Goal: Communication & Community: Answer question/provide support

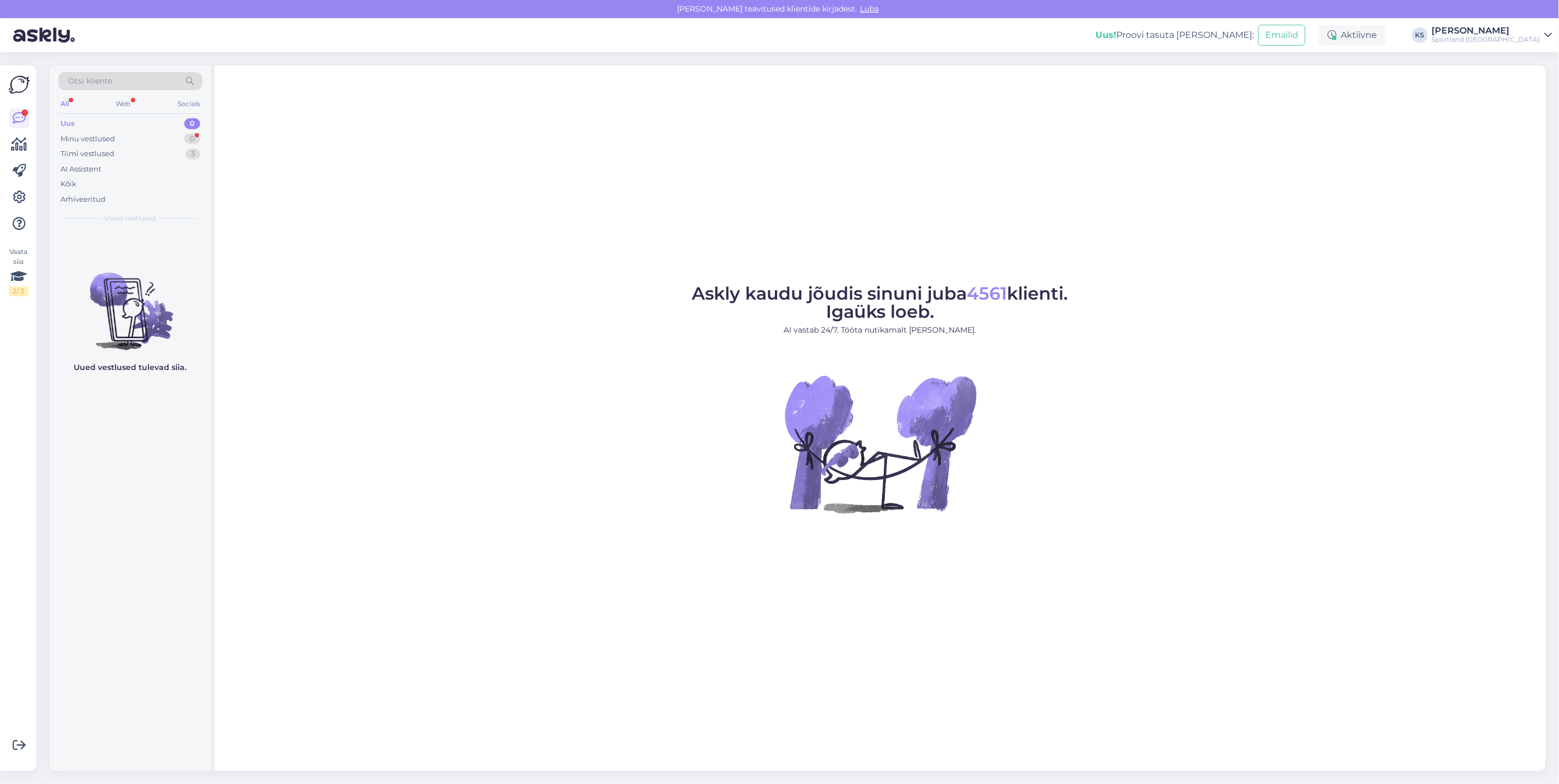
click at [198, 148] on div "Tiimi vestlused 3" at bounding box center [130, 154] width 144 height 15
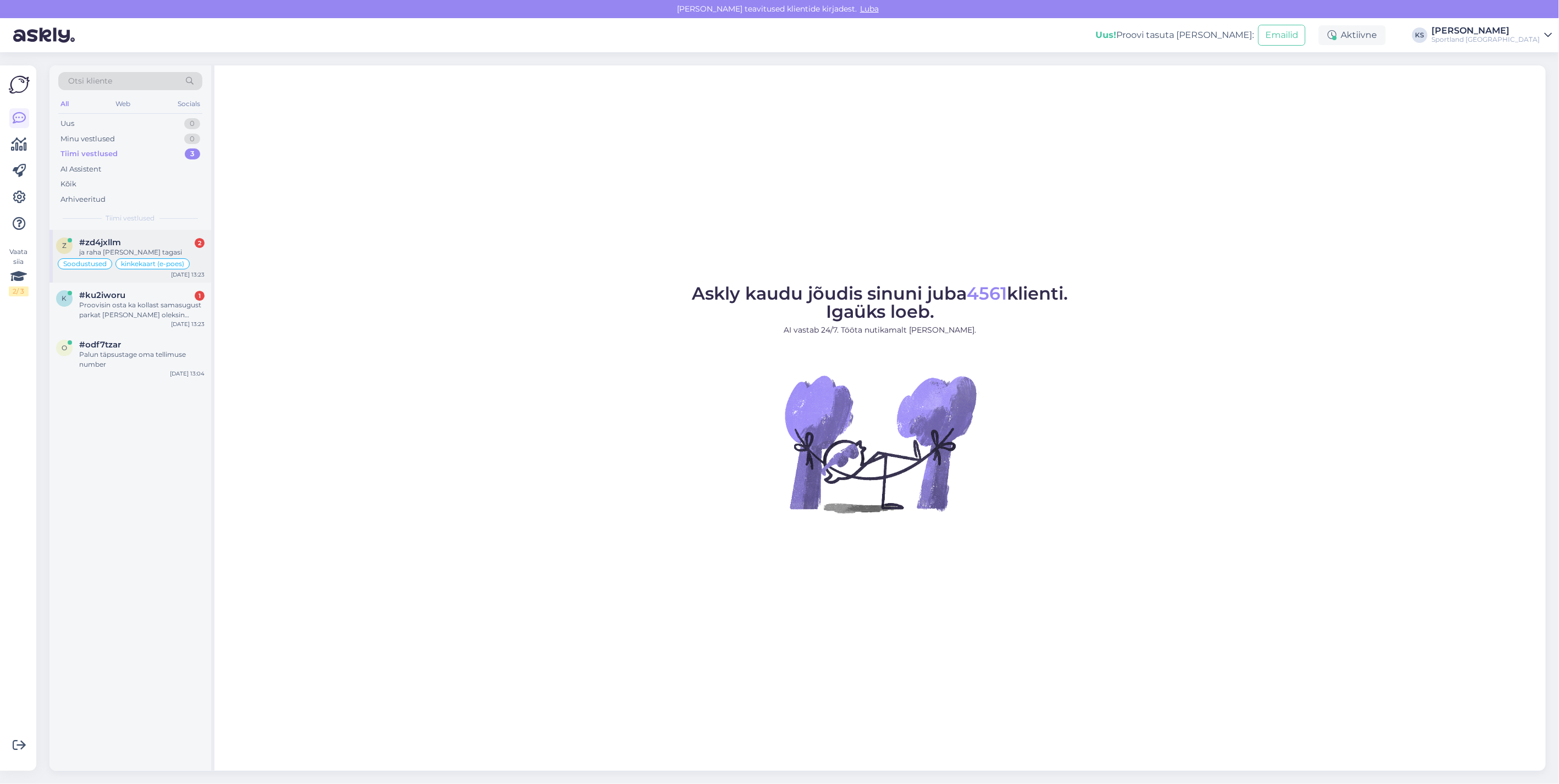
click at [167, 246] on div "#zd4jxllm 2" at bounding box center [142, 243] width 125 height 10
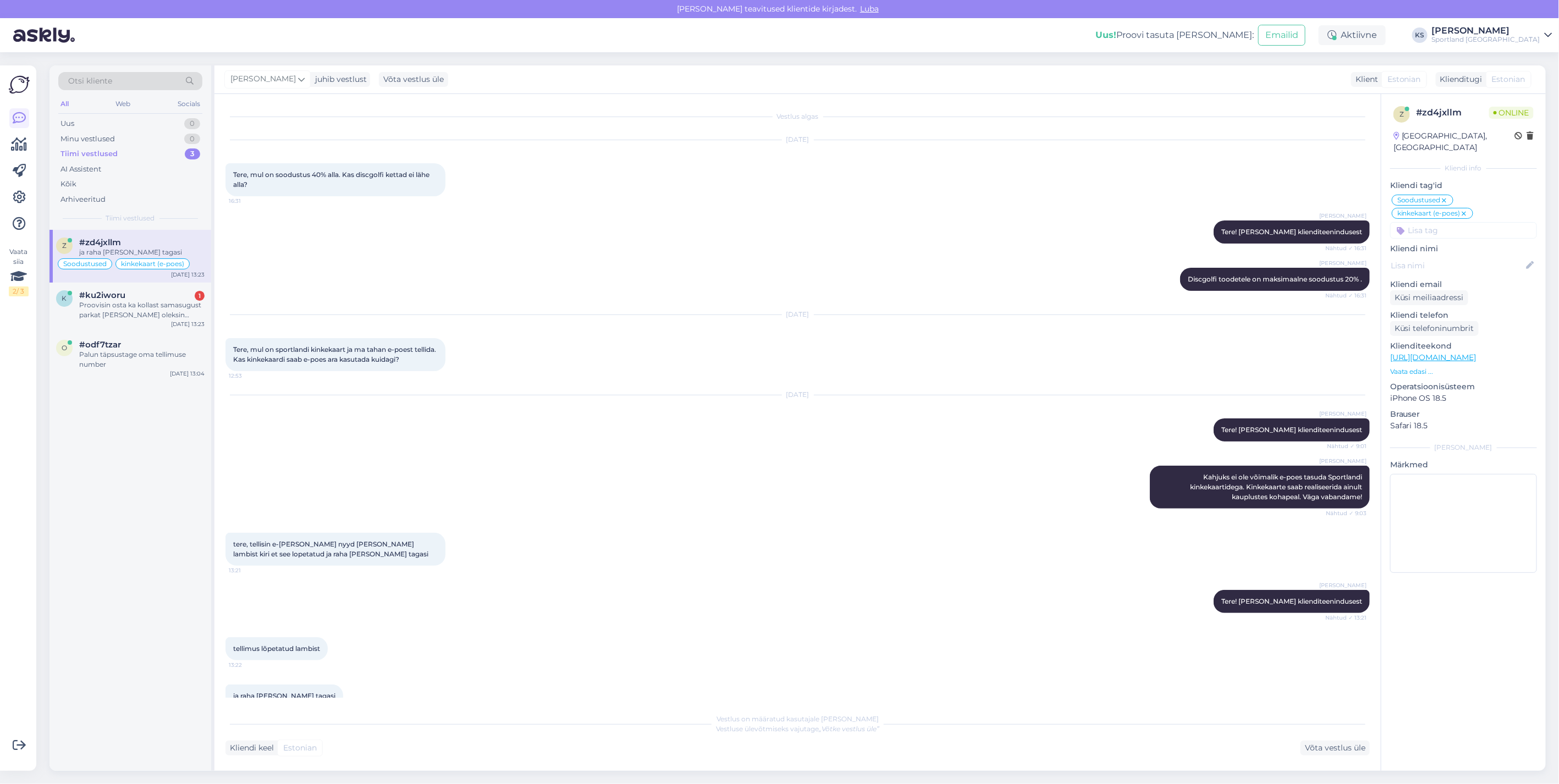
scroll to position [21, 0]
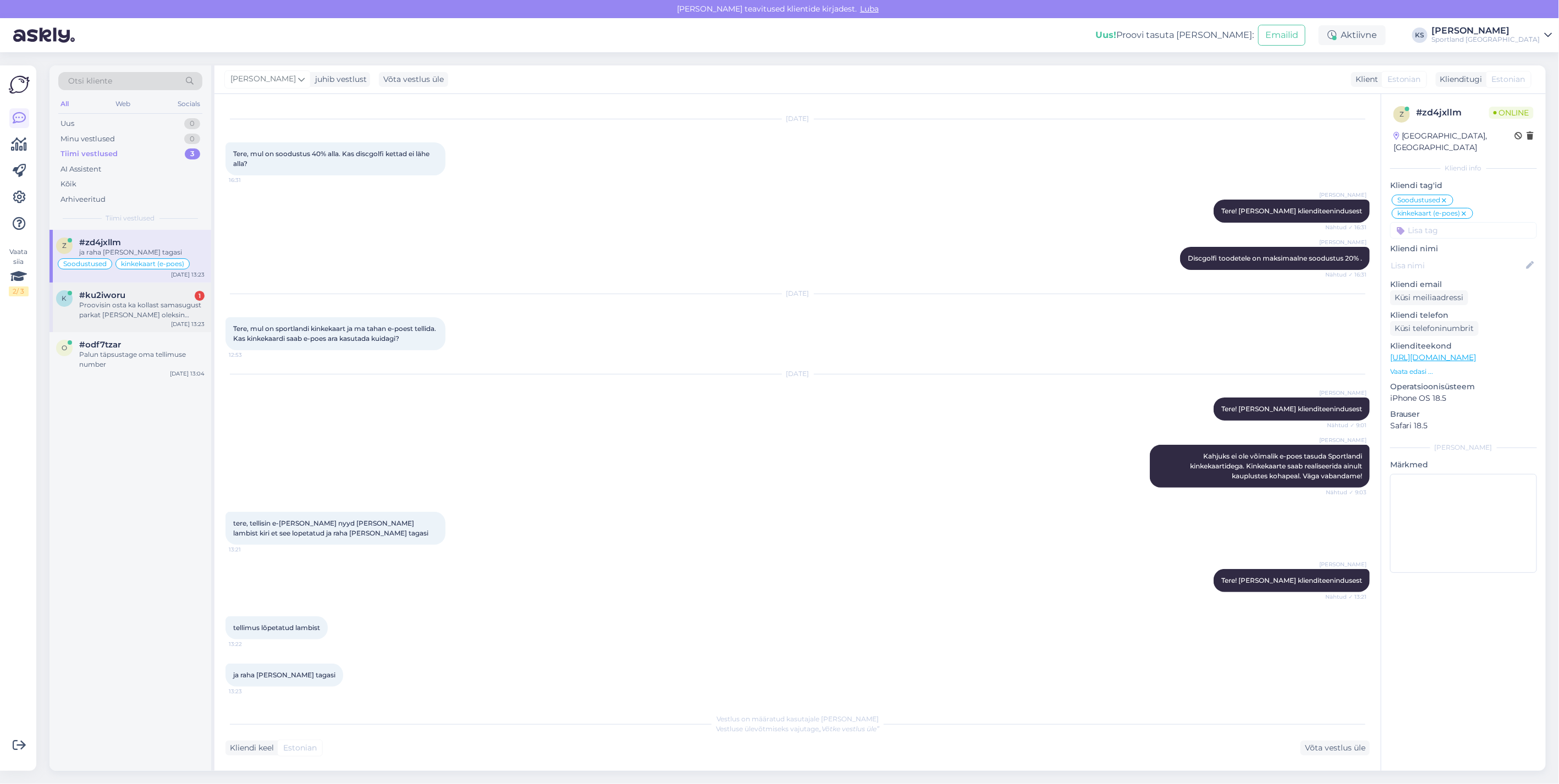
click at [163, 326] on div "k #ku2iworu 1 Proovisin osta ka kollast samasugust parkat ja seda oleksin saanu…" at bounding box center [130, 307] width 162 height 50
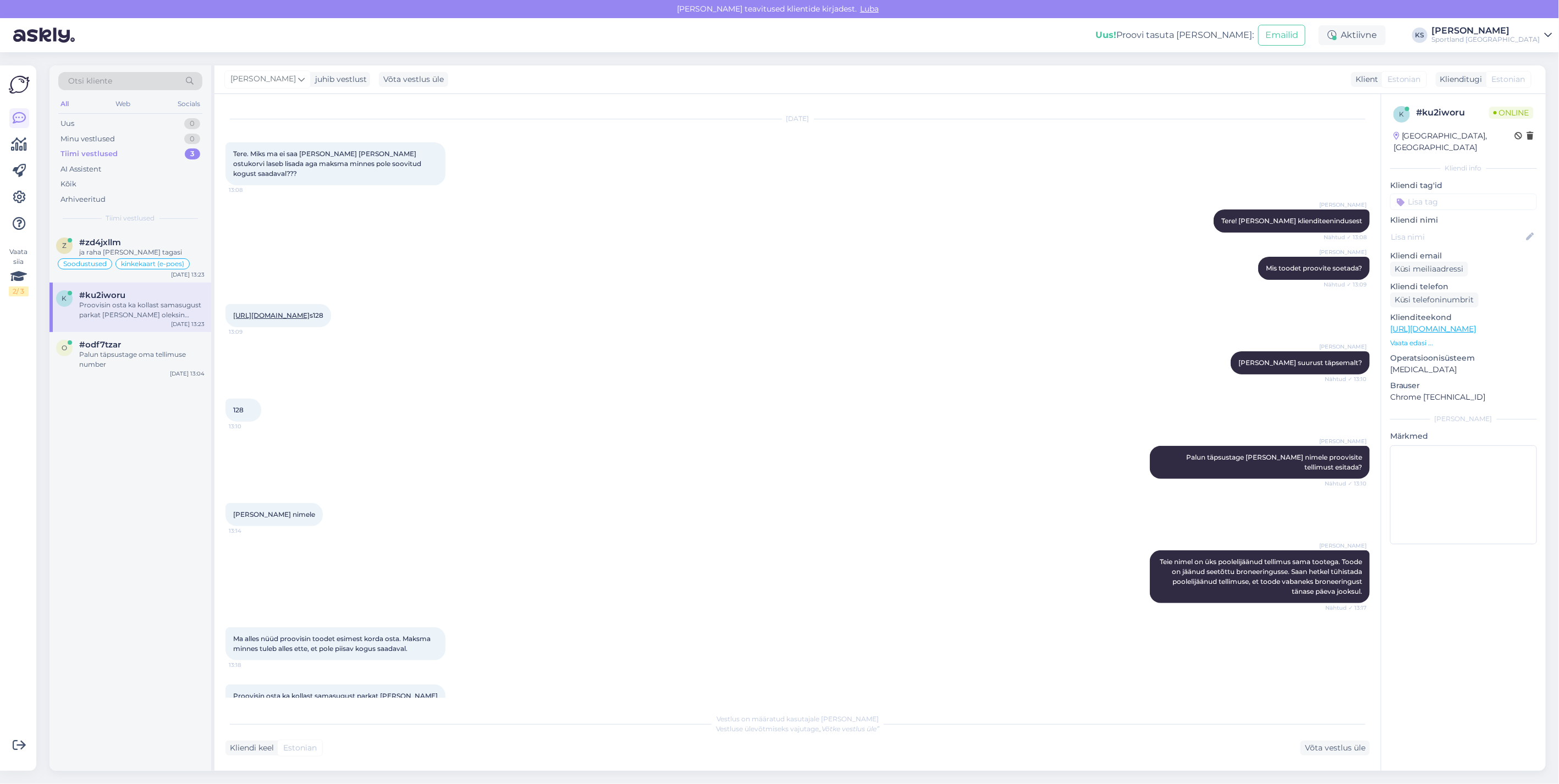
scroll to position [51, 0]
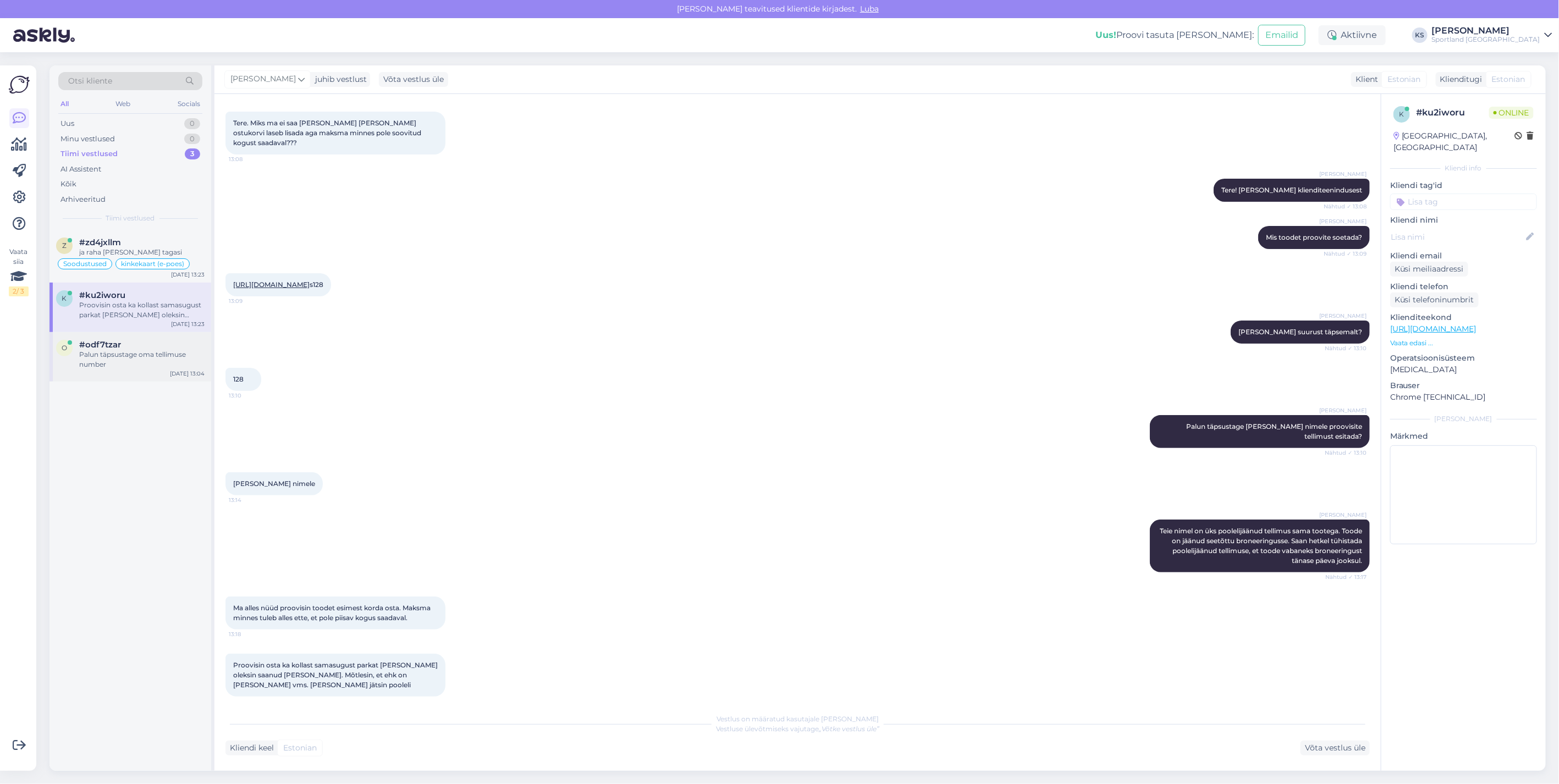
click at [176, 351] on div "Palun täpsustage oma tellimuse number" at bounding box center [142, 359] width 125 height 20
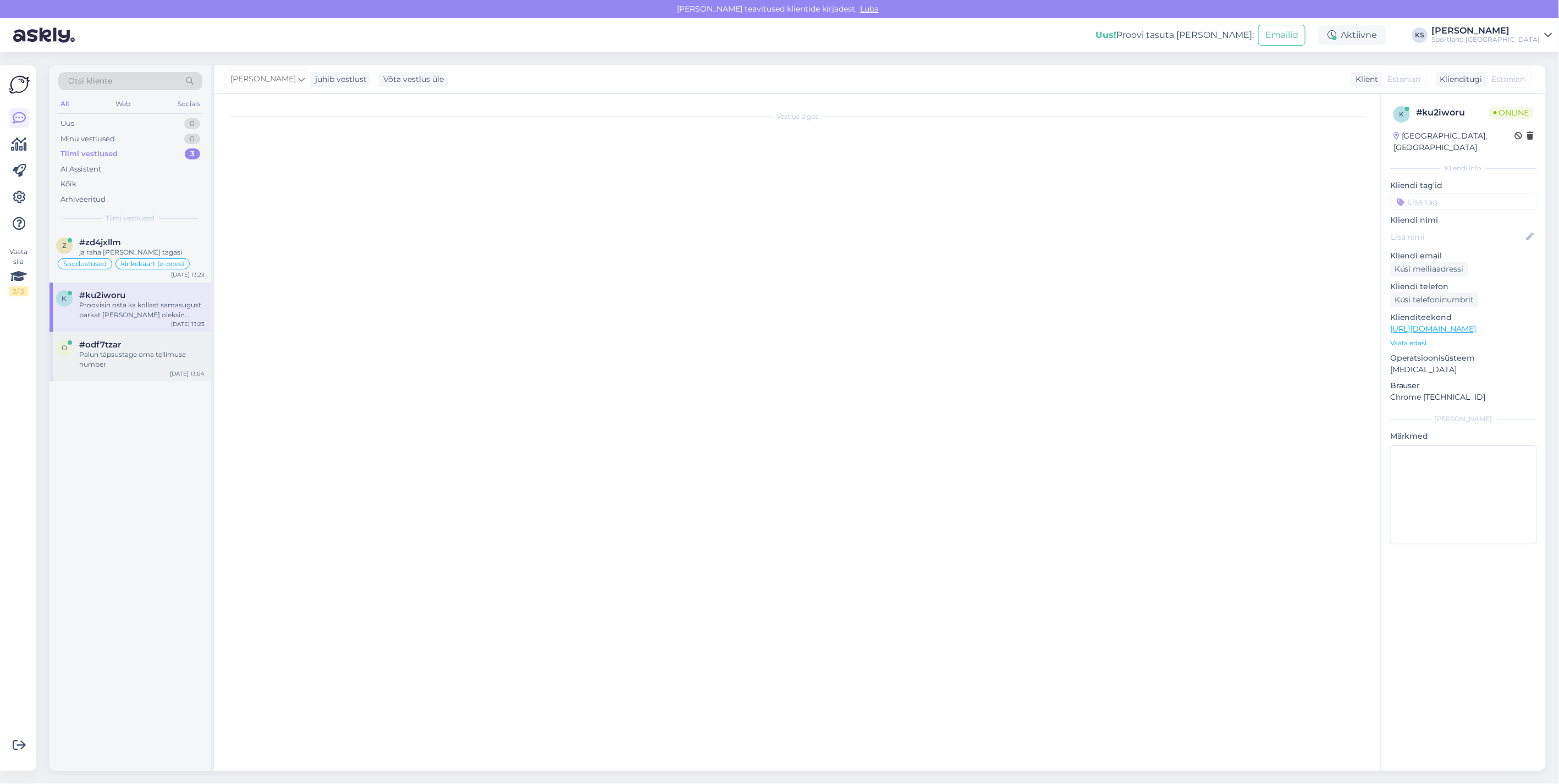
scroll to position [0, 0]
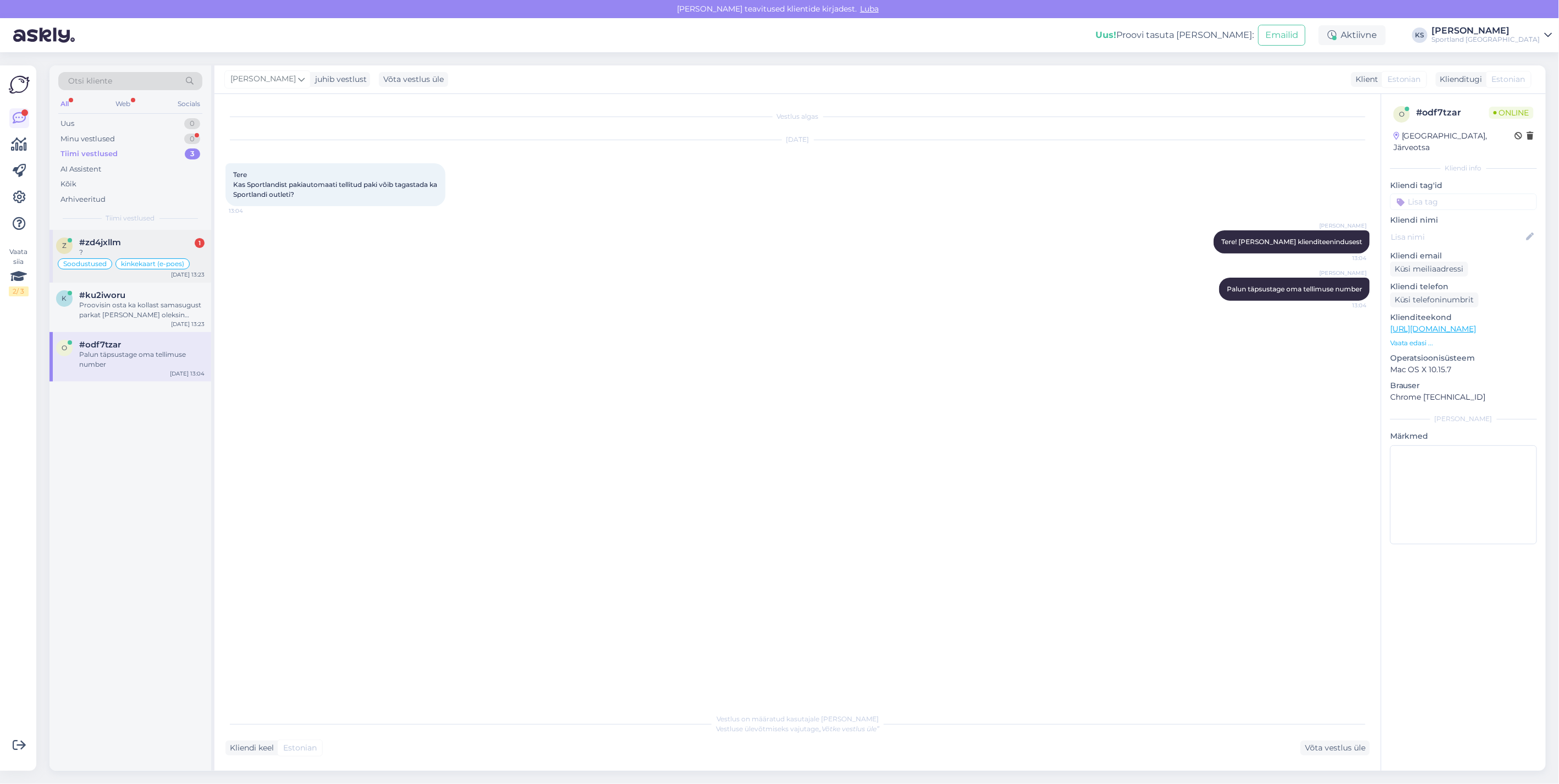
click at [197, 246] on div "1" at bounding box center [200, 243] width 10 height 10
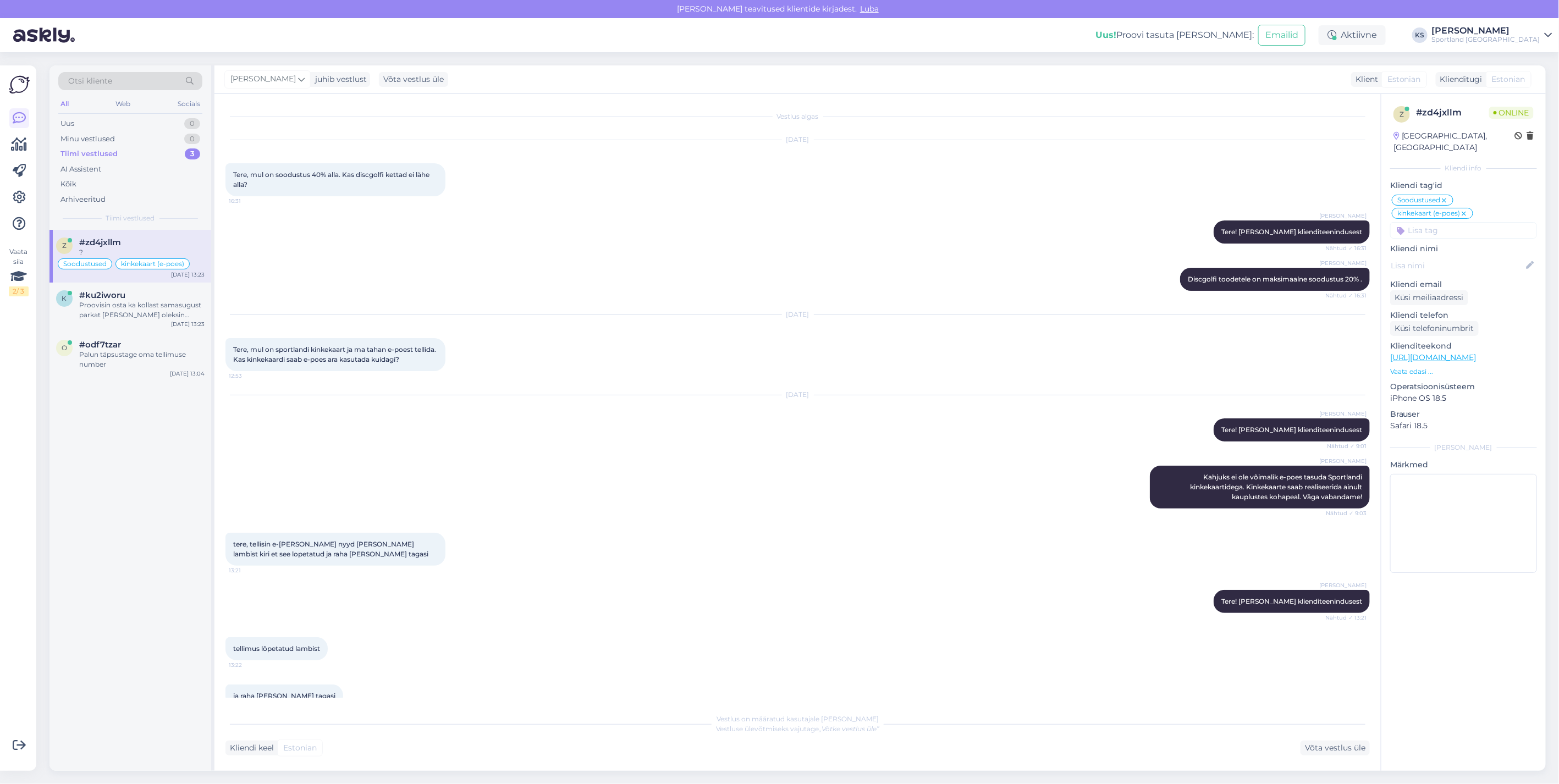
scroll to position [68, 0]
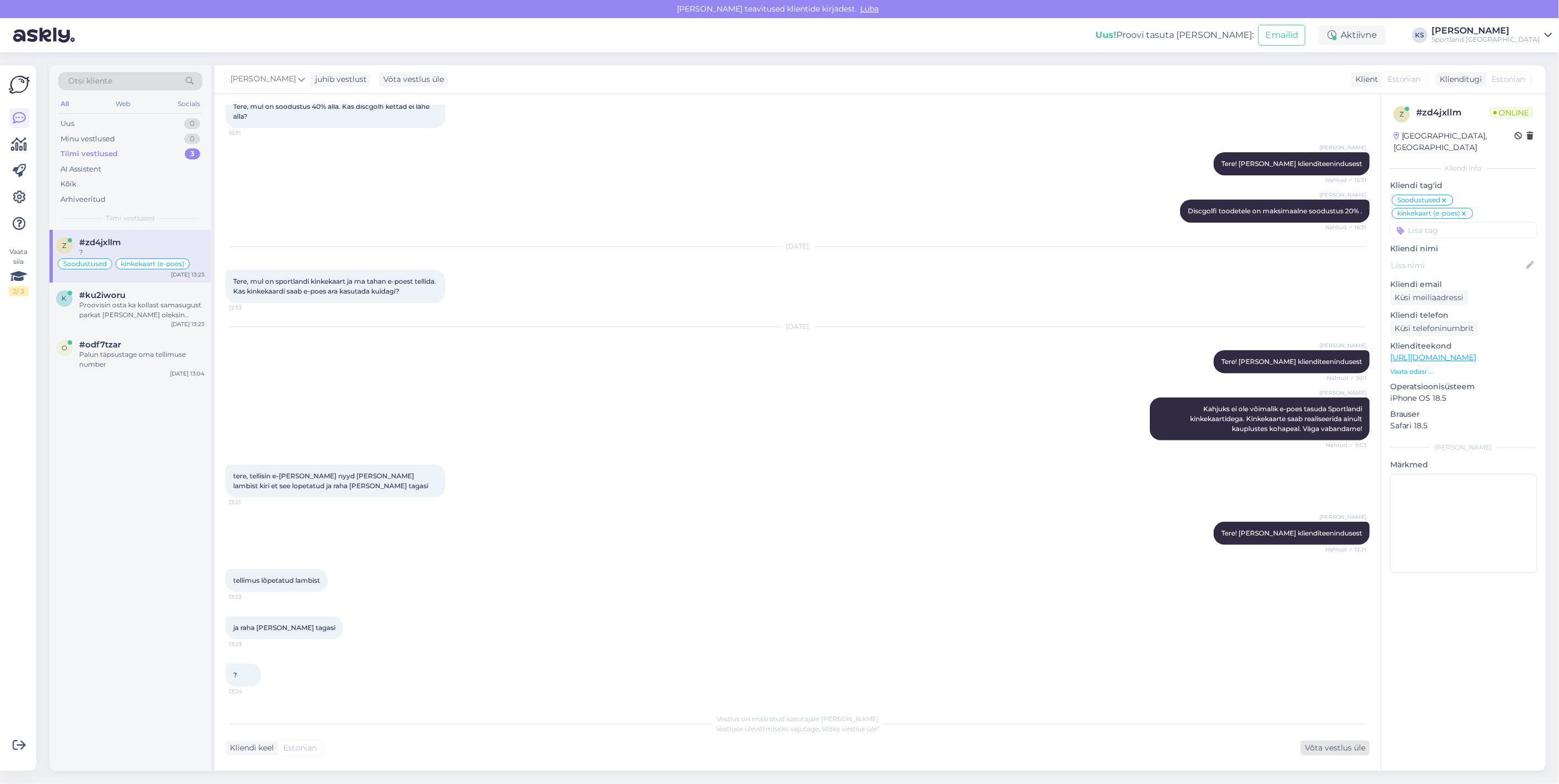
click at [1332, 741] on div "Võta vestlus üle" at bounding box center [1335, 748] width 69 height 15
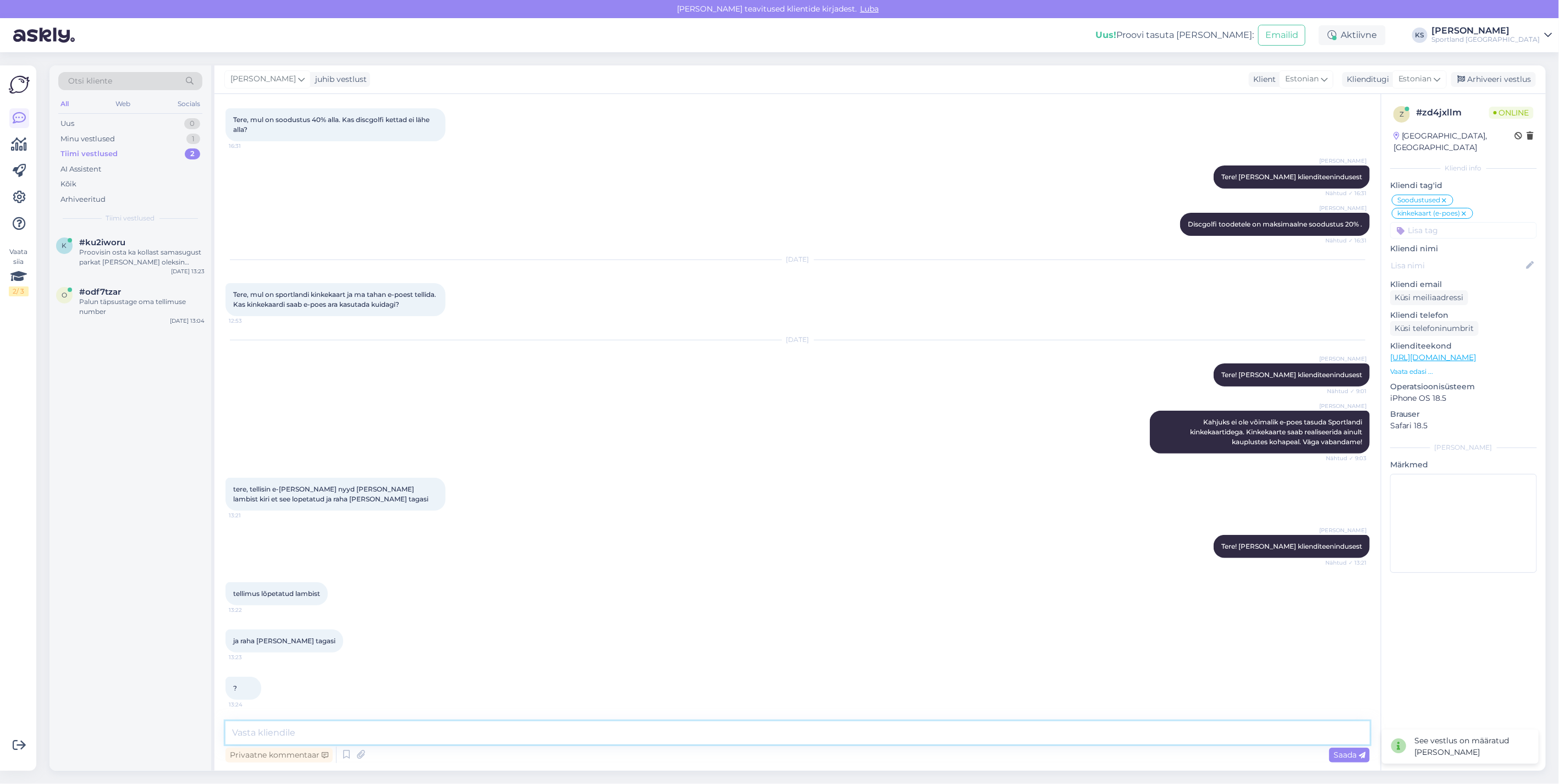
click at [381, 733] on textarea at bounding box center [798, 733] width 1144 height 23
type textarea "Palun edastage tellimuse numbri"
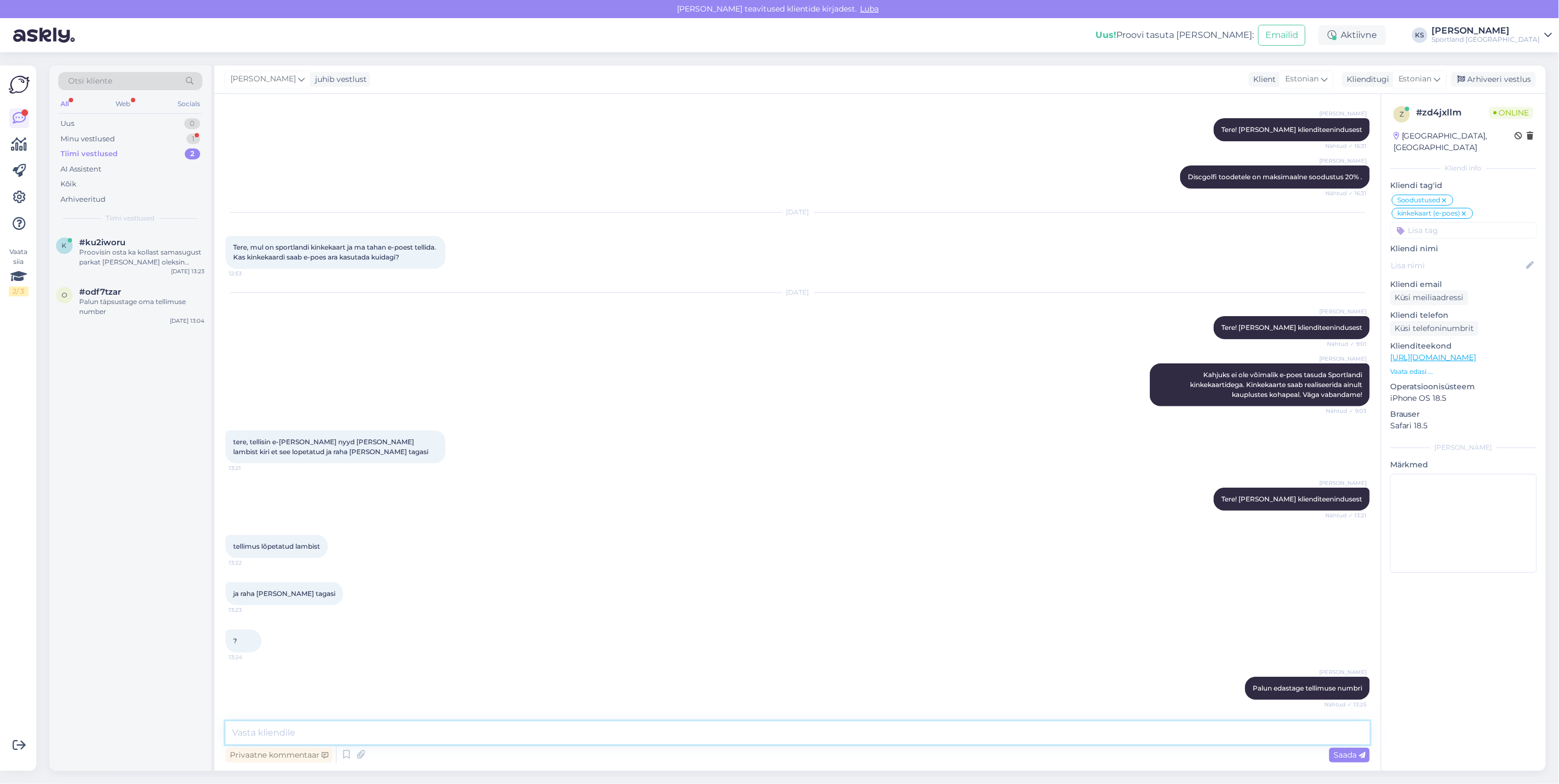
scroll to position [149, 0]
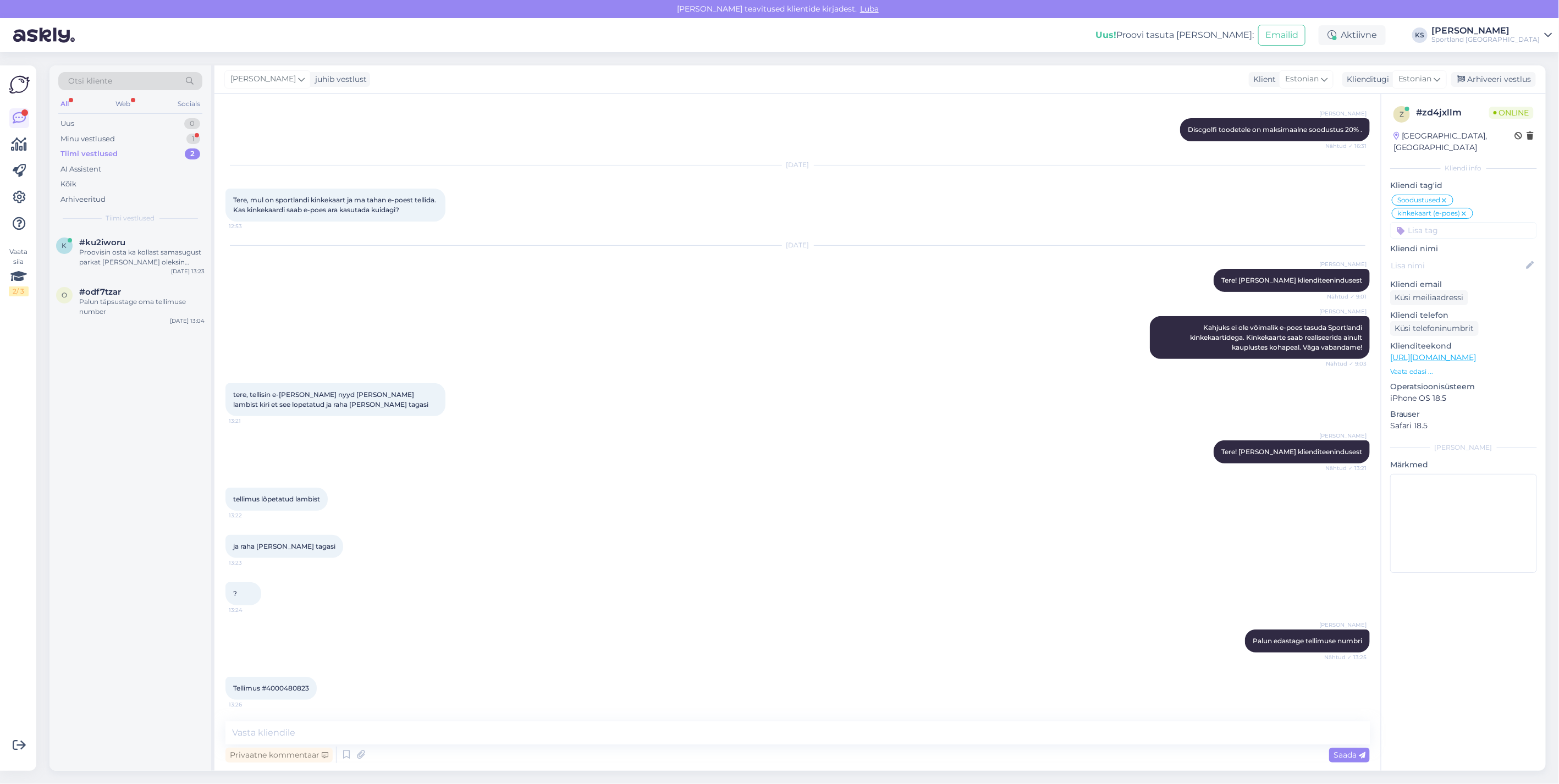
click at [300, 688] on span "Tellimus #4000480823" at bounding box center [271, 688] width 76 height 8
copy div "4000480823 13:26"
click at [359, 722] on textarea at bounding box center [798, 733] width 1144 height 23
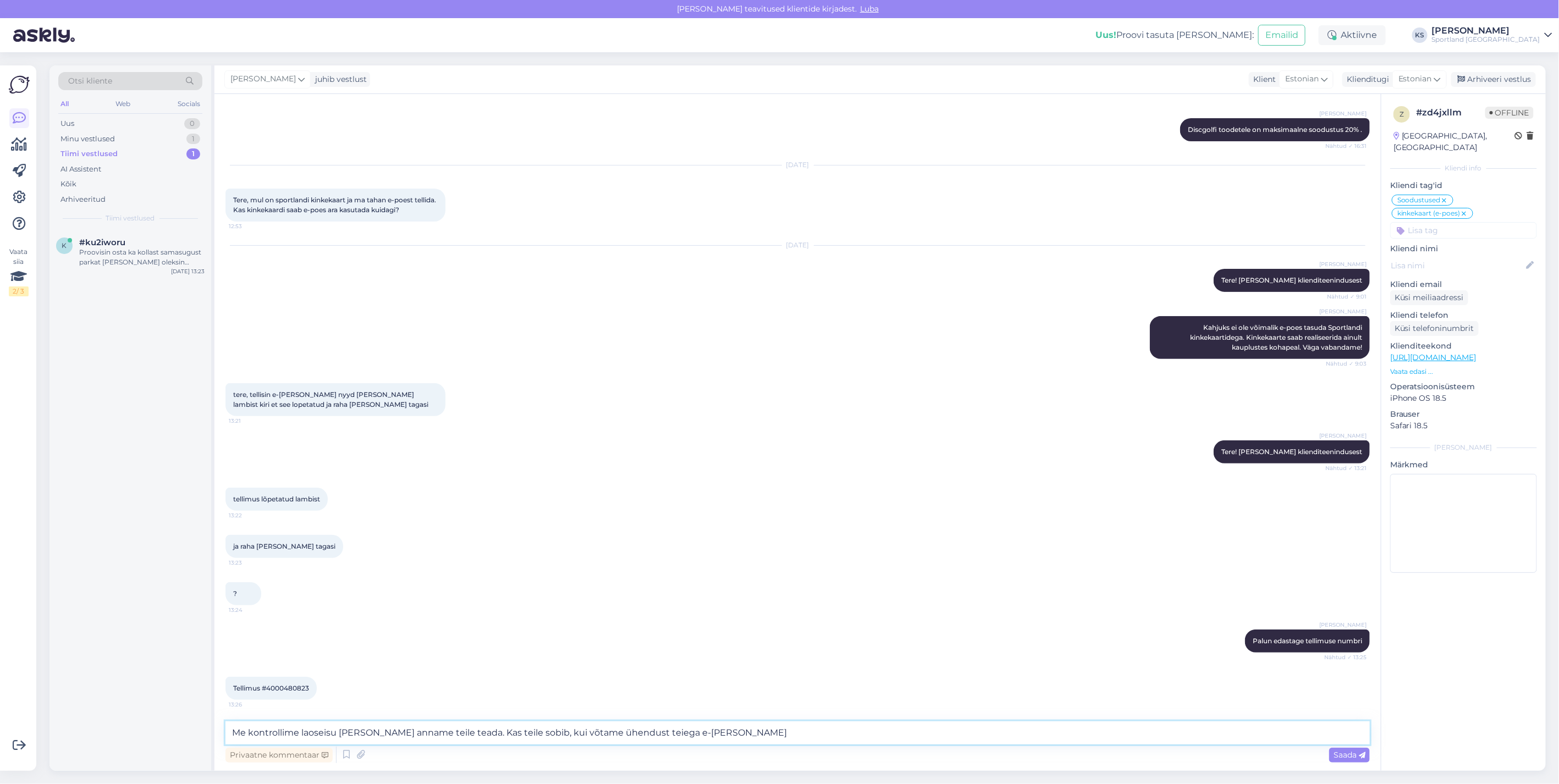
type textarea "Me kontrollime laoseisu üle ja anname teile teada. Kas teile sobib, kui võtame …"
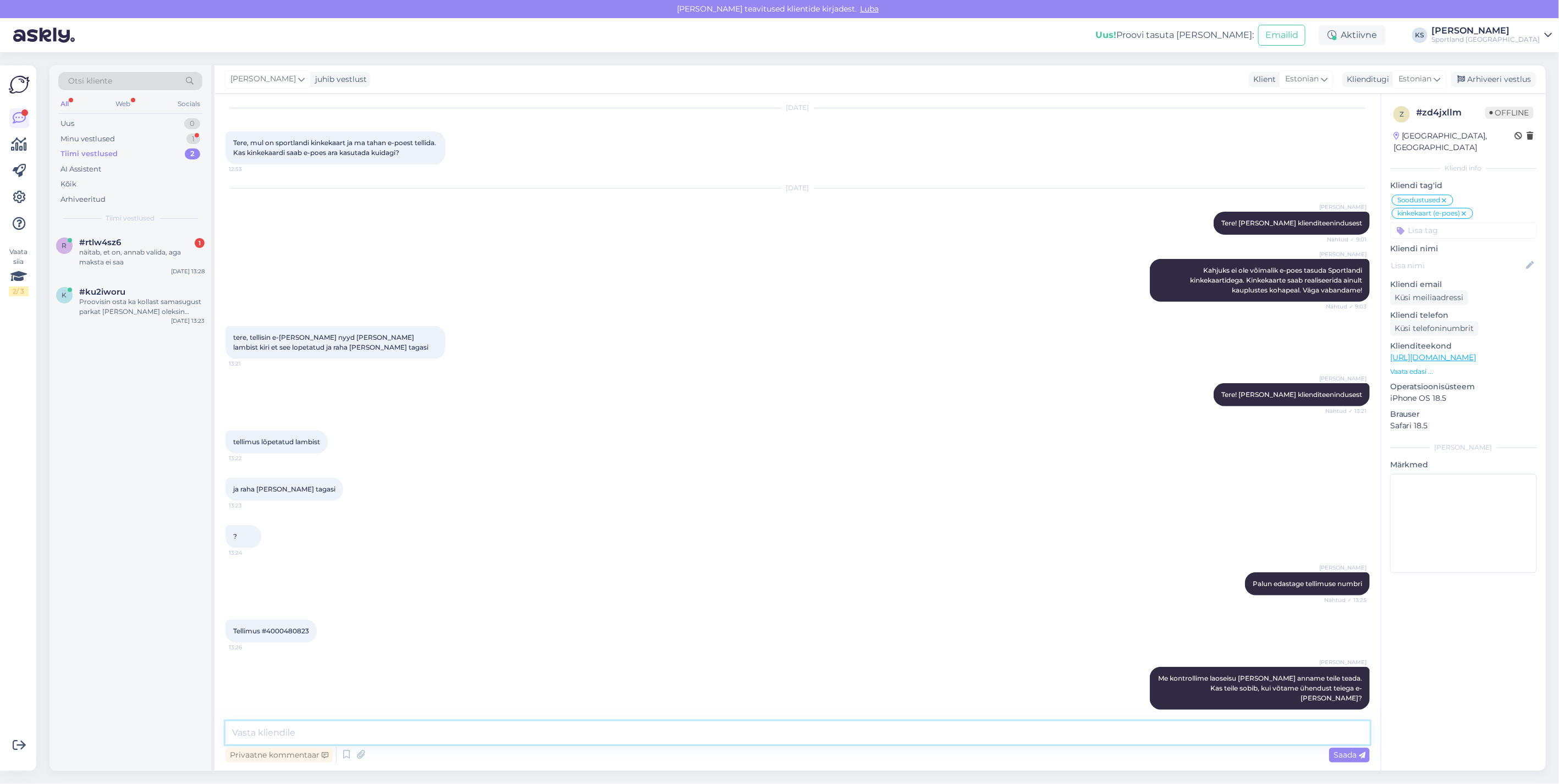
scroll to position [206, 0]
click at [1504, 78] on div "Arhiveeri vestlus" at bounding box center [1494, 79] width 85 height 15
click at [292, 629] on span "Tellimus #4000480823" at bounding box center [271, 632] width 76 height 8
copy div "4000480823 13:26"
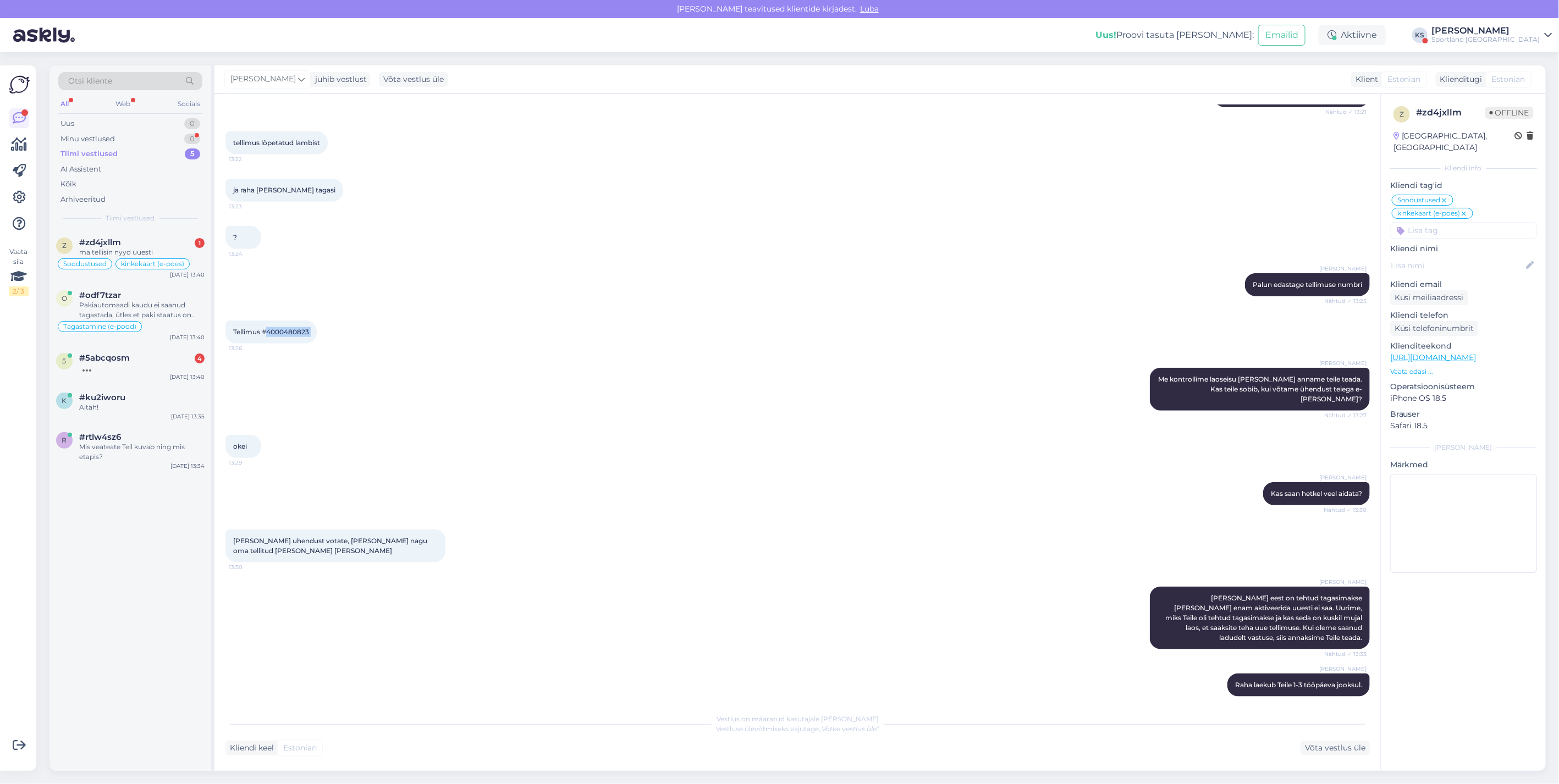
scroll to position [553, 0]
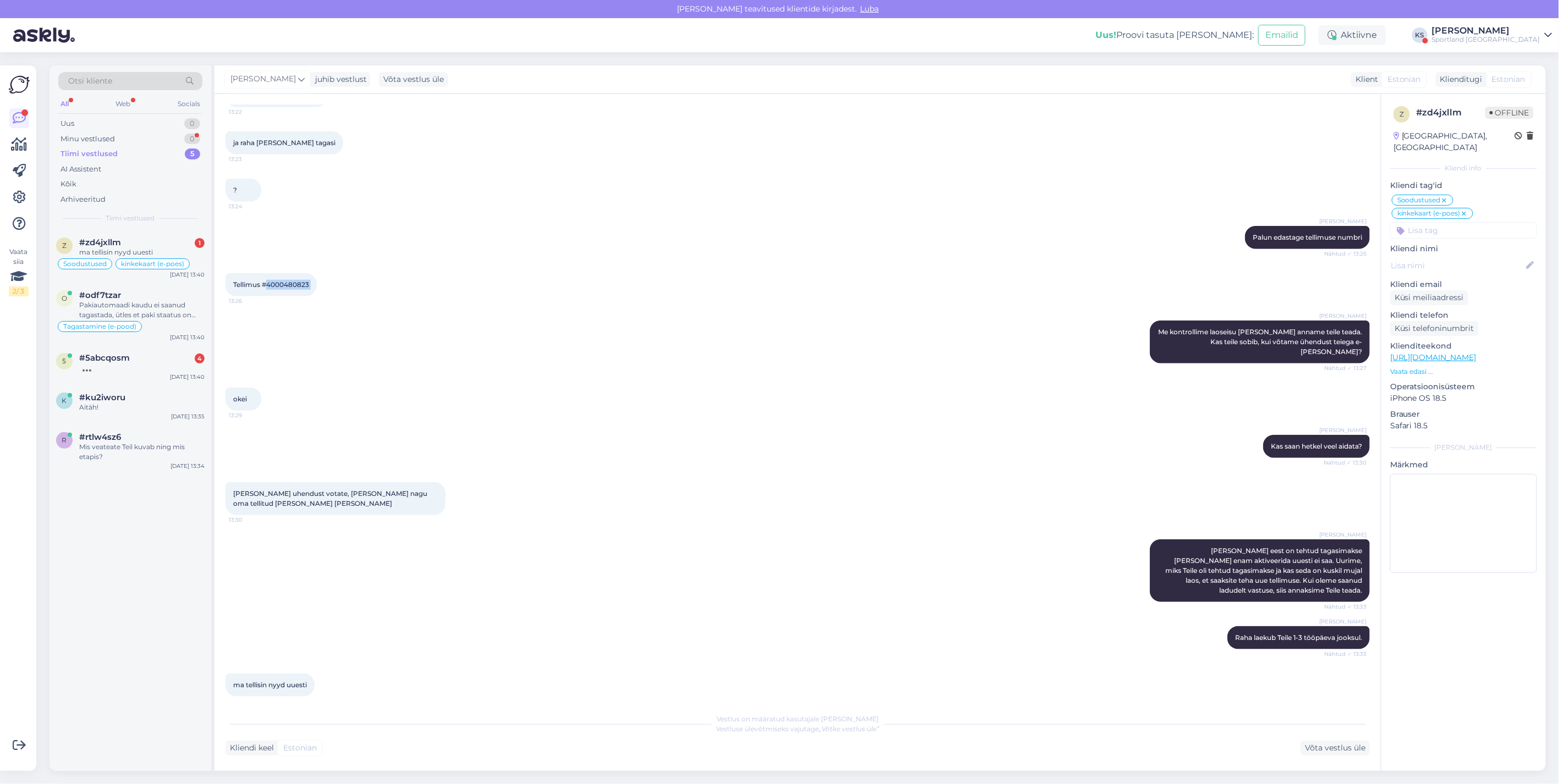
click at [1532, 31] on div "[PERSON_NAME]" at bounding box center [1486, 31] width 108 height 9
click at [1535, 79] on button "Ava" at bounding box center [1532, 85] width 24 height 17
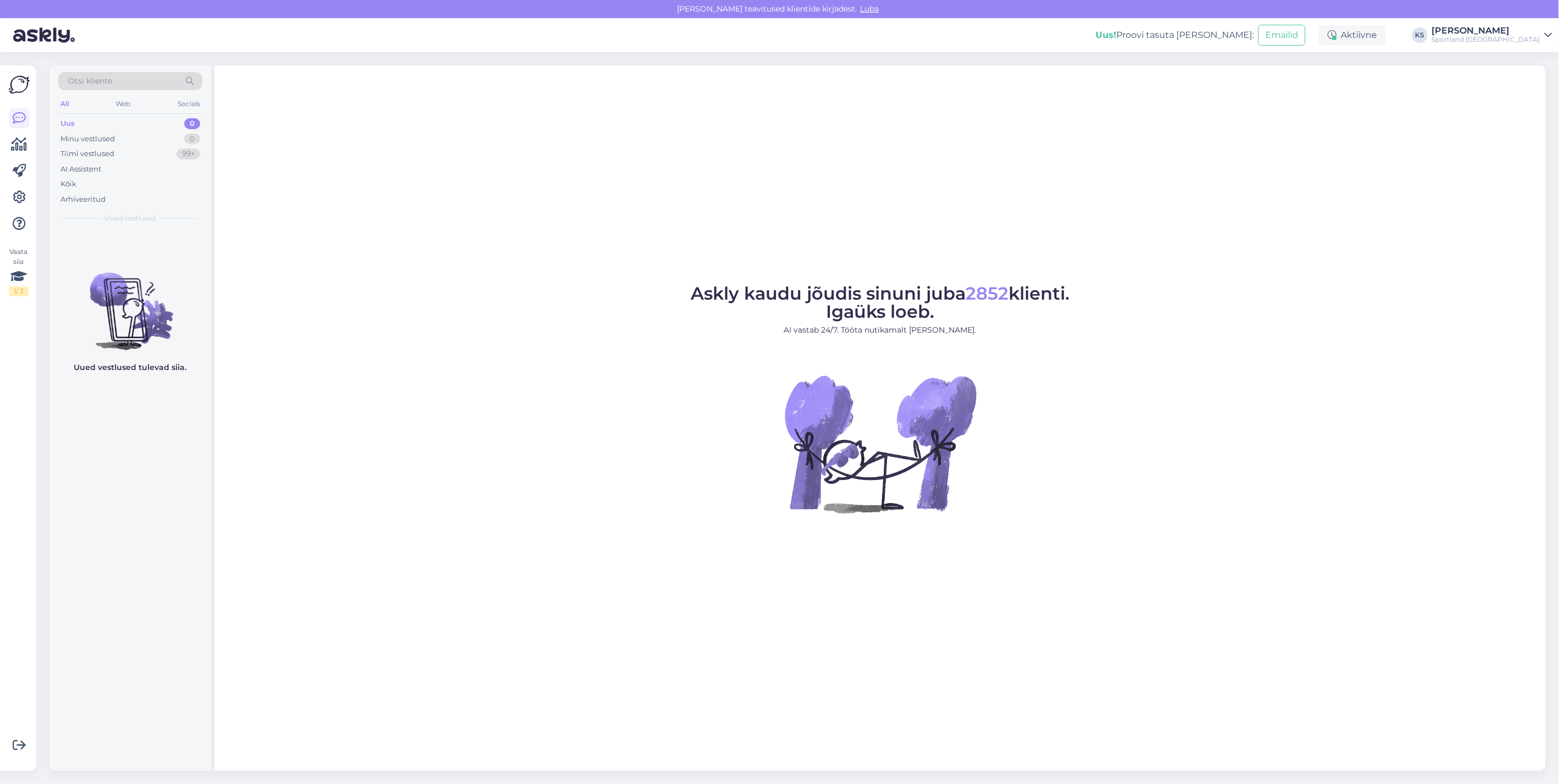
click at [1514, 24] on div "Uus! Proovi tasuta [PERSON_NAME]: Emailid Aktiivne KS [PERSON_NAME] Sportland […" at bounding box center [780, 35] width 1559 height 34
click at [1532, 52] on div "Otsi kliente All Web Socials Uus 0 Minu vestlused 0 Tiimi vestlused 99+ AI Assi…" at bounding box center [801, 417] width 1516 height 731
click at [1533, 43] on div "Sportland [GEOGRAPHIC_DATA]" at bounding box center [1486, 39] width 108 height 9
click at [1536, 68] on button "Ava" at bounding box center [1532, 61] width 24 height 17
click at [182, 160] on div "Tiimi vestlused 5" at bounding box center [130, 154] width 144 height 15
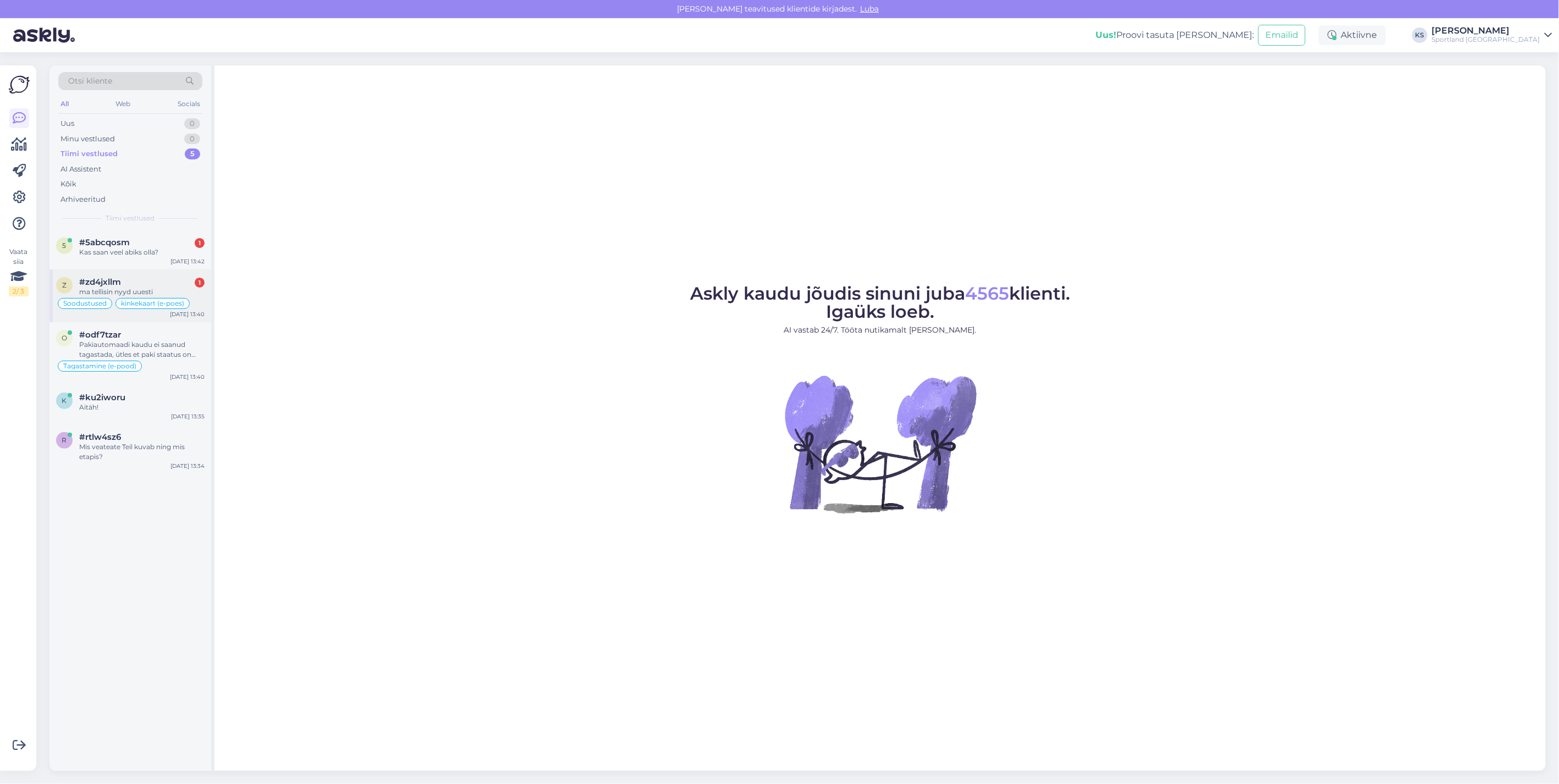
click at [142, 282] on div "#zd4jxllm 1" at bounding box center [142, 282] width 125 height 10
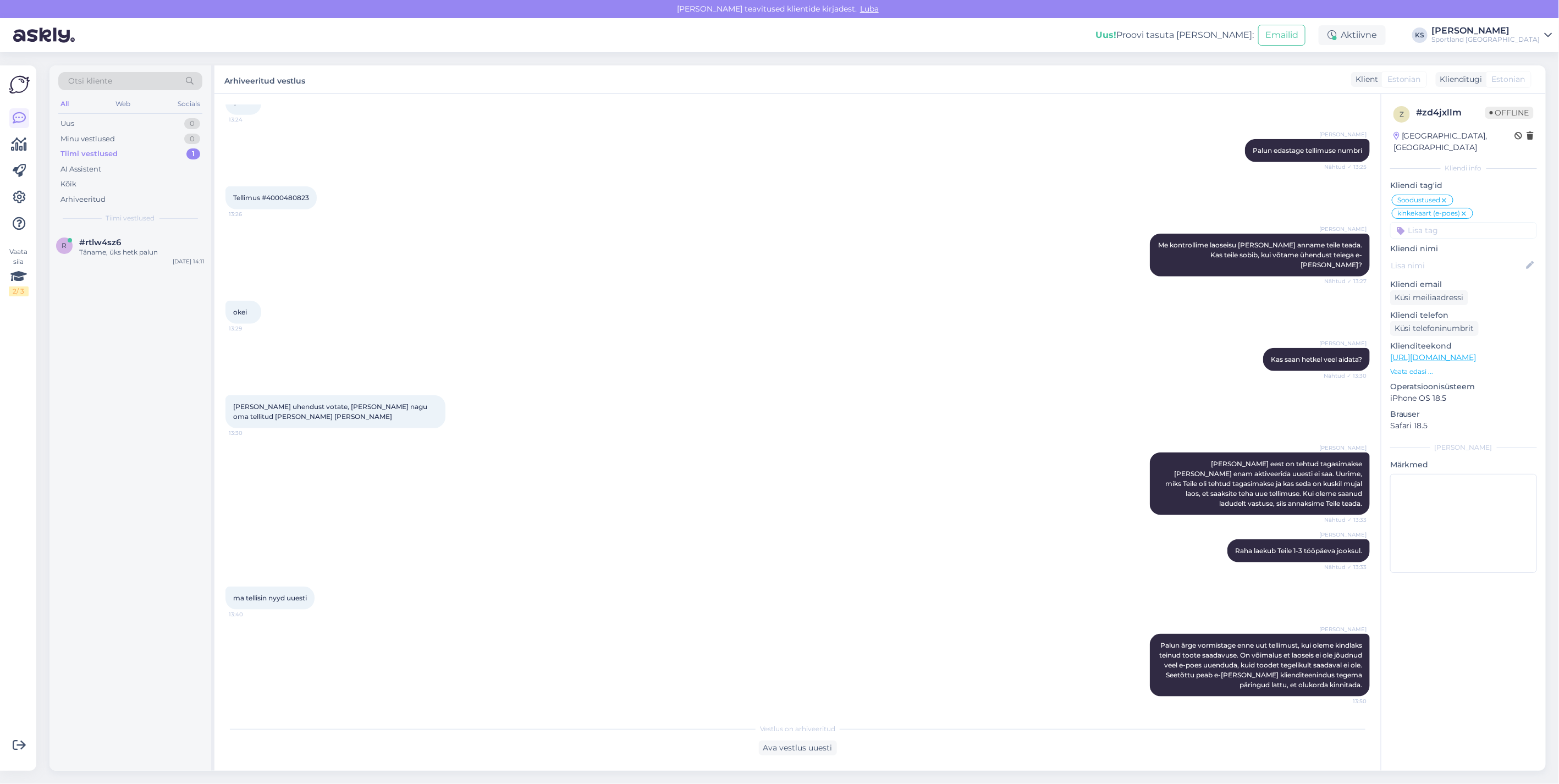
scroll to position [630, 0]
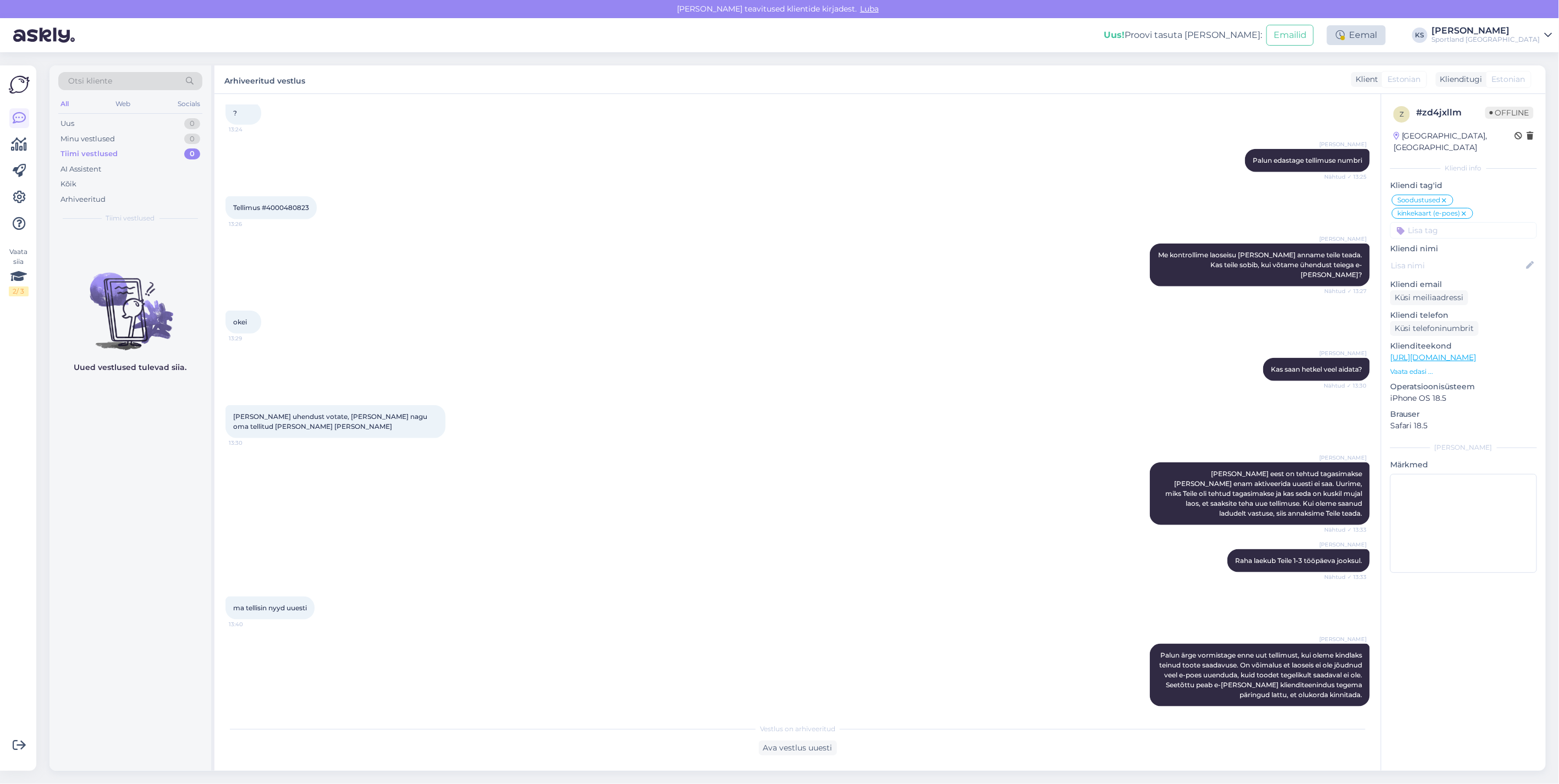
click at [1386, 33] on div "Eemal" at bounding box center [1356, 35] width 59 height 20
click at [1348, 178] on button "Lõpeta paus" at bounding box center [1320, 178] width 56 height 12
click at [1348, 177] on button "Lõpeta paus" at bounding box center [1320, 178] width 56 height 12
click at [1520, 41] on div "Sportland [GEOGRAPHIC_DATA]" at bounding box center [1486, 39] width 108 height 9
click at [1523, 91] on button "Ava" at bounding box center [1532, 85] width 24 height 17
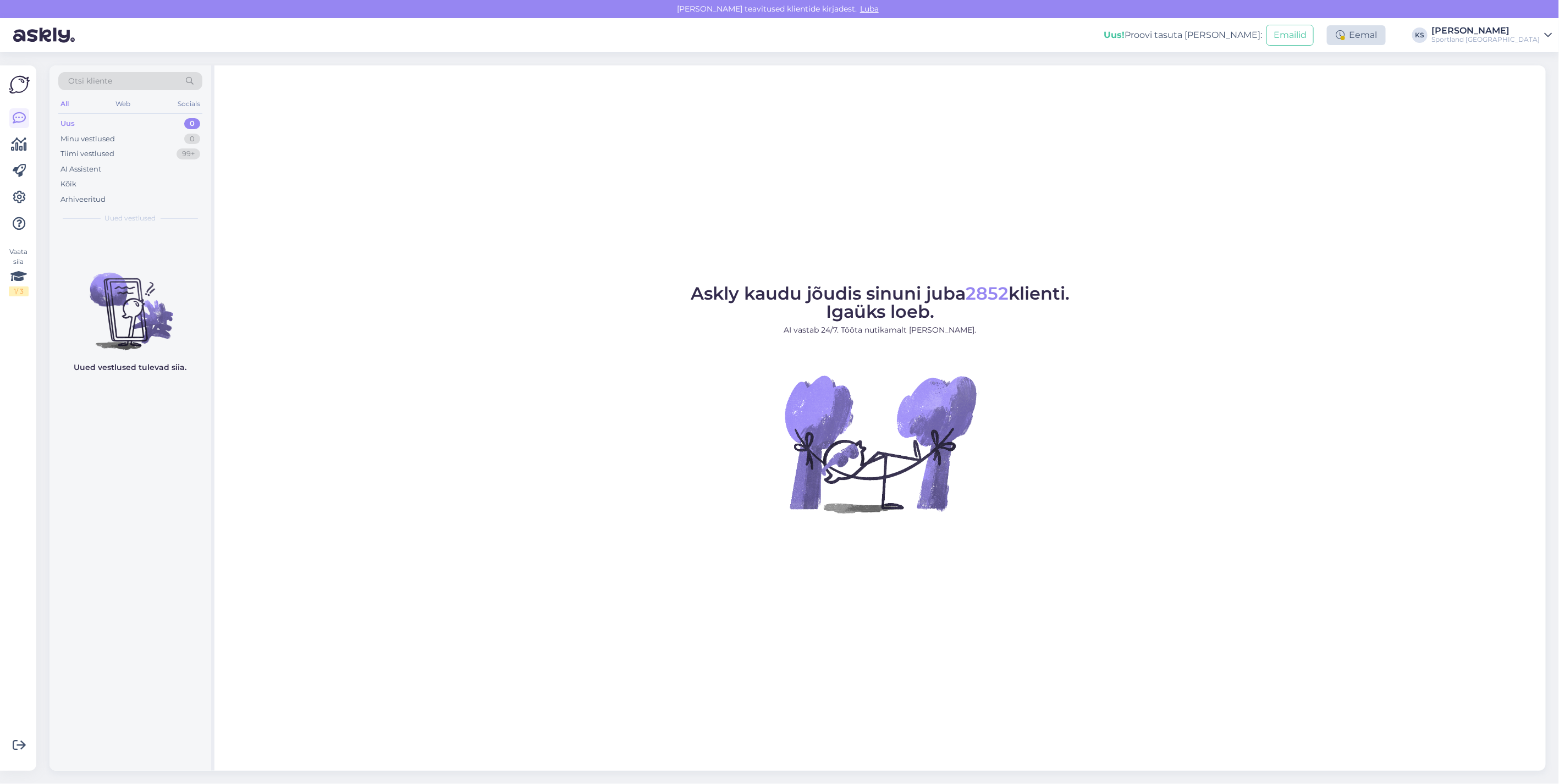
click at [1386, 36] on div "Eemal" at bounding box center [1356, 35] width 59 height 20
click at [1348, 179] on button "Lõpeta paus" at bounding box center [1320, 178] width 56 height 12
click at [1525, 42] on div "Sportland [GEOGRAPHIC_DATA]" at bounding box center [1486, 39] width 108 height 9
click at [1537, 59] on button "Ava" at bounding box center [1532, 61] width 24 height 17
click at [131, 250] on div "Tere, kui olen poes ostnud, kas saan tagastada?" at bounding box center [142, 257] width 125 height 20
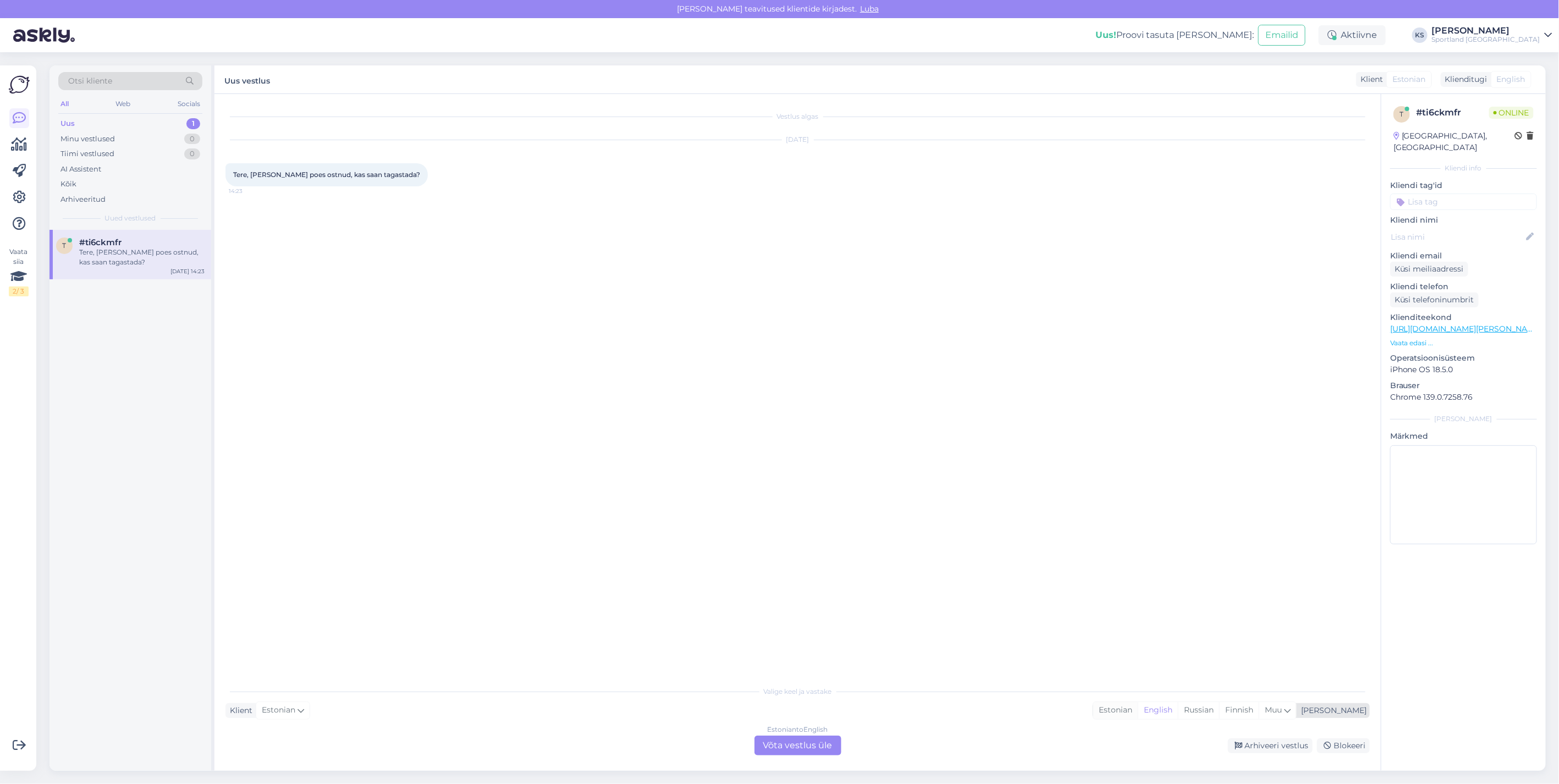
click at [1138, 705] on div "Estonian" at bounding box center [1115, 710] width 45 height 16
click at [789, 743] on div "Estonian to Estonian Võta vestlus üle" at bounding box center [798, 745] width 87 height 20
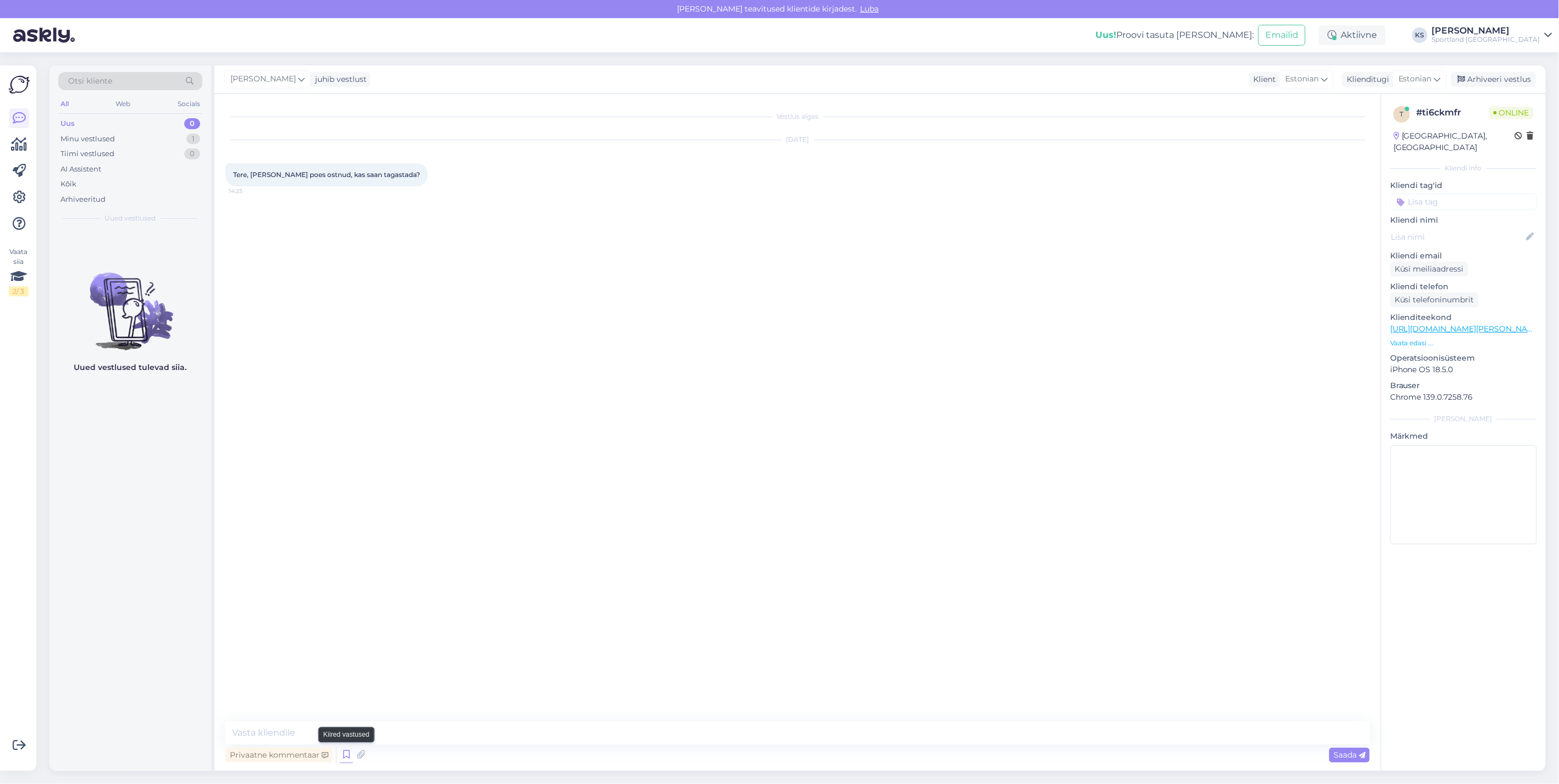
click at [350, 755] on icon at bounding box center [347, 754] width 13 height 16
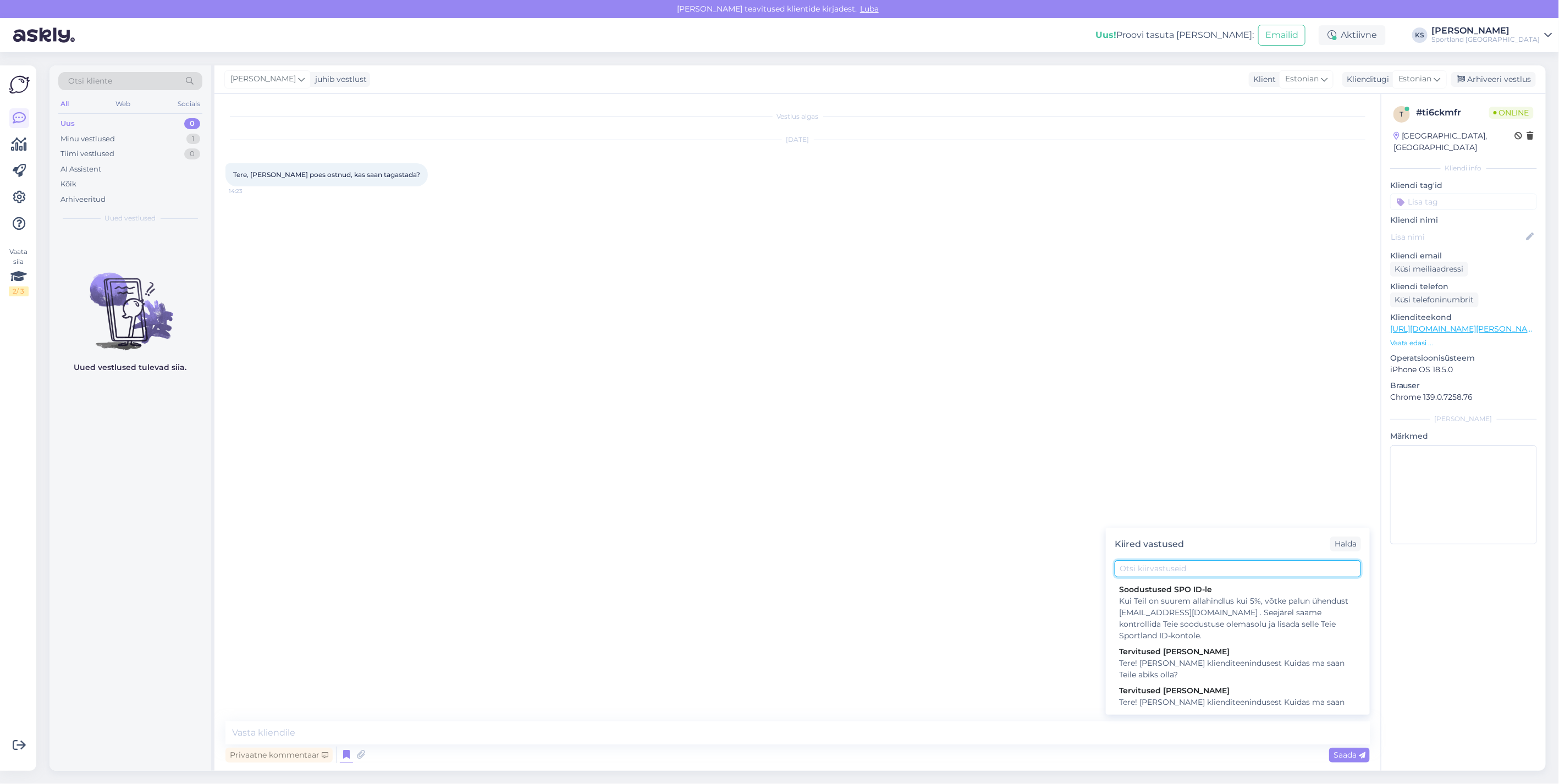
drag, startPoint x: 1163, startPoint y: 565, endPoint x: 1175, endPoint y: 563, distance: 12.2
click at [1164, 565] on input "text" at bounding box center [1238, 569] width 246 height 17
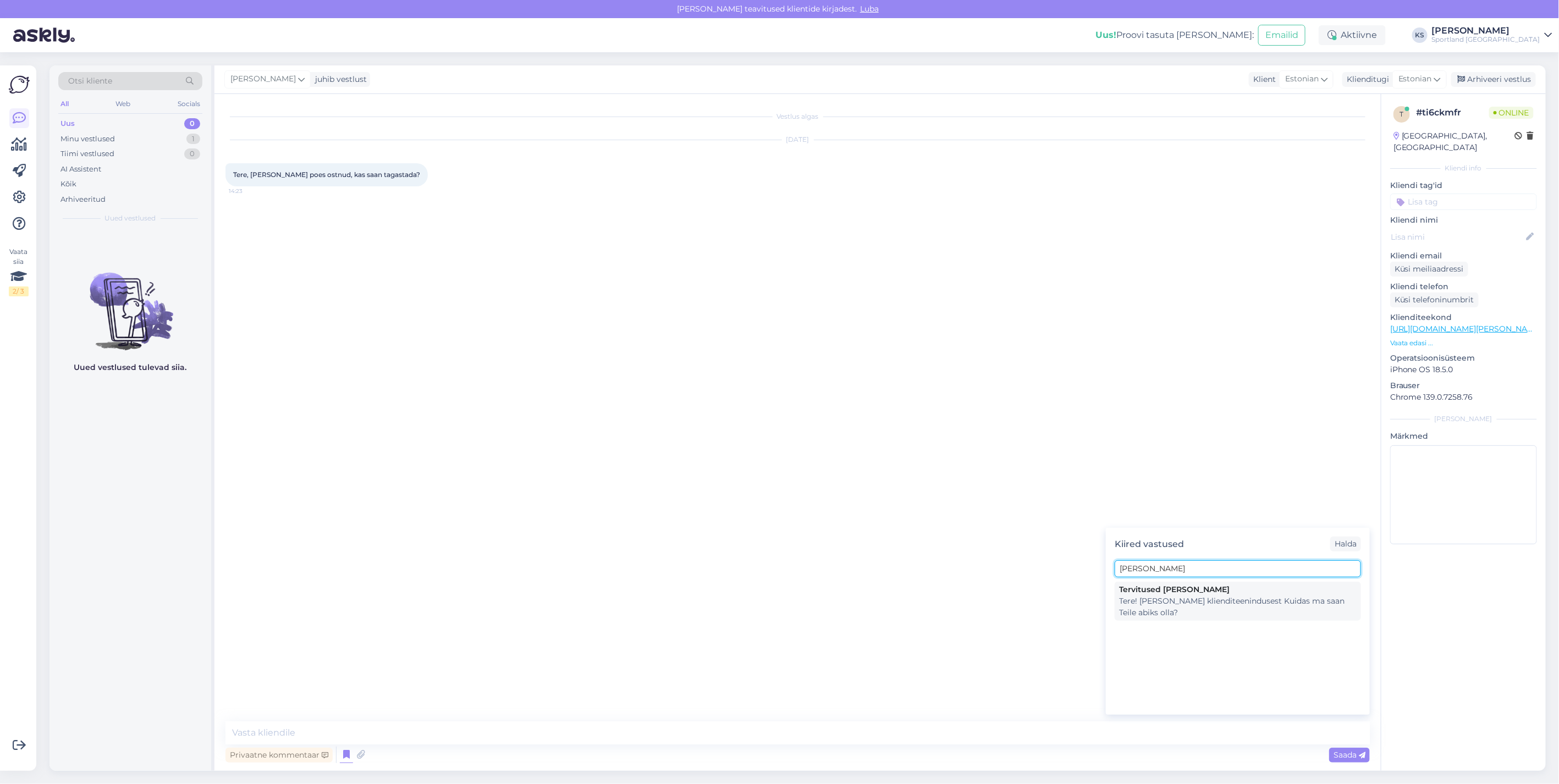
type input "kristi"
click at [1175, 599] on div "Tere! Olen Kristina klienditeenindusest Kuidas ma saan Teile abiks olla?" at bounding box center [1238, 607] width 238 height 23
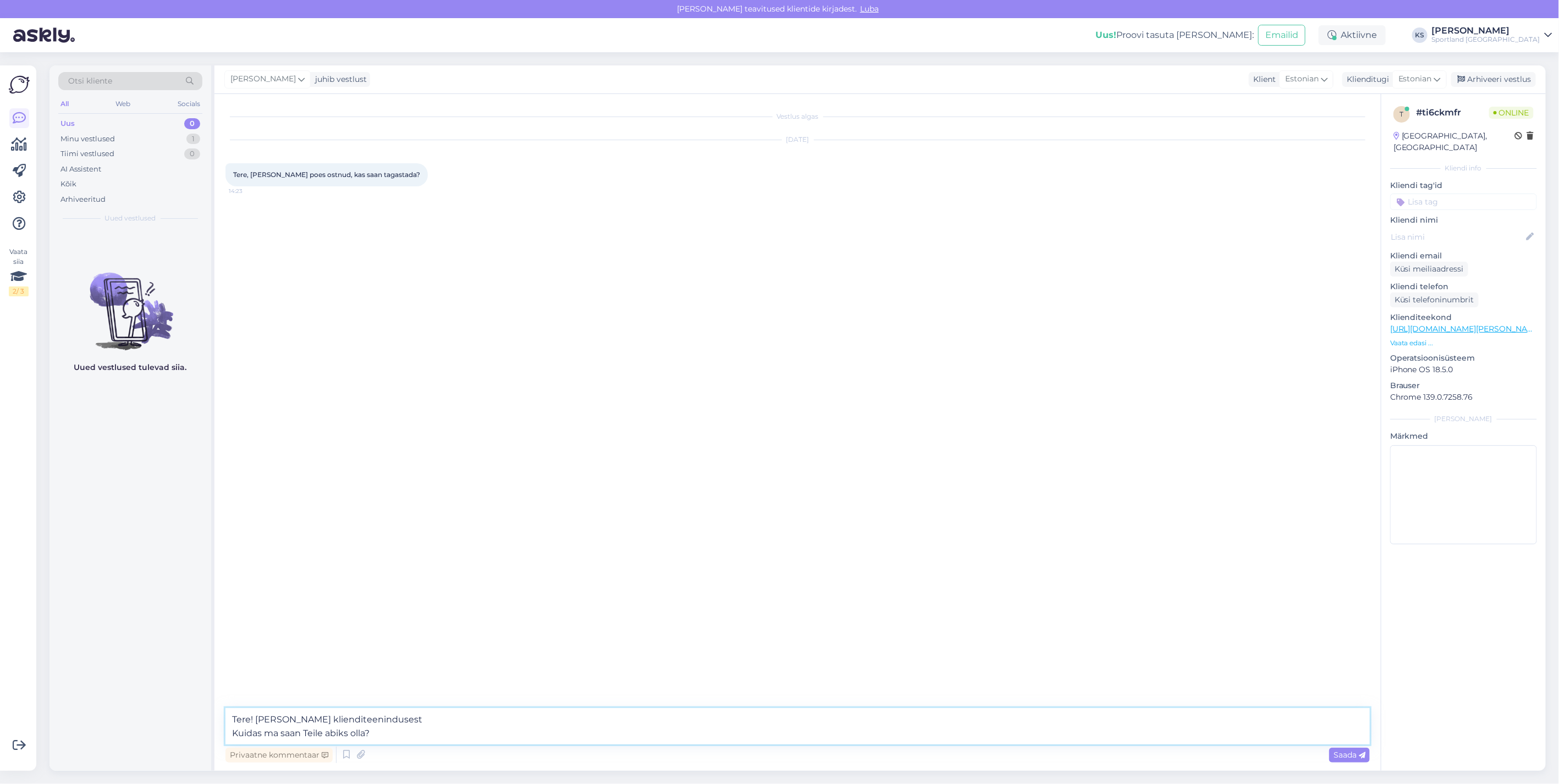
drag, startPoint x: 404, startPoint y: 740, endPoint x: 214, endPoint y: 739, distance: 190.0
click at [214, 739] on div "Vestlus algas Aug 11 2025 Tere, kui olen poes ostnud, kas saan tagastada? 14:23…" at bounding box center [797, 432] width 1166 height 677
type textarea "Tere! Olen Kristina klienditeenindusest"
click at [344, 761] on icon at bounding box center [347, 754] width 13 height 16
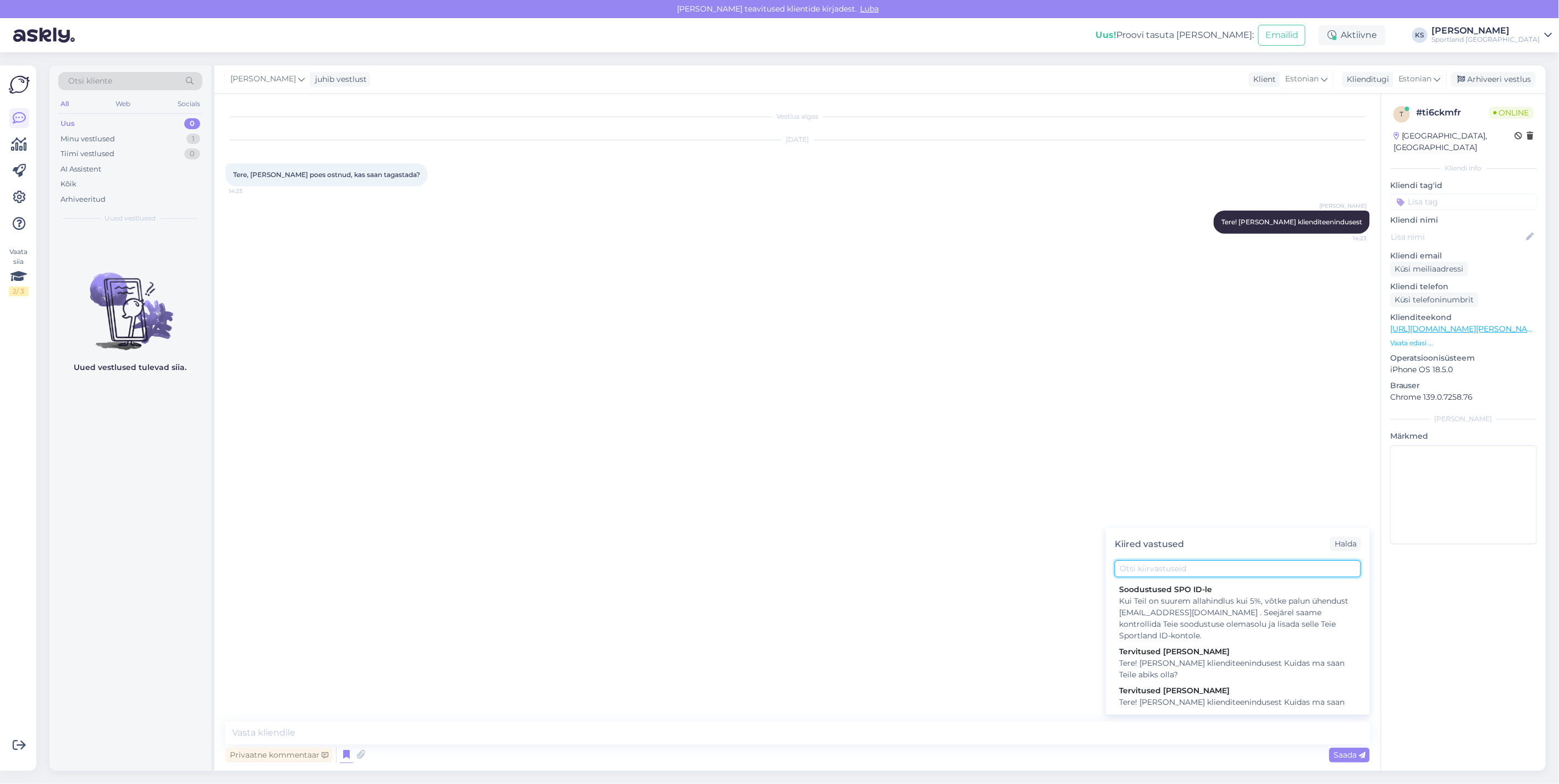
click at [1232, 563] on input "text" at bounding box center [1238, 569] width 246 height 17
type input "vaheta"
drag, startPoint x: 441, startPoint y: 731, endPoint x: 1398, endPoint y: 710, distance: 957.2
click at [448, 730] on textarea at bounding box center [798, 733] width 1144 height 23
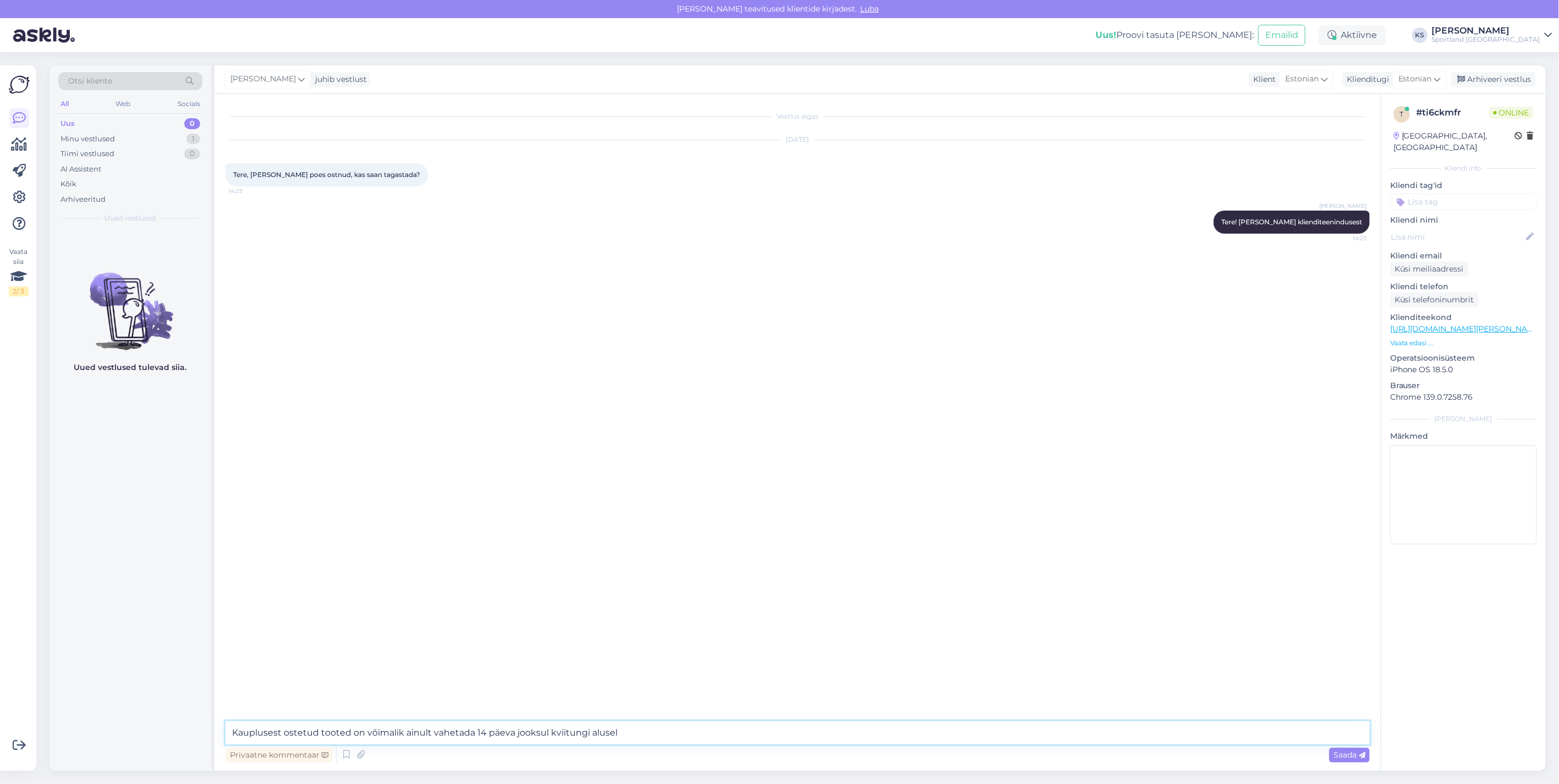
type textarea "Kauplusest ostetud tooted on võimalik ainult vahetada 14 päeva jooksul kviitung…"
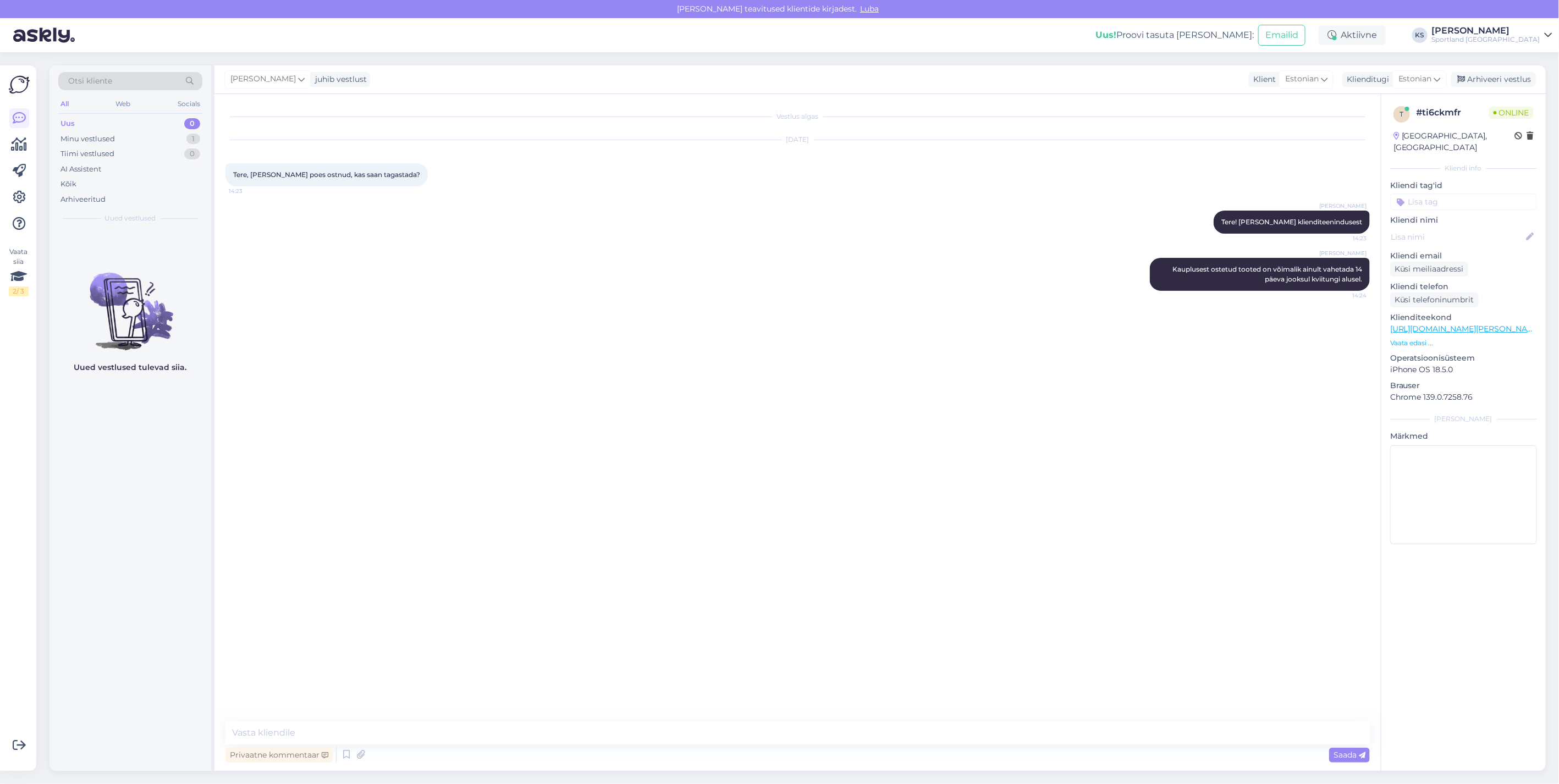
drag, startPoint x: 1423, startPoint y: 188, endPoint x: 1547, endPoint y: 223, distance: 128.8
click at [1424, 194] on input at bounding box center [1463, 201] width 147 height 16
type input "vahet"
click at [1488, 227] on span "Toodete vahetamine (kauplus)" at bounding box center [1463, 230] width 88 height 7
drag, startPoint x: 751, startPoint y: 728, endPoint x: 1398, endPoint y: 650, distance: 651.7
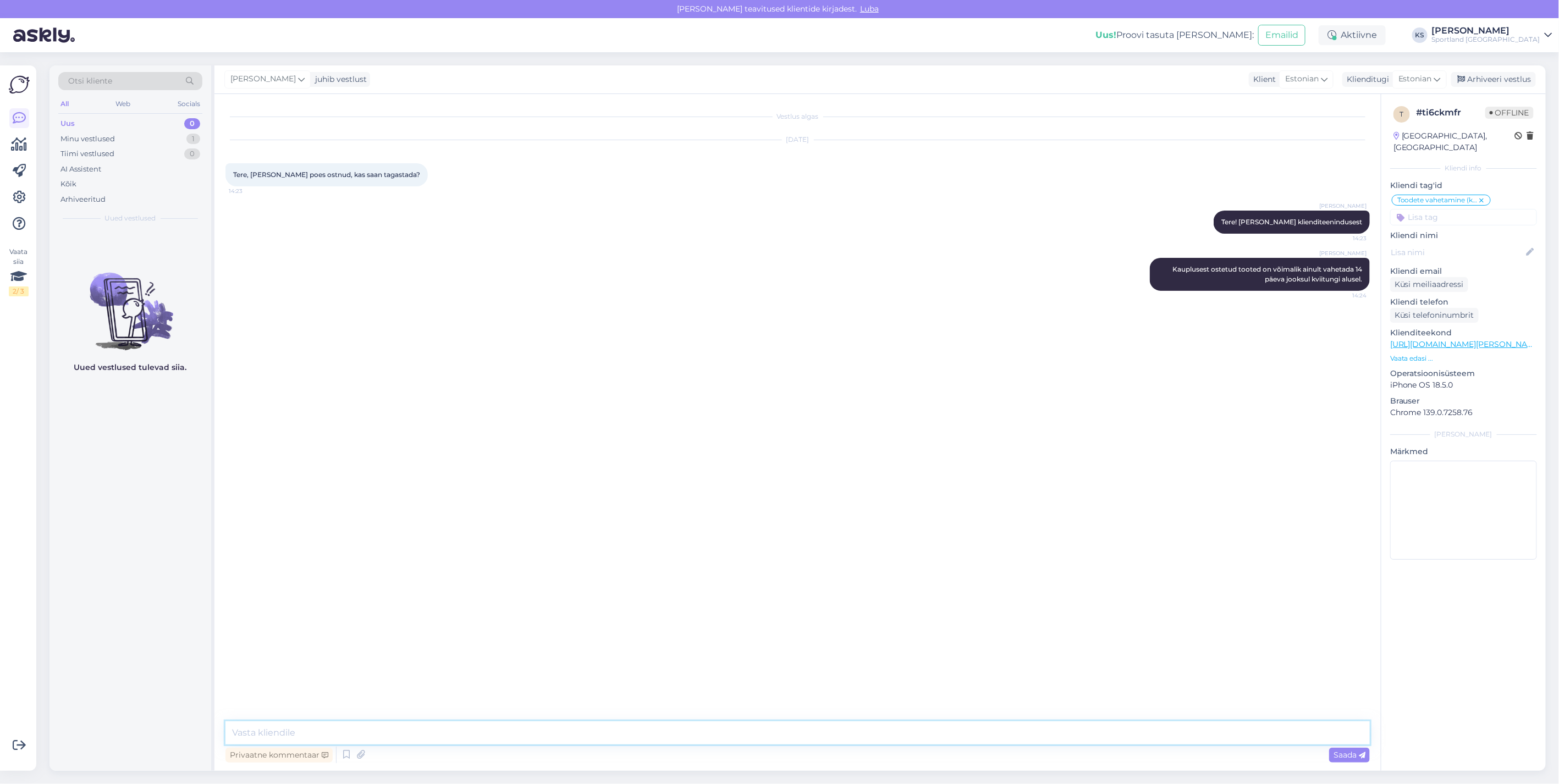
click at [764, 724] on textarea at bounding box center [798, 733] width 1144 height 23
click at [320, 729] on textarea "Kas ma saan teile htetkel veel abiks olla?" at bounding box center [798, 733] width 1144 height 23
type textarea "Kas ma saan teile hetkel veel abiks olla?"
click at [1493, 81] on div "Arhiveeri vestlus" at bounding box center [1494, 79] width 85 height 15
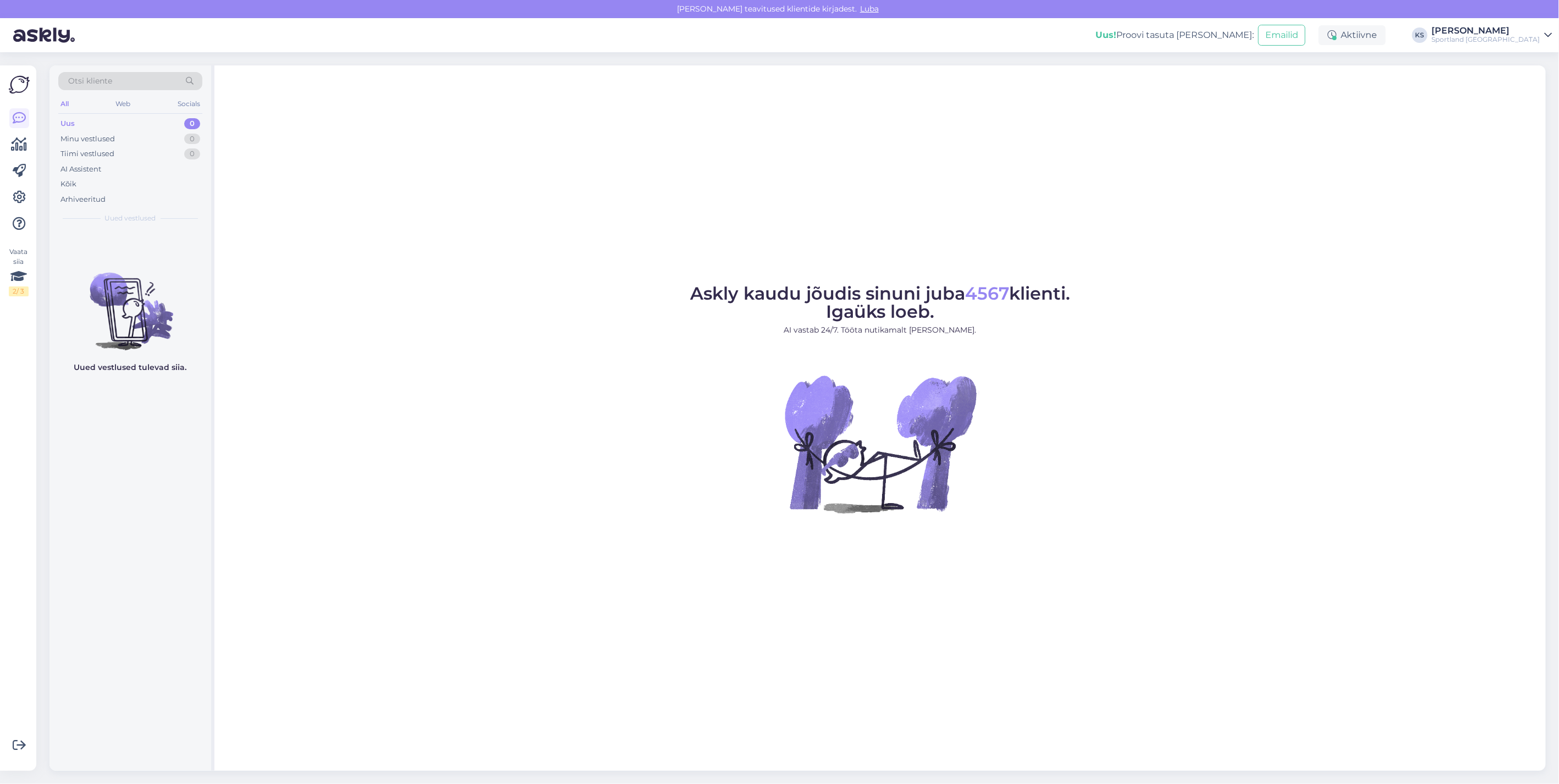
click at [1510, 37] on div "Sportland [GEOGRAPHIC_DATA]" at bounding box center [1486, 39] width 108 height 9
click at [1531, 90] on button "Ava" at bounding box center [1532, 85] width 24 height 17
click at [1522, 24] on div "Uus! Proovi tasuta [PERSON_NAME]: Emailid Aktiivne KS [PERSON_NAME] Sportland […" at bounding box center [780, 35] width 1559 height 34
click at [1538, 42] on div "Sportland [GEOGRAPHIC_DATA]" at bounding box center [1486, 39] width 108 height 9
click at [1538, 50] on div "Sportland Estonia Ava" at bounding box center [1451, 61] width 203 height 24
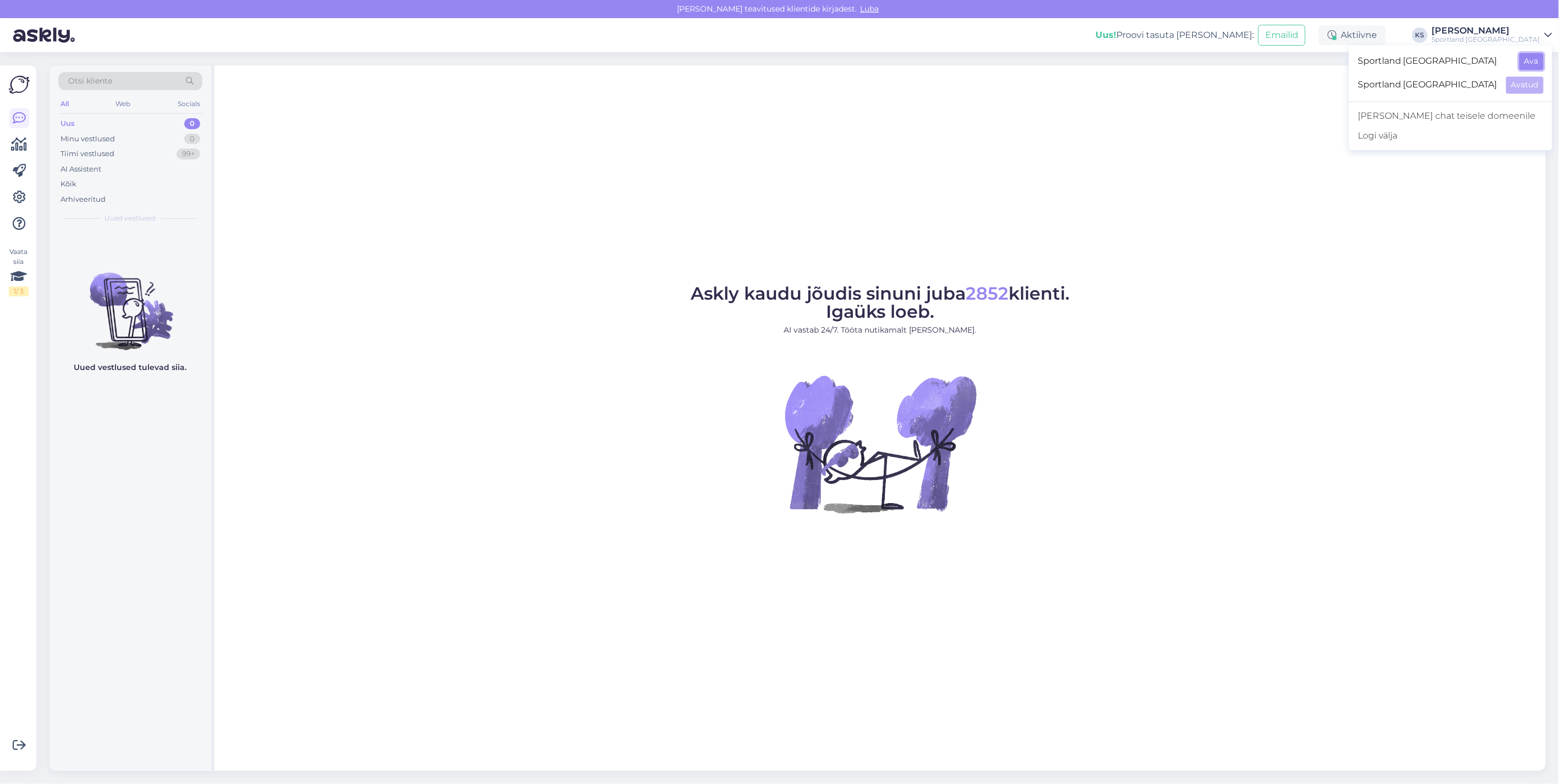
click at [1538, 62] on button "Ava" at bounding box center [1532, 61] width 24 height 17
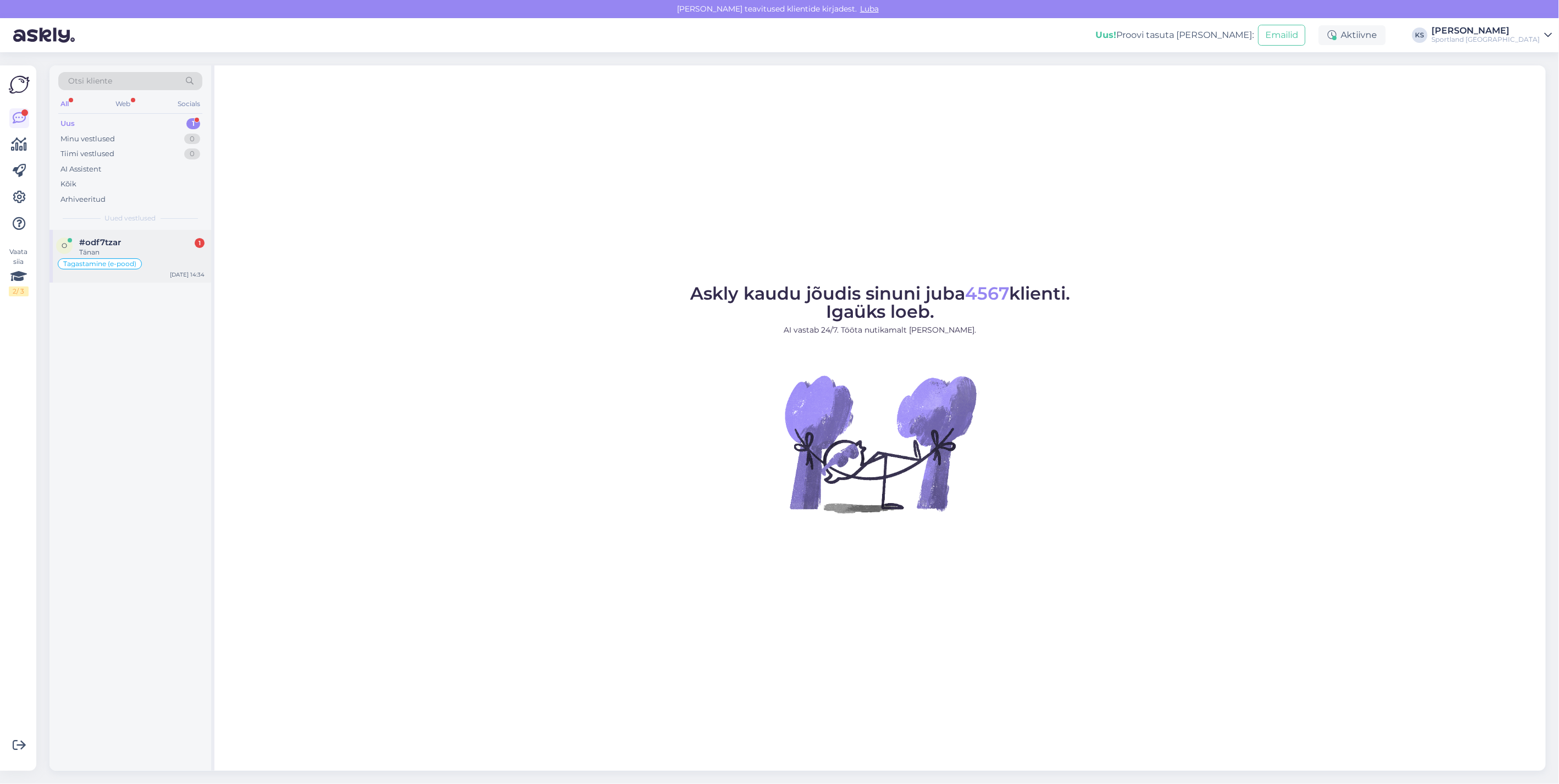
click at [153, 256] on div "Tänan" at bounding box center [142, 252] width 125 height 10
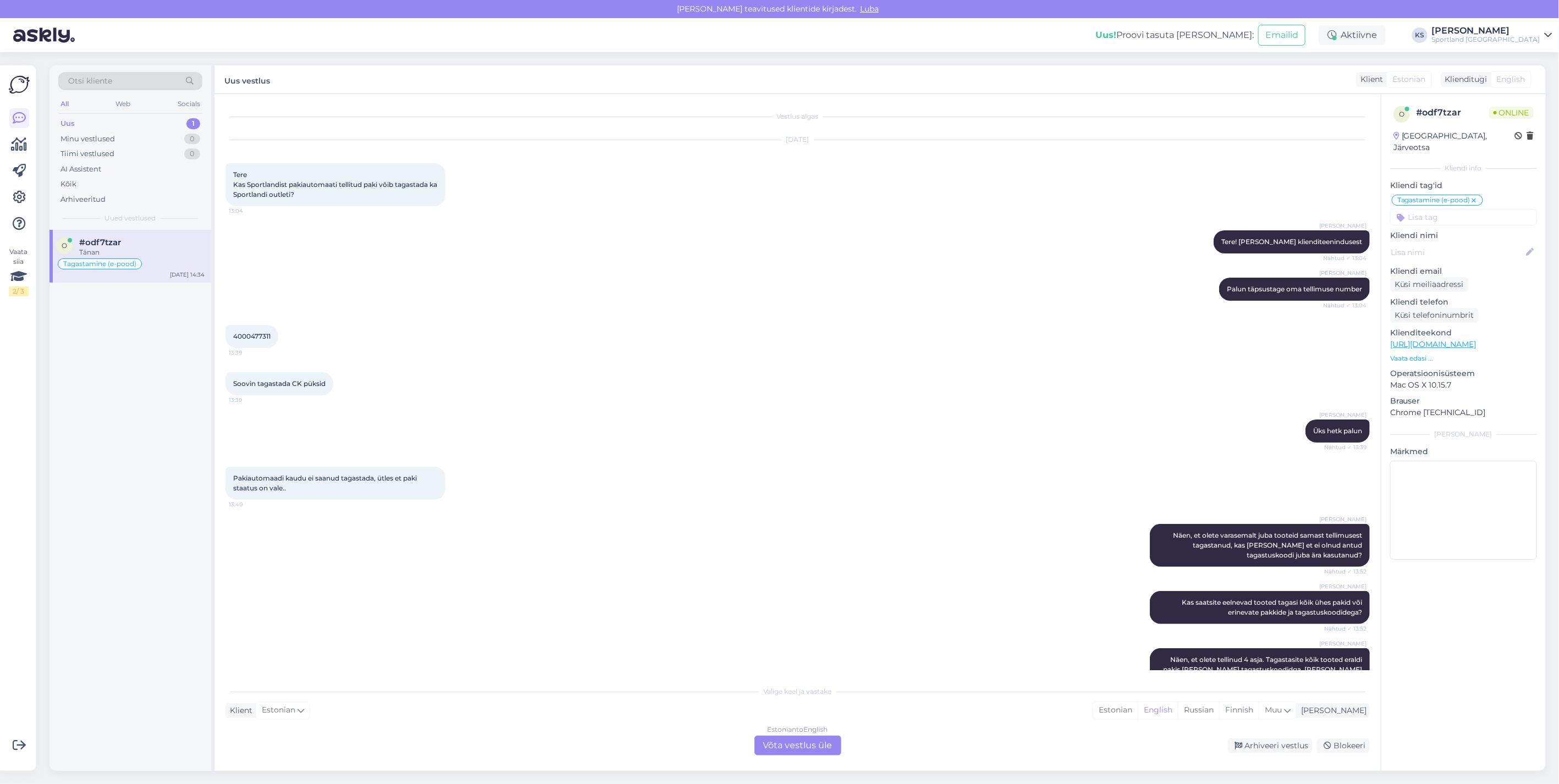
scroll to position [119, 0]
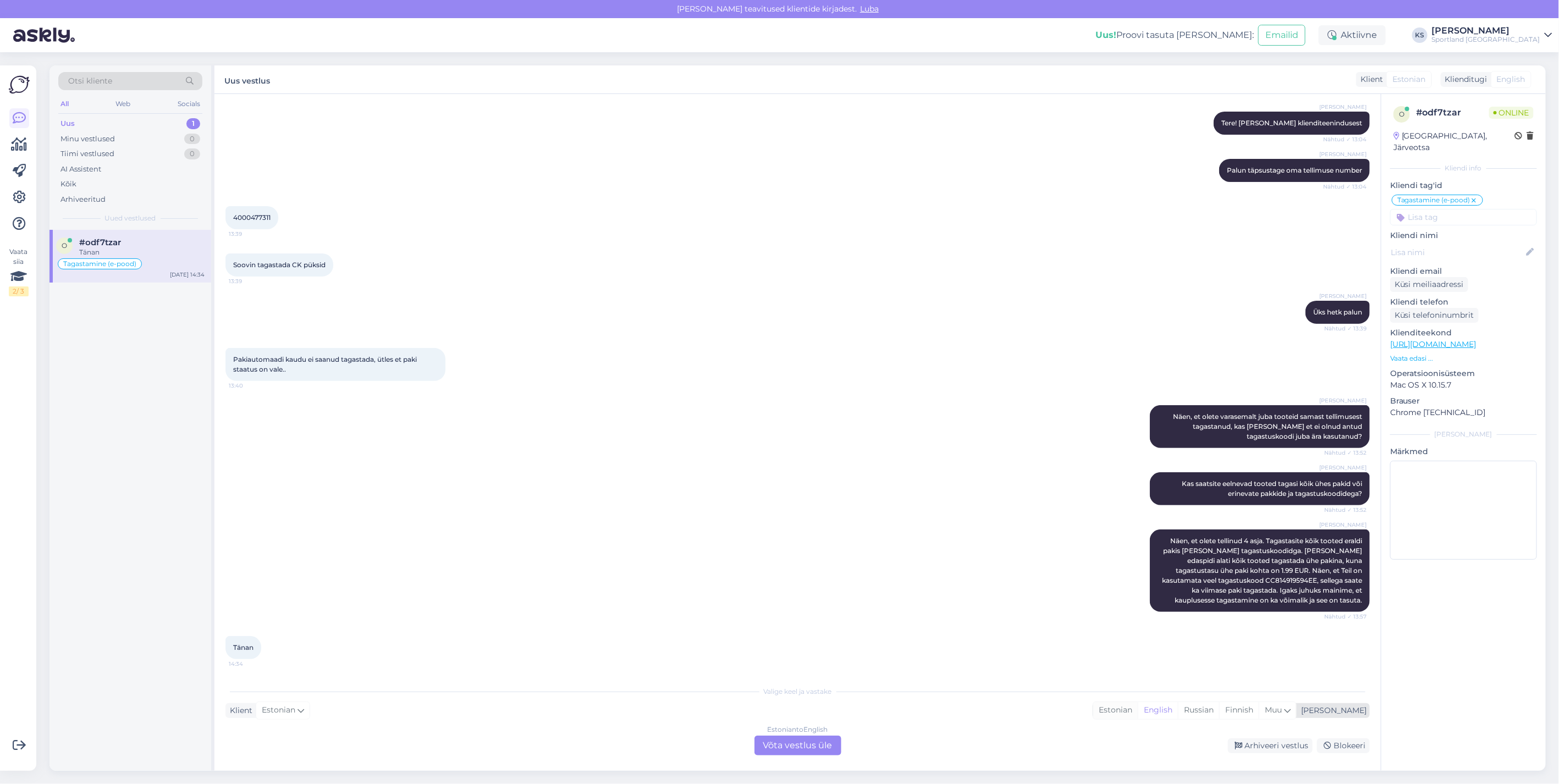
click at [1138, 706] on div "Estonian" at bounding box center [1115, 710] width 45 height 16
click at [1138, 711] on div "Estonian" at bounding box center [1115, 710] width 45 height 16
click at [811, 745] on div "Estonian to Estonian Võta vestlus üle" at bounding box center [798, 745] width 87 height 20
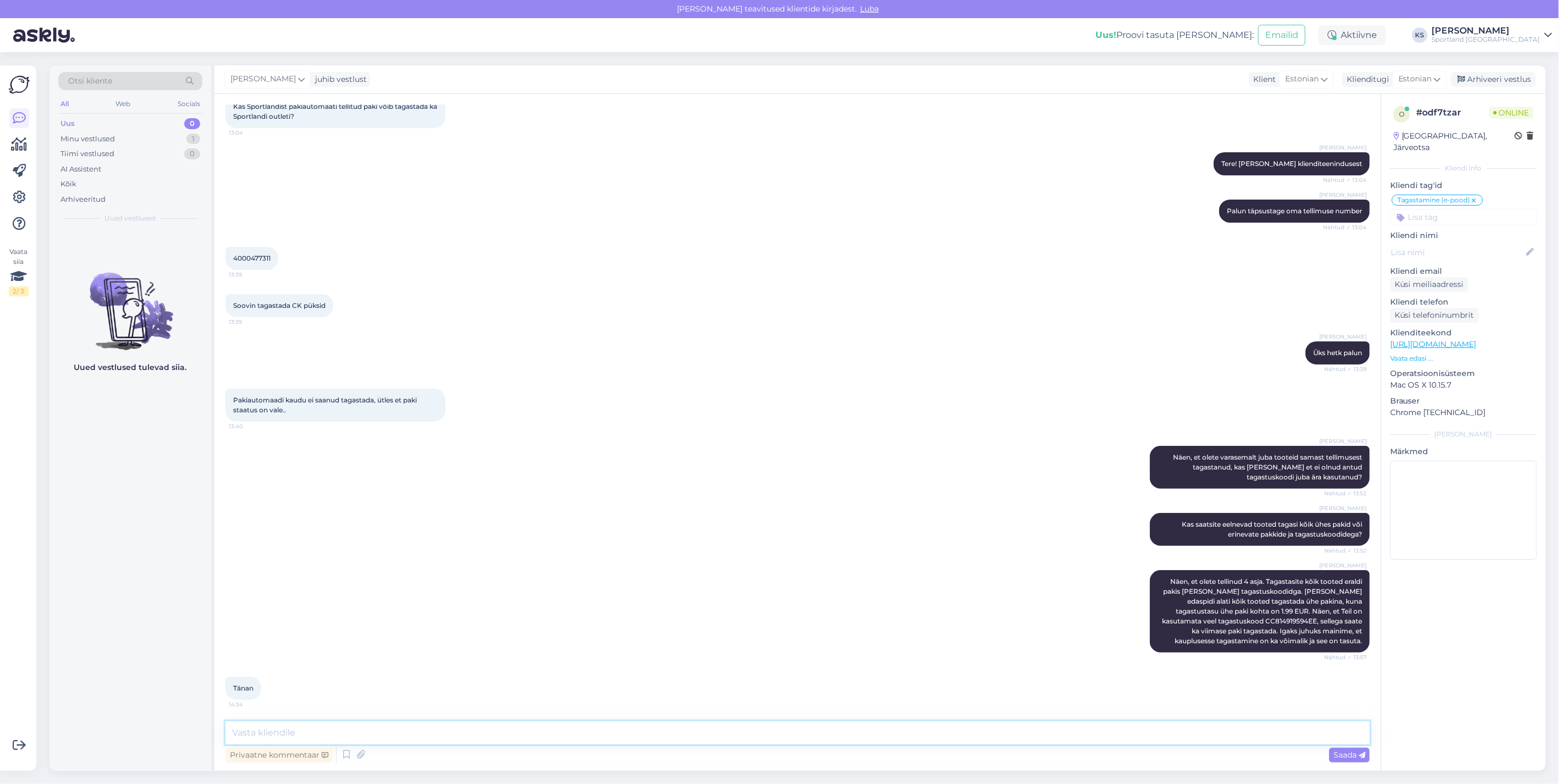
click at [834, 739] on textarea at bounding box center [798, 733] width 1144 height 23
type textarea "P"
type textarea "Palun, kas me saame teile hetkel veel abiks olla?"
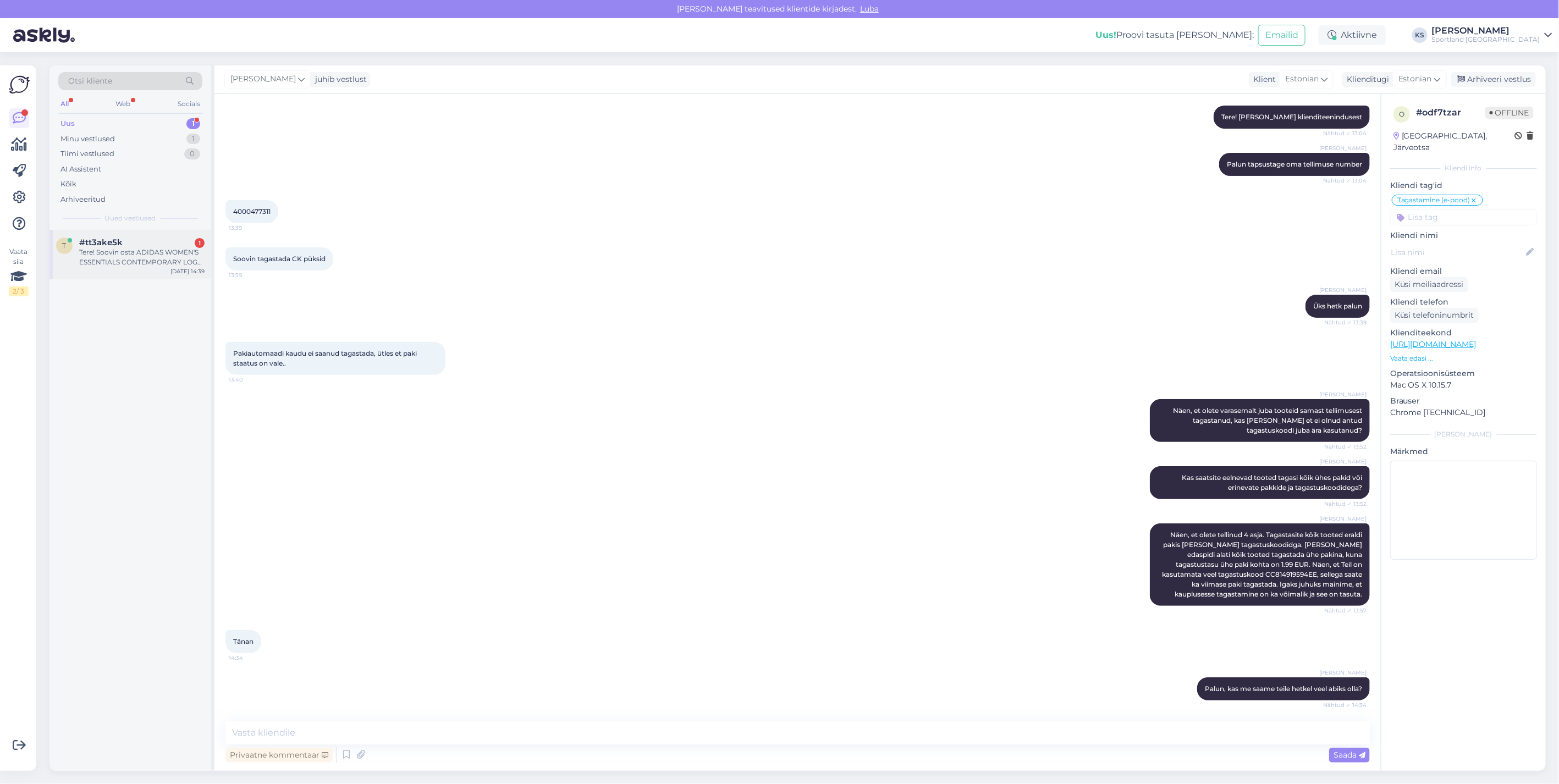
click at [154, 242] on div "#tt3ake5k 1" at bounding box center [142, 243] width 125 height 10
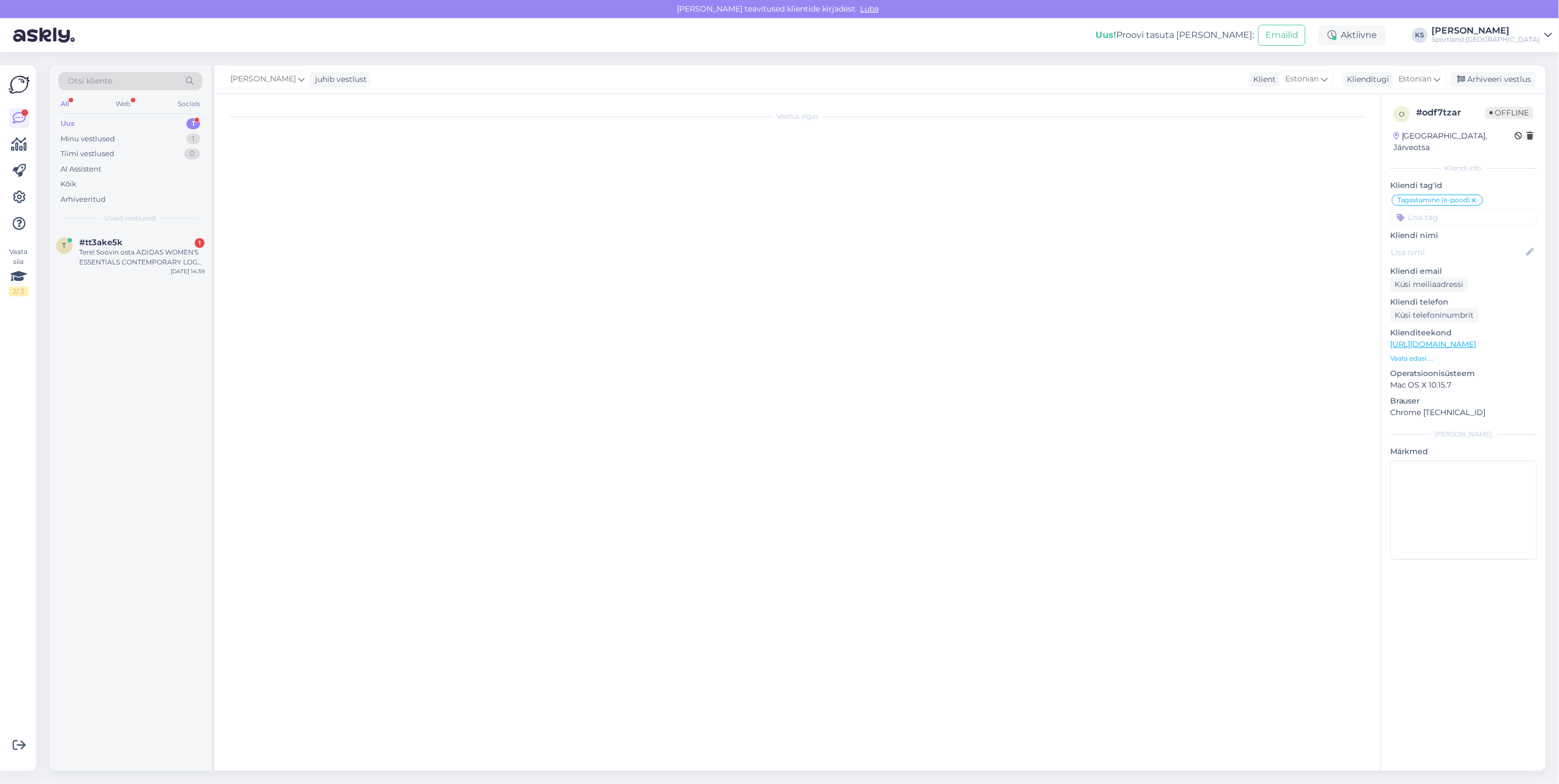
scroll to position [0, 0]
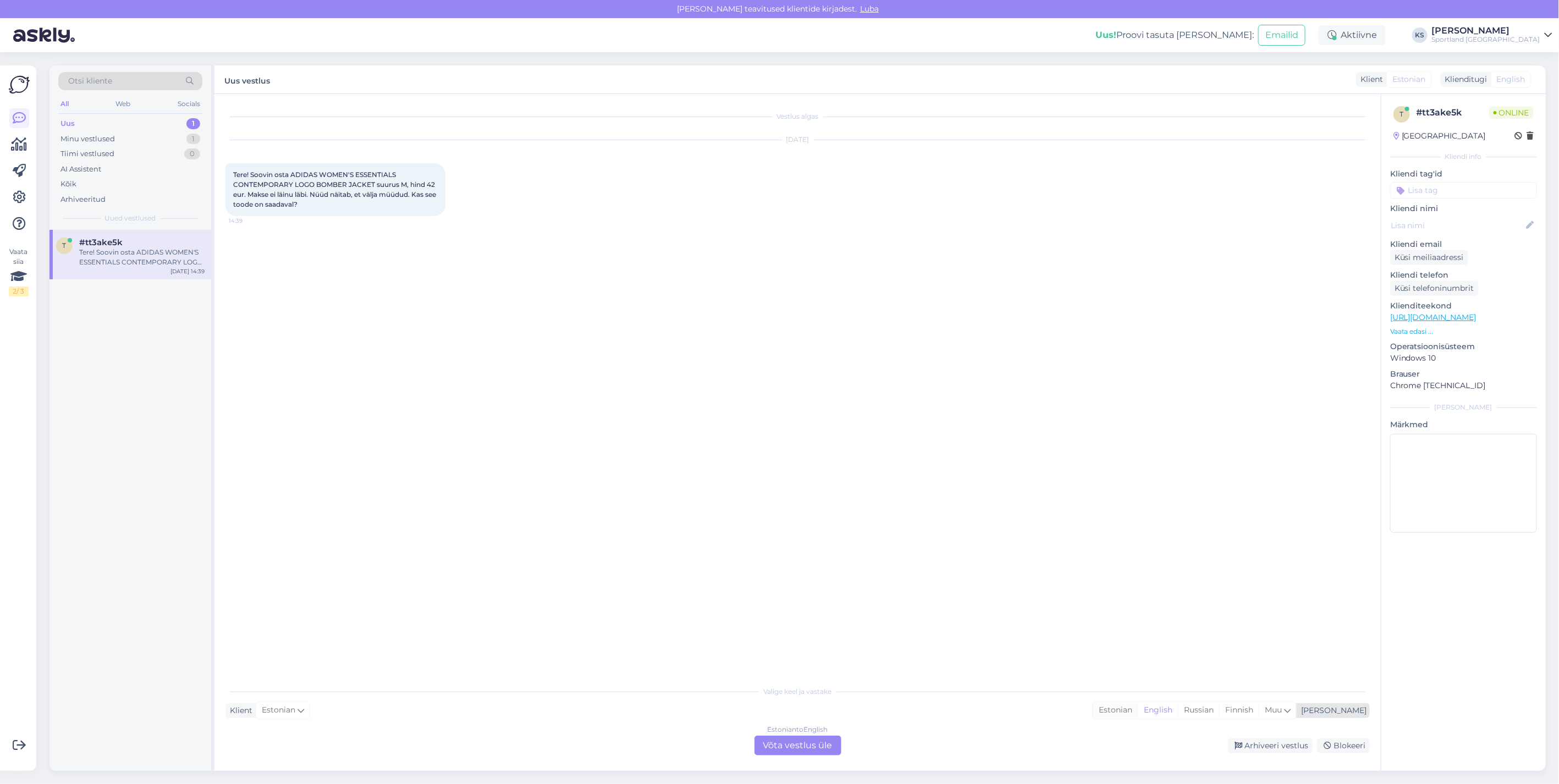
click at [1138, 710] on div "Estonian" at bounding box center [1115, 710] width 45 height 16
click at [816, 749] on div "Estonian to Estonian Võta vestlus üle" at bounding box center [798, 745] width 87 height 20
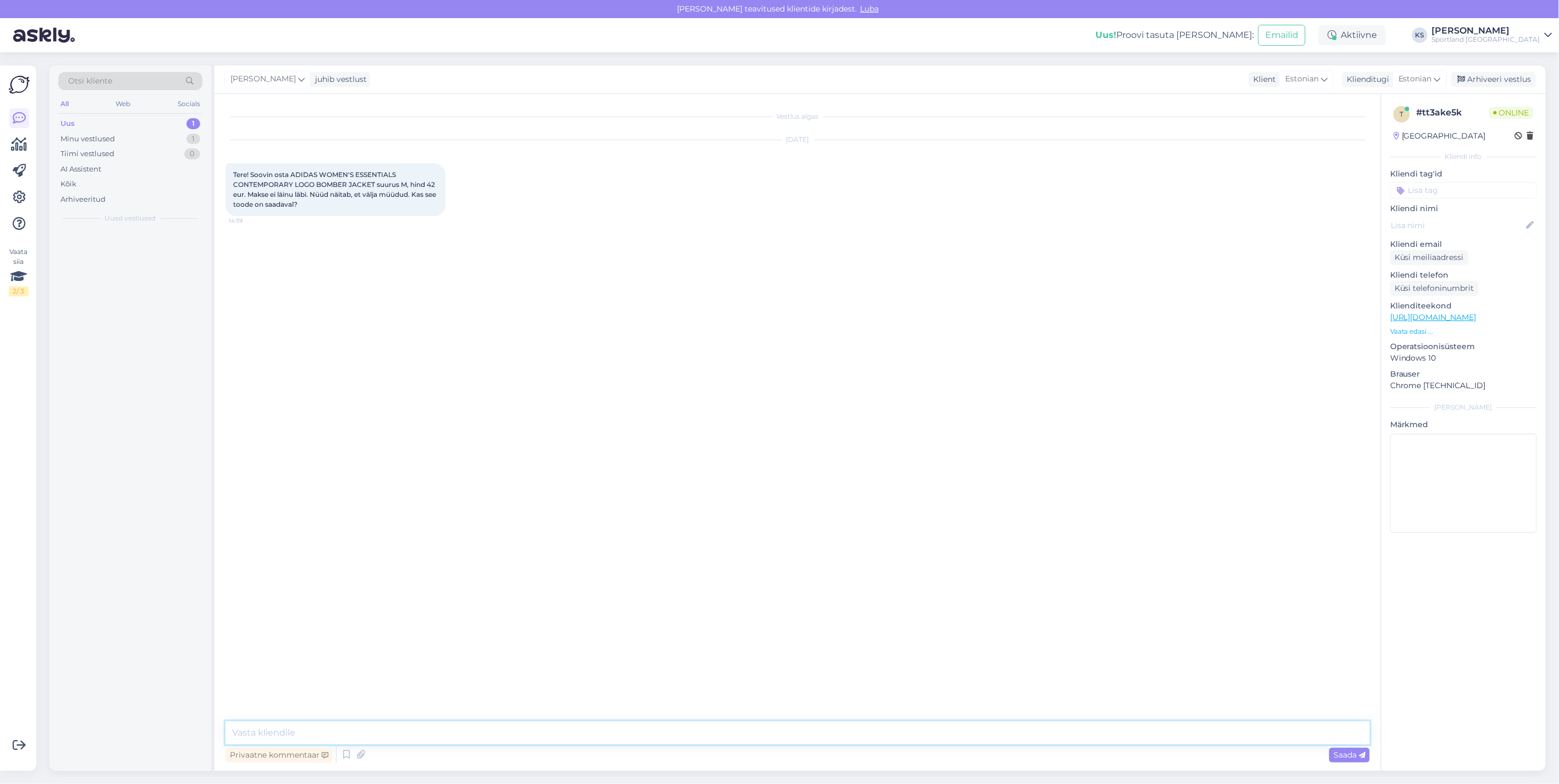
click at [829, 738] on textarea at bounding box center [798, 733] width 1144 height 23
type textarea "Tere! Olen Kristina klienditeenindusest"
click at [482, 726] on textarea at bounding box center [798, 733] width 1144 height 23
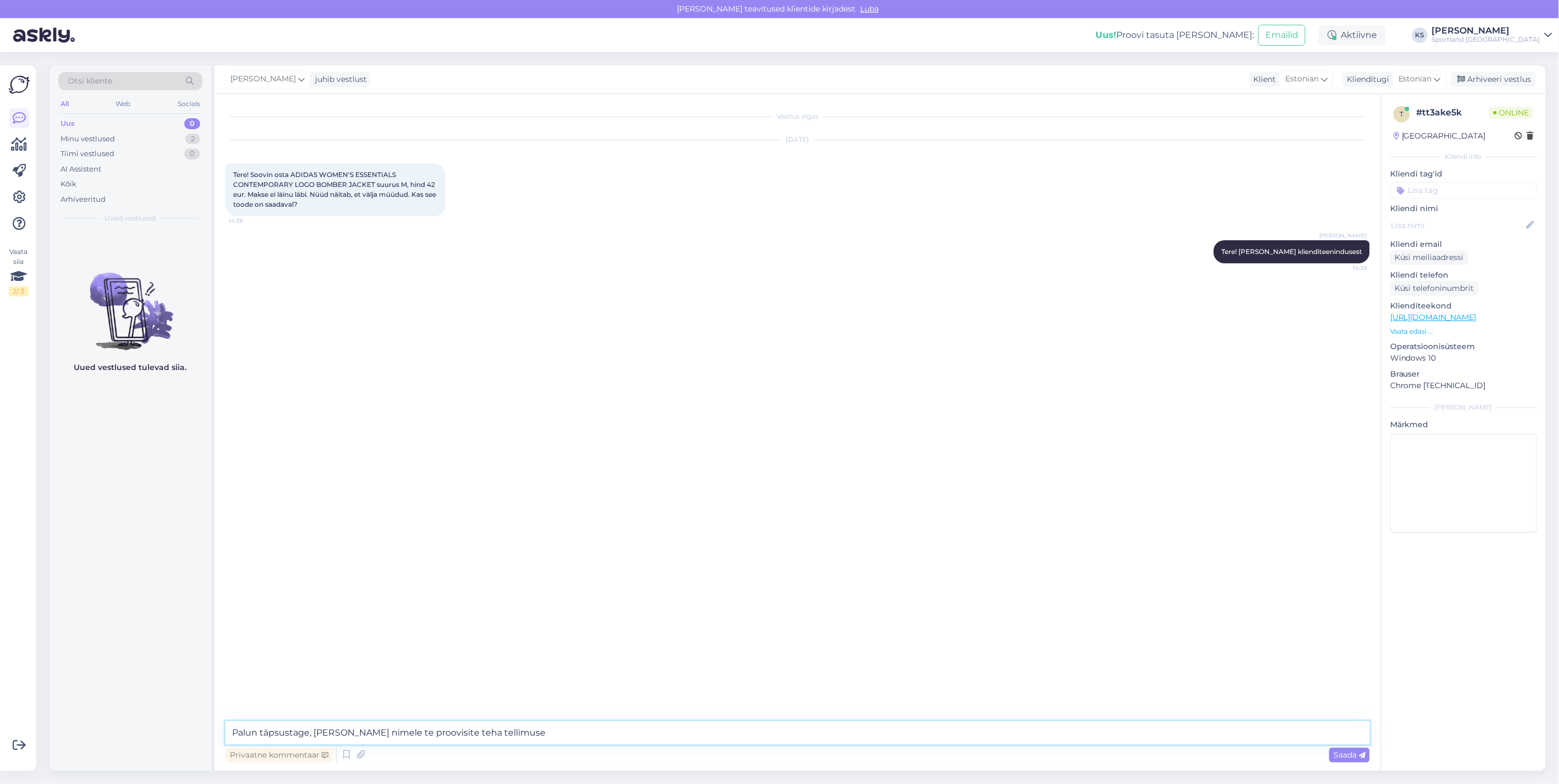
type textarea "Palun täpsustage, kelle nimele te proovisite teha tellimuse?"
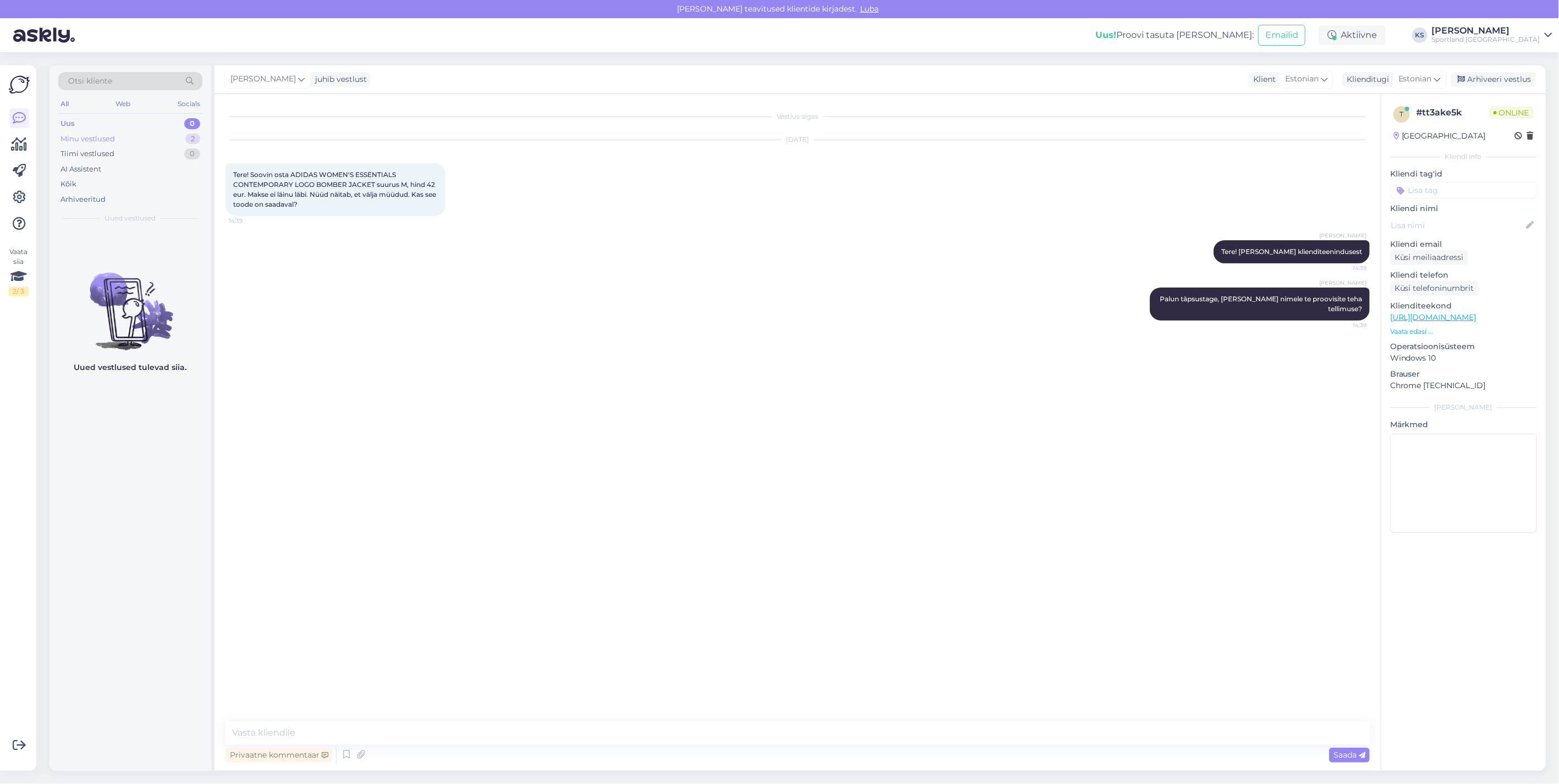
click at [151, 139] on div "Minu vestlused 2" at bounding box center [130, 139] width 144 height 15
click at [161, 290] on div "#odf7tzar" at bounding box center [142, 292] width 125 height 10
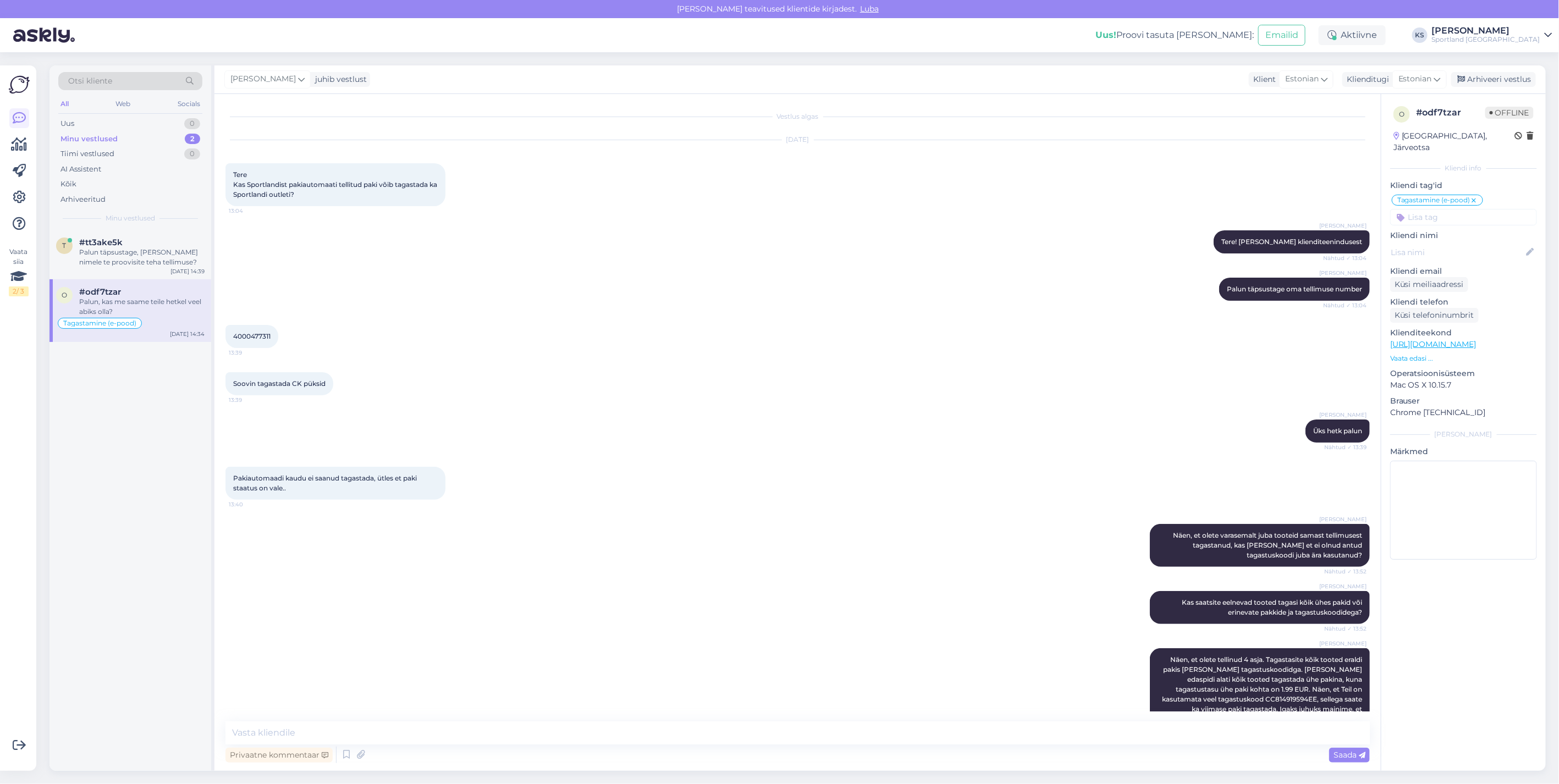
scroll to position [125, 0]
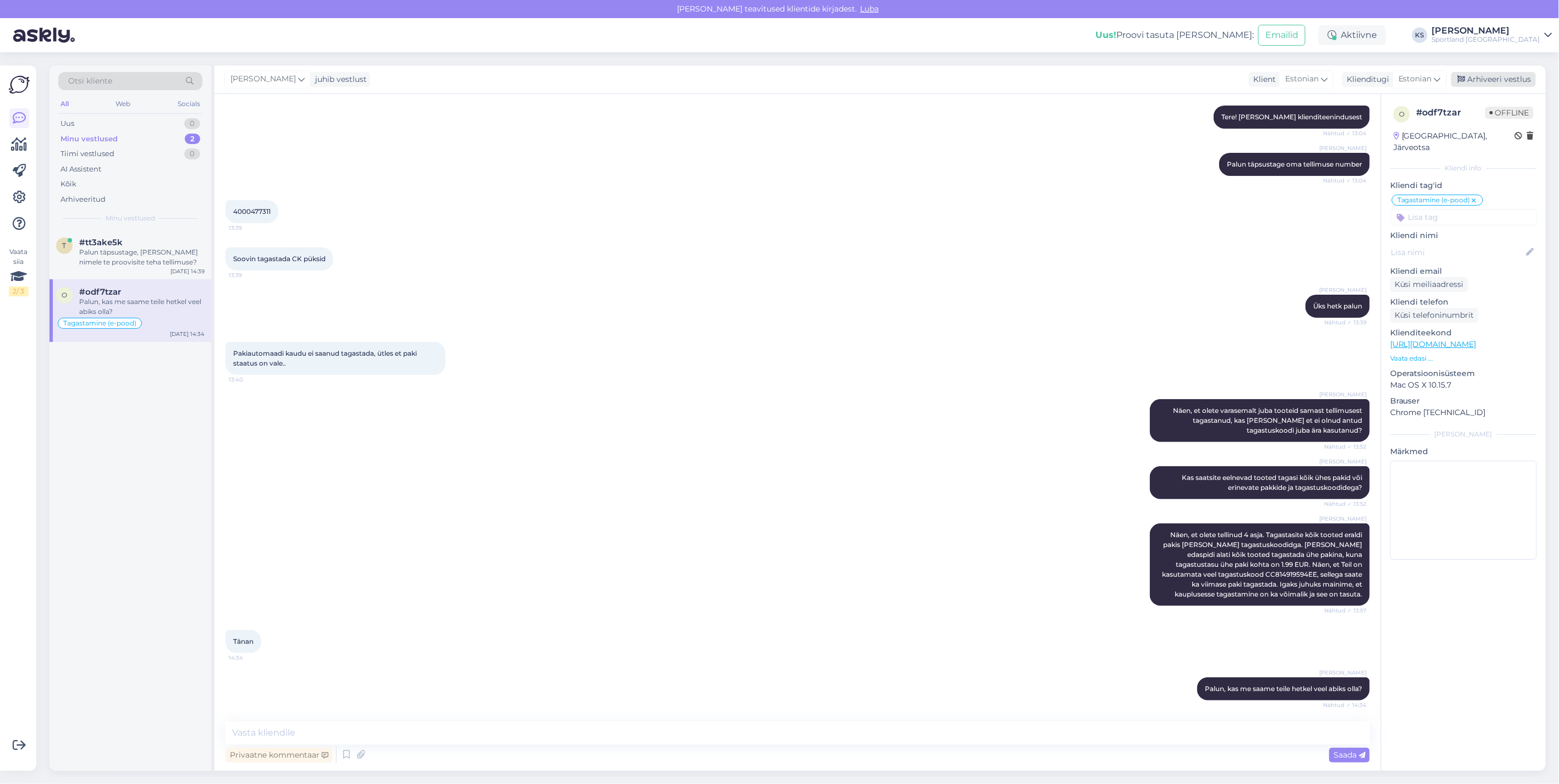
click at [1500, 81] on div "Arhiveeri vestlus" at bounding box center [1494, 79] width 85 height 15
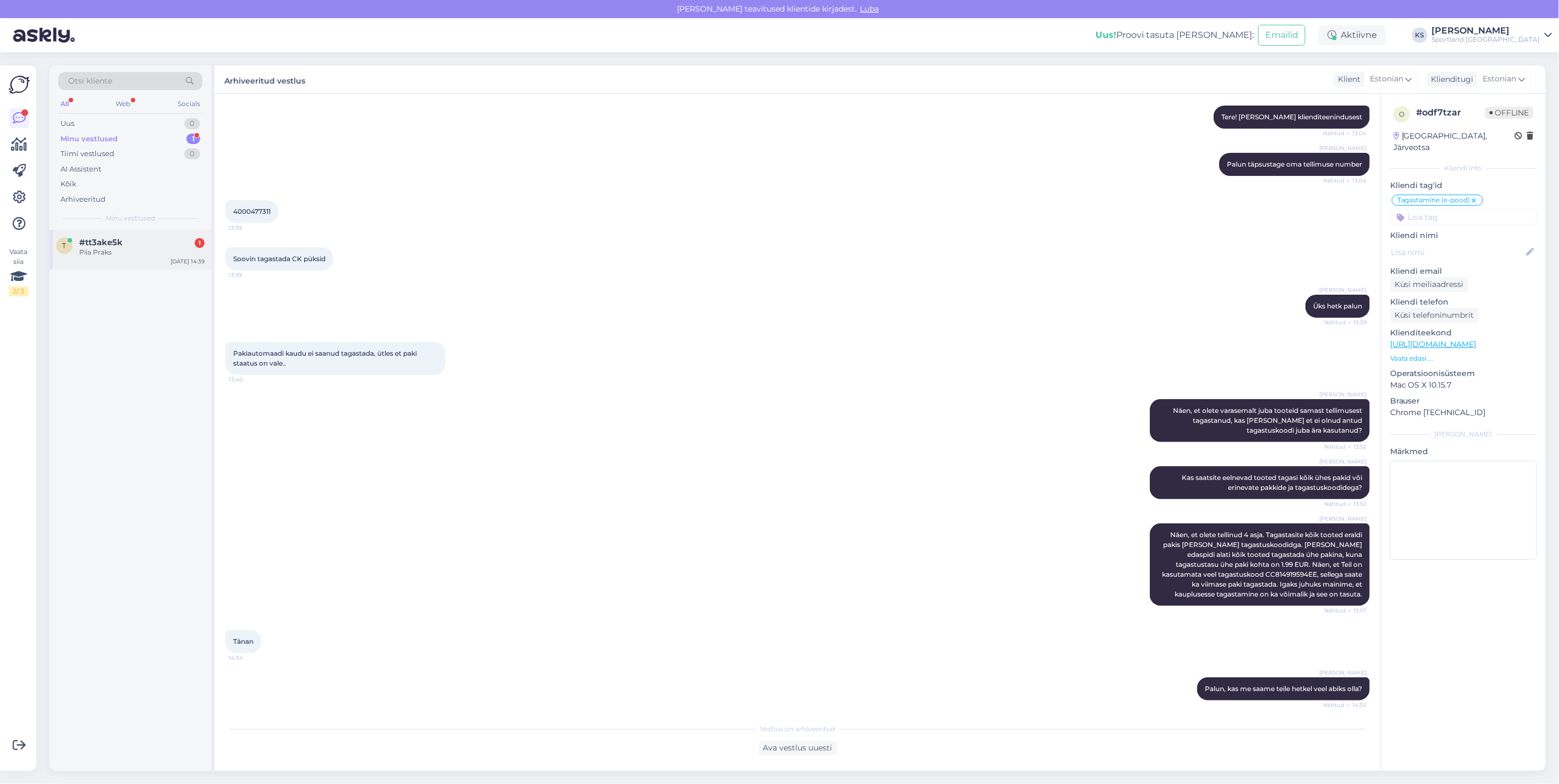
click at [151, 257] on div "t #tt3ake5k 1 Piia Praks Aug 11 14:39" at bounding box center [130, 249] width 162 height 39
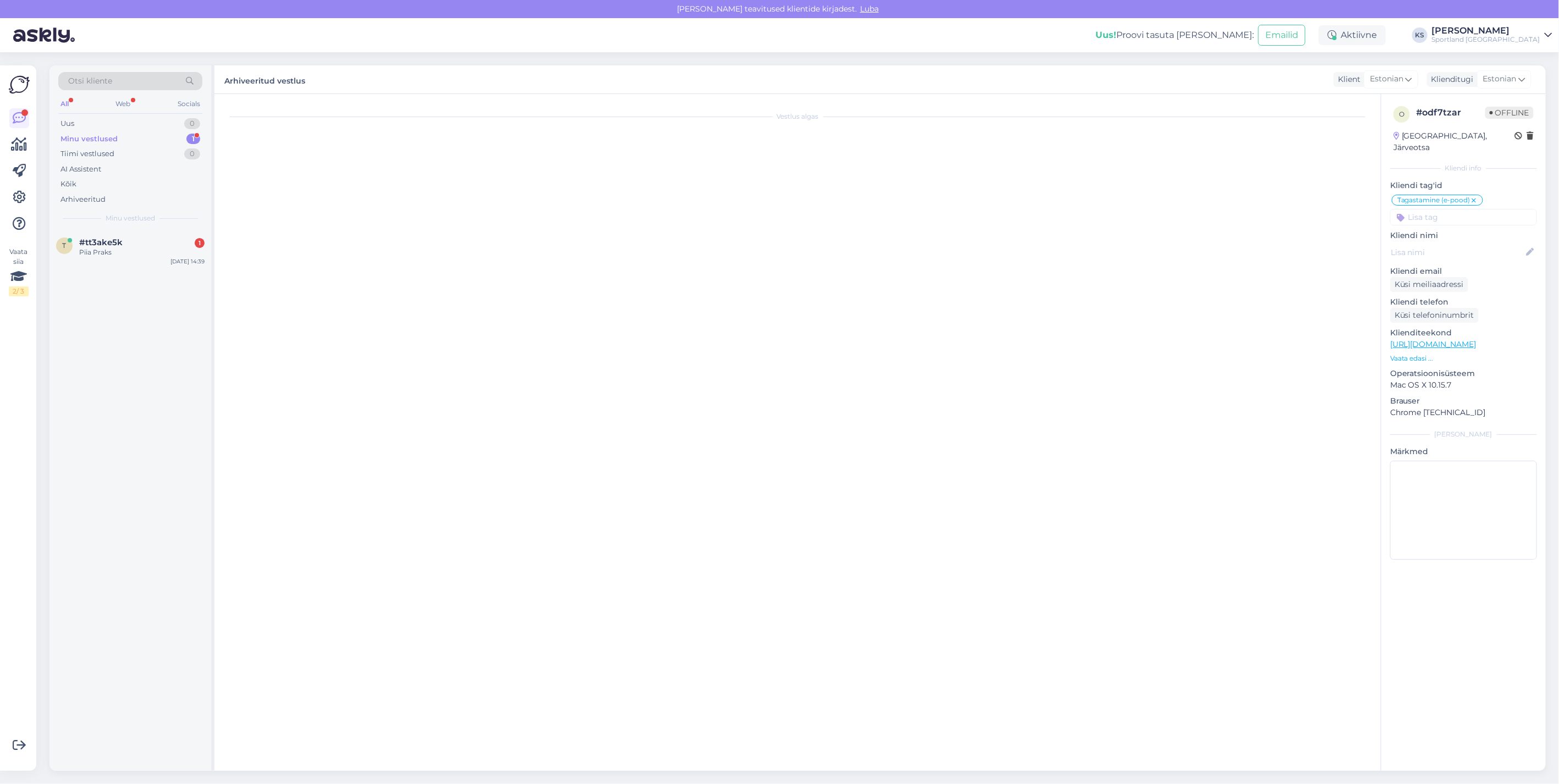
scroll to position [0, 0]
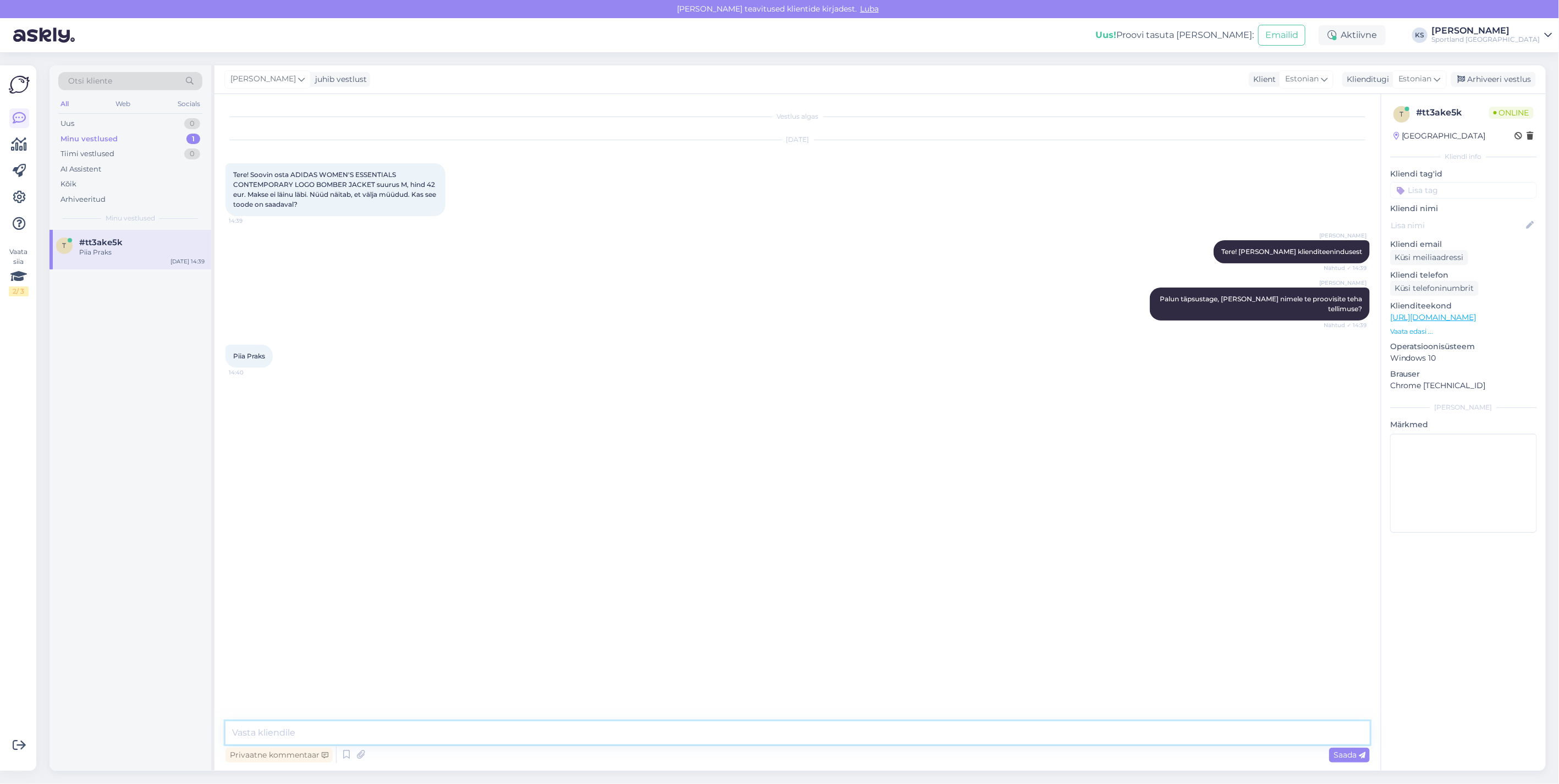
click at [1146, 722] on textarea at bounding box center [798, 733] width 1144 height 23
click at [1183, 730] on textarea at bounding box center [798, 733] width 1144 height 23
type textarea "Kohe vaatan üle"
click at [262, 345] on div "Piia Praks 14:40" at bounding box center [249, 356] width 47 height 23
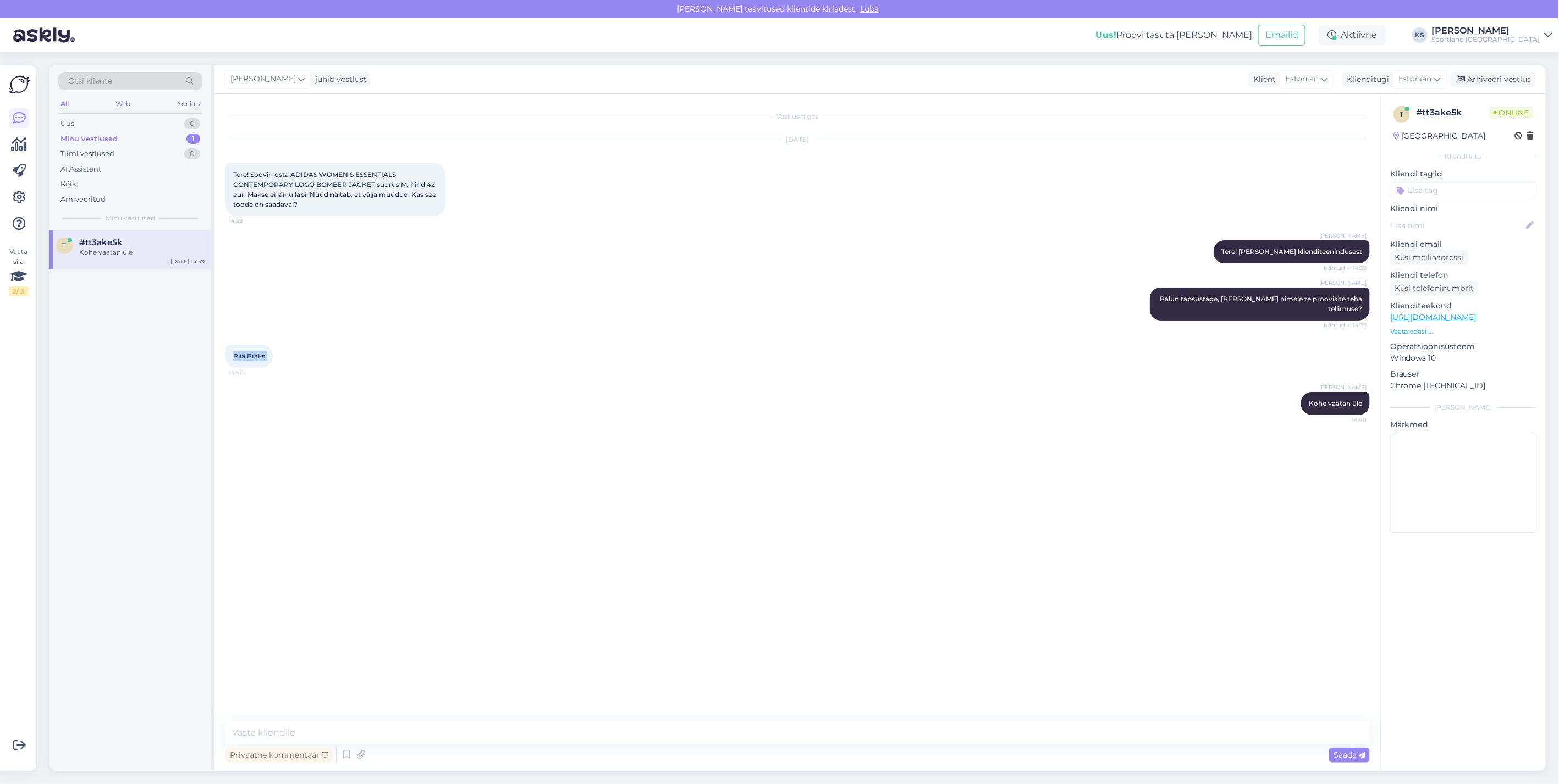
click at [262, 345] on div "Piia Praks 14:40" at bounding box center [249, 356] width 47 height 23
copy div "Piia Praks 14:40"
click at [436, 736] on textarea at bounding box center [798, 733] width 1144 height 23
paste textarea "44.95"
paste textarea "4000481382"
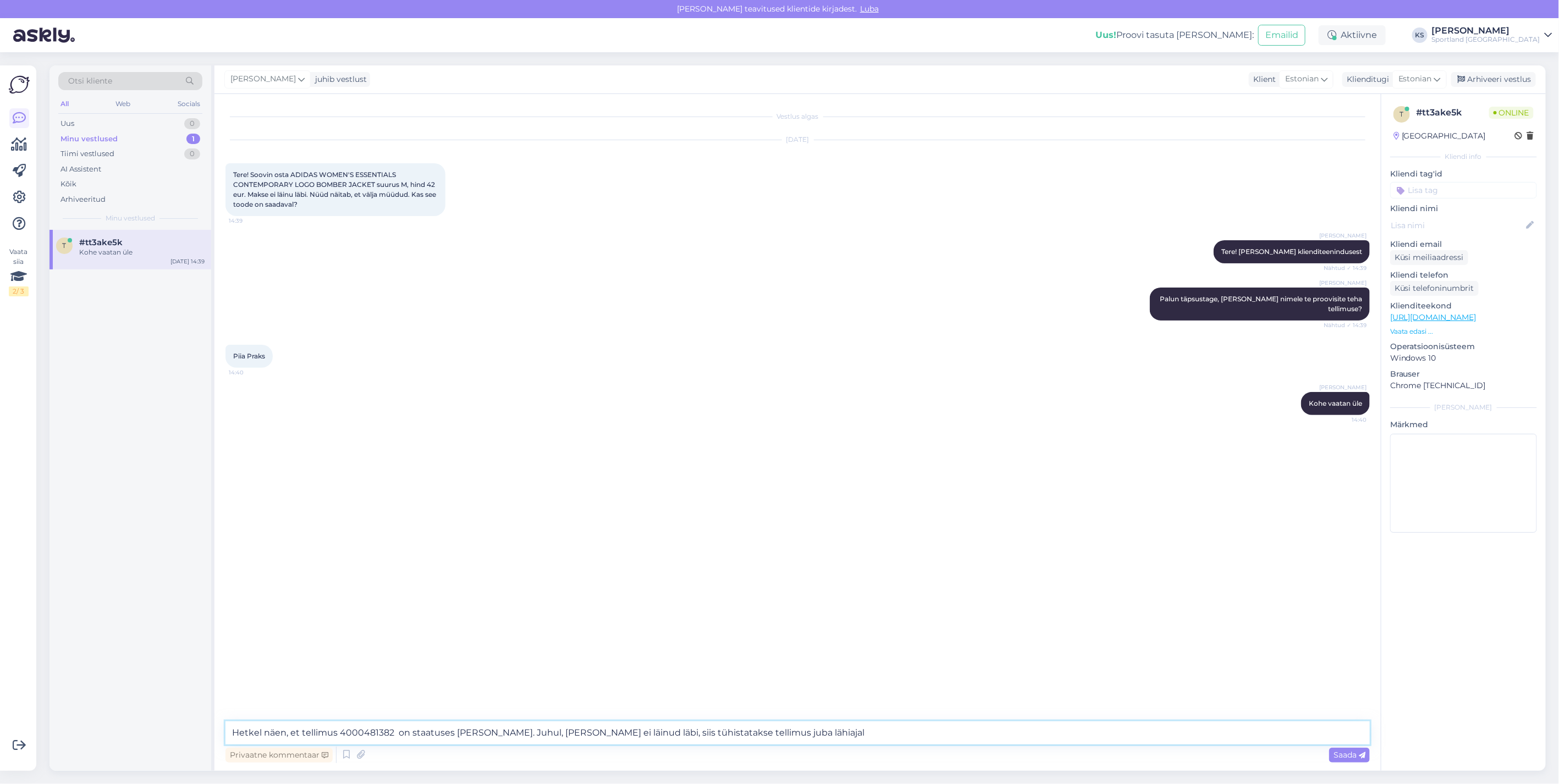
type textarea "Hetkel näen, et tellimus 4000481382 on staatuses makse ootel. Juhul, kui makse …"
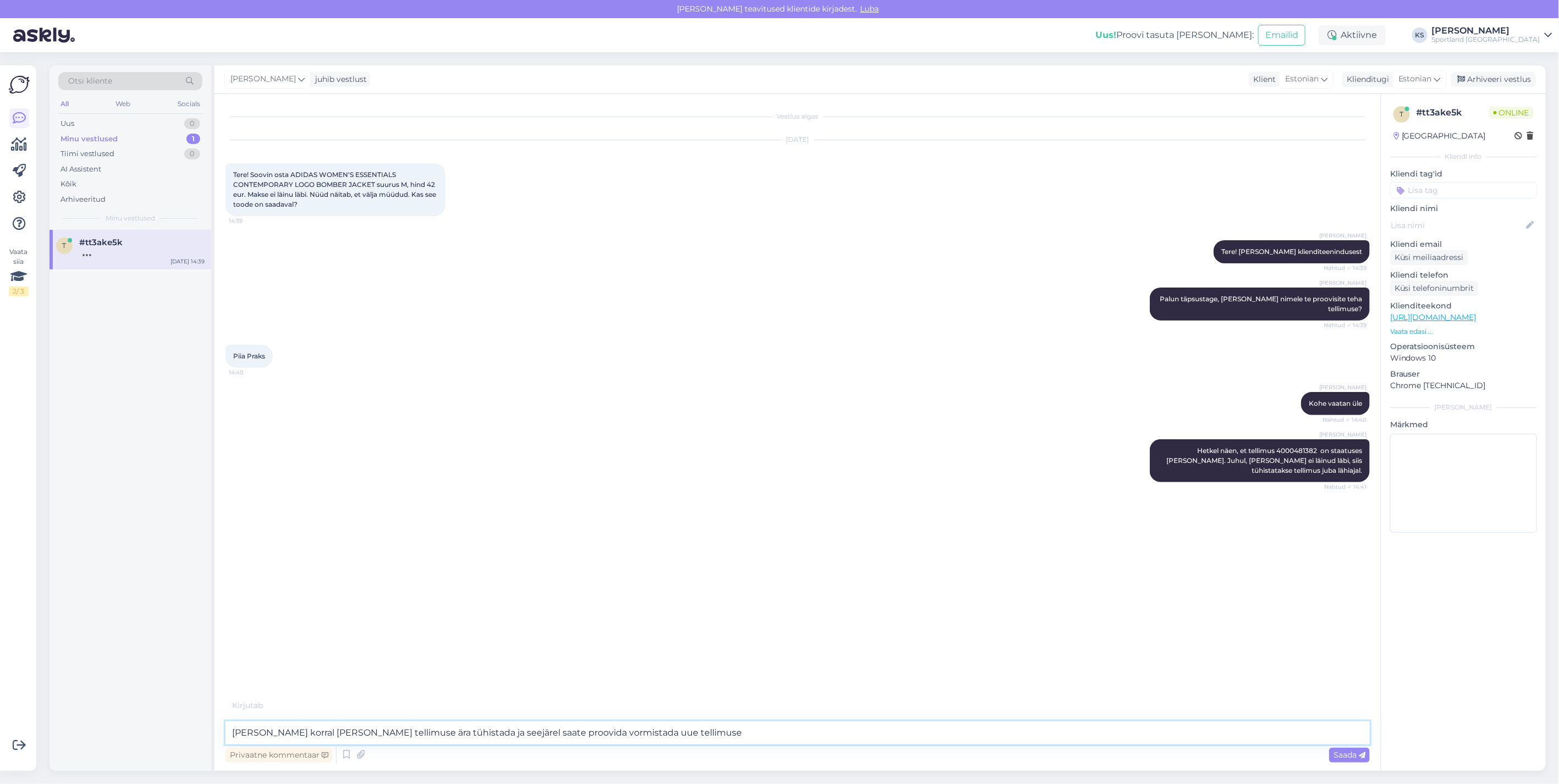
type textarea "Soovi korral saan selle tellimuse ära tühistada ja seejärel saate proovida vorm…"
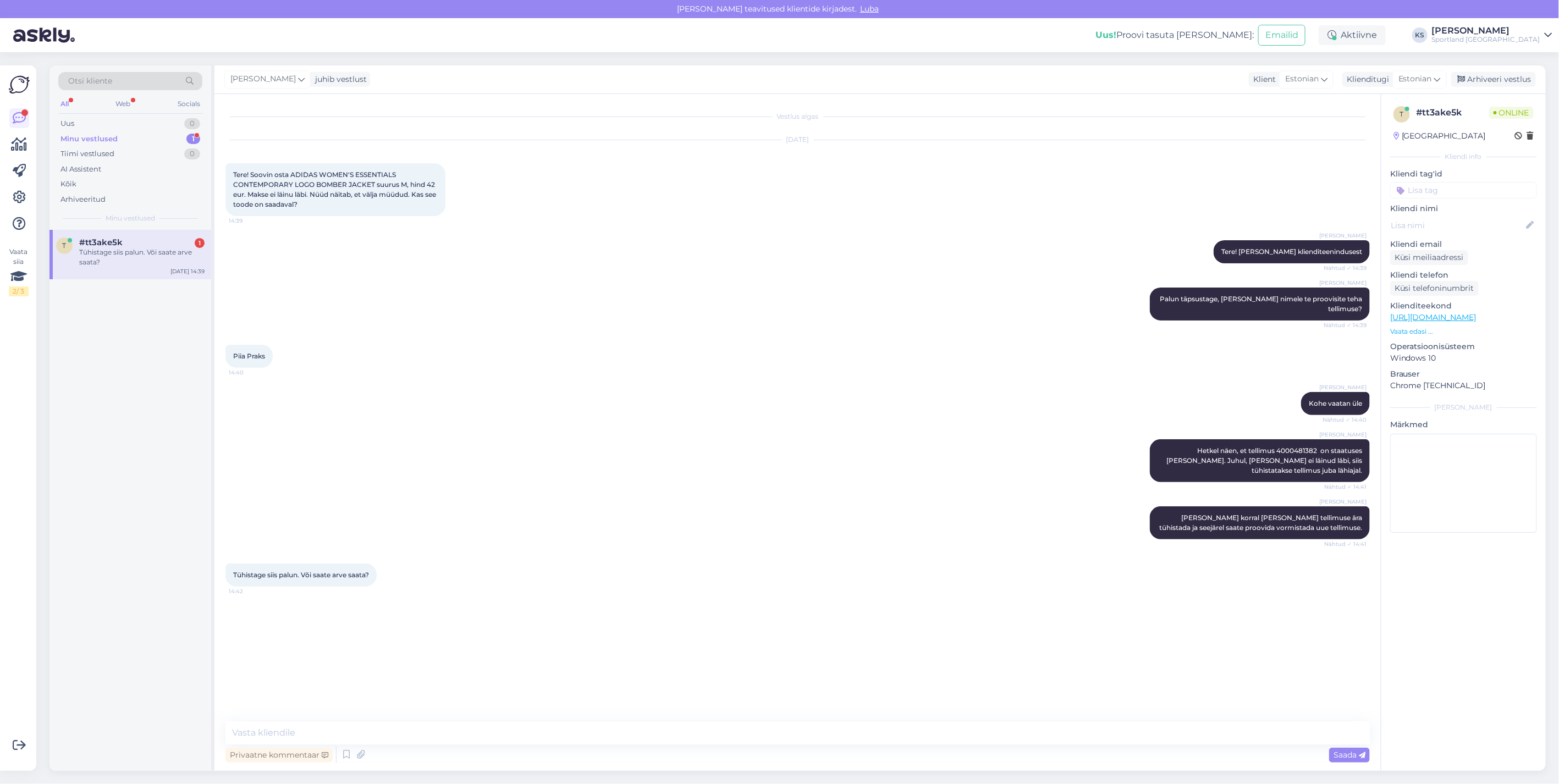
click at [447, 720] on div "Vestlus algas Aug 11 2025 Tere! Soovin osta ADIDAS WOMEN'S ESSENTIALS CONTEMPOR…" at bounding box center [797, 432] width 1166 height 677
click at [468, 728] on textarea at bounding box center [798, 733] width 1144 height 23
type textarea "Kahjuks meil ei ole võimalik vormistada arve."
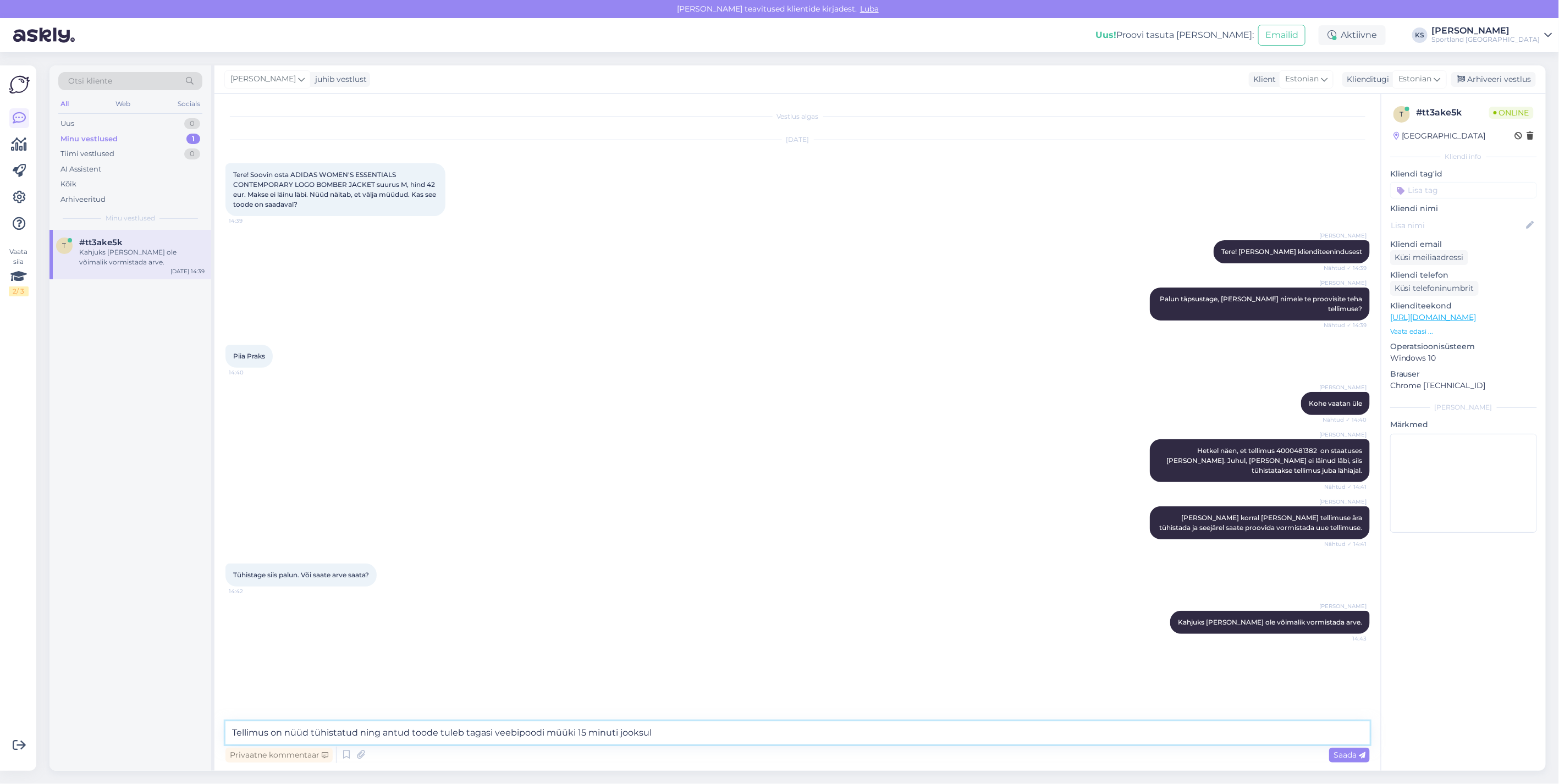
type textarea "Tellimus on nüüd tühistatud ning antud toode tuleb tagasi veebipoodi müüki 15 m…"
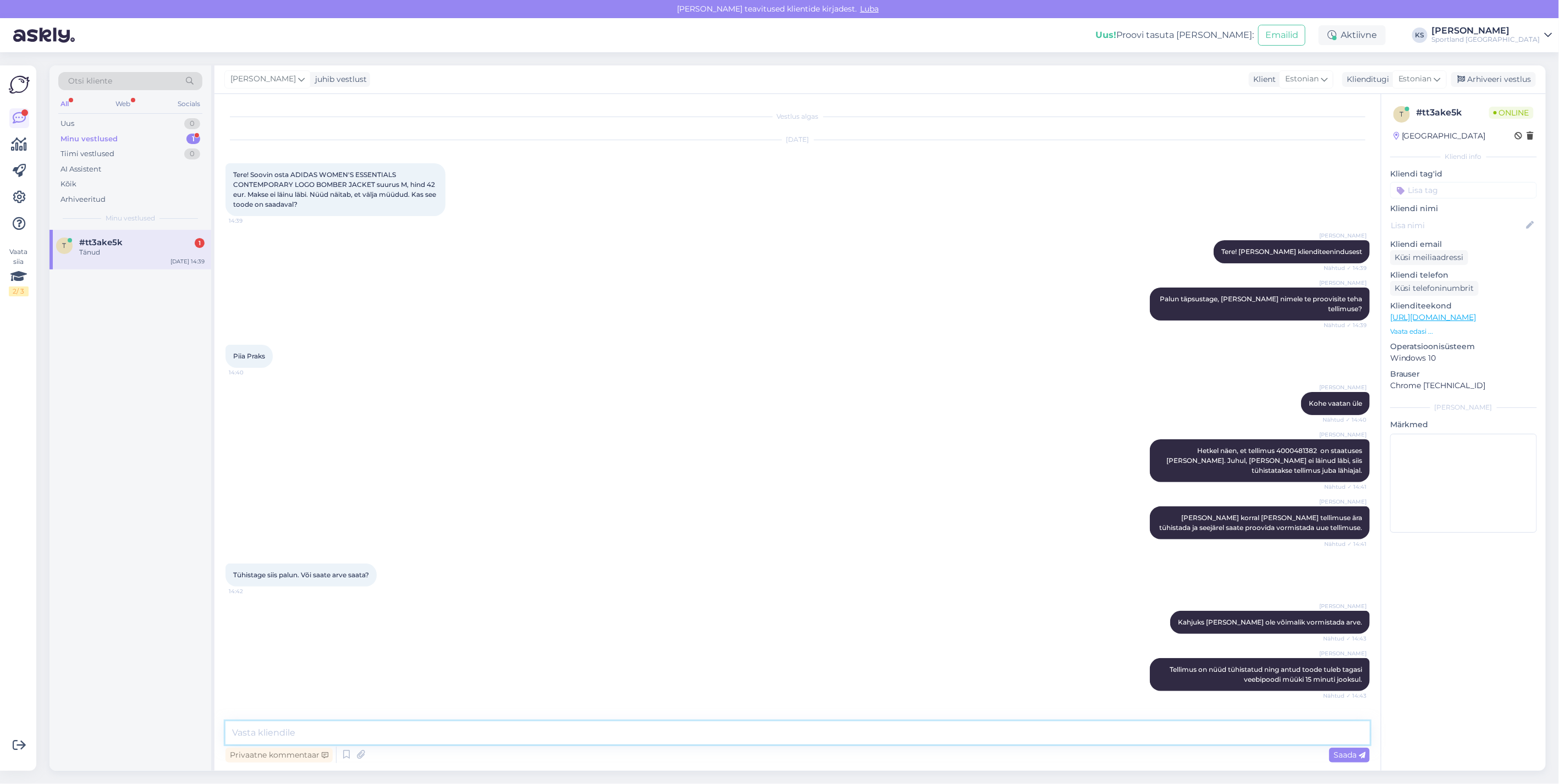
scroll to position [28, 0]
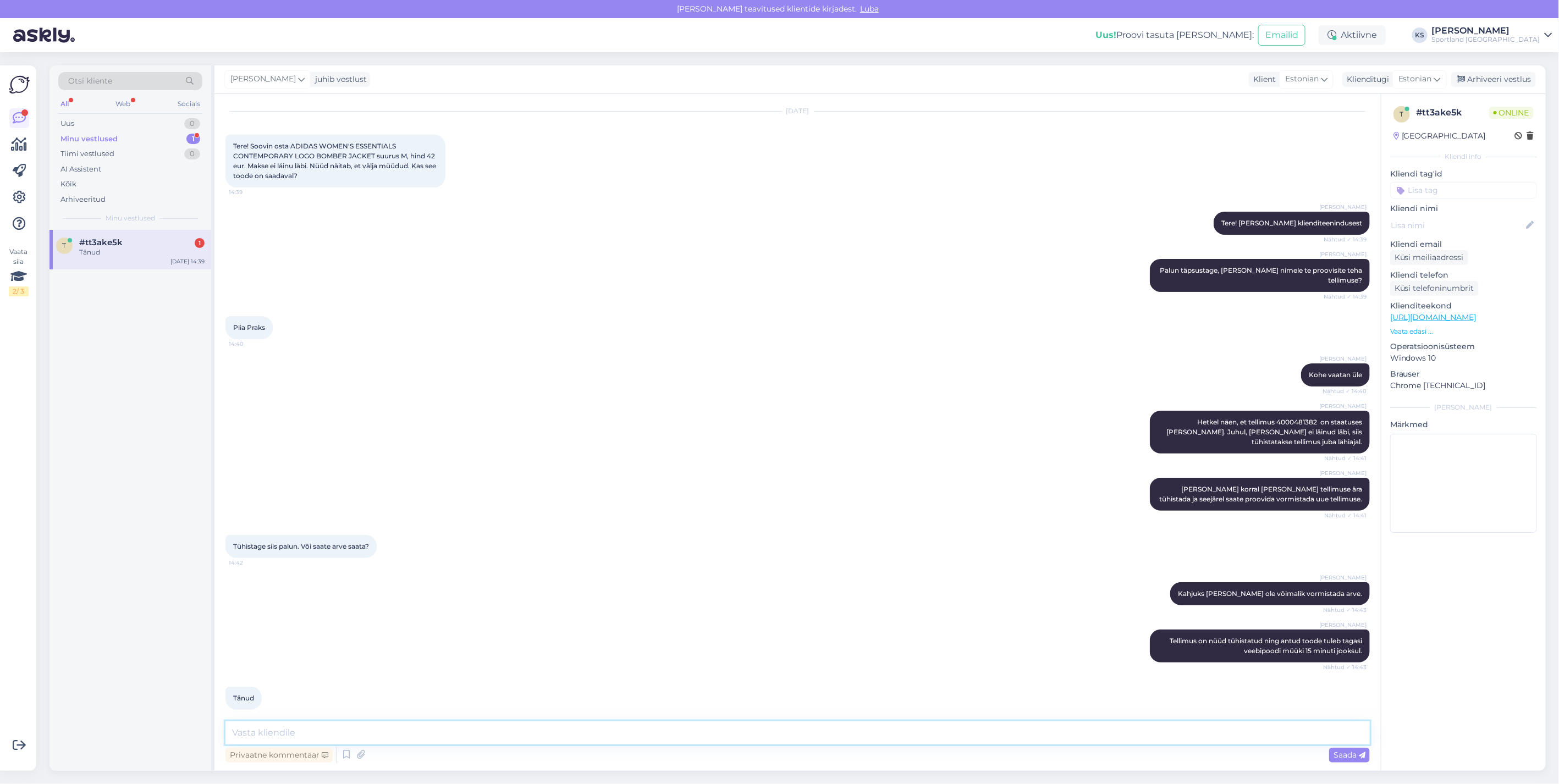
drag, startPoint x: 416, startPoint y: 743, endPoint x: 416, endPoint y: 729, distance: 14.0
click at [416, 739] on textarea at bounding box center [798, 733] width 1144 height 23
click at [416, 729] on textarea at bounding box center [798, 733] width 1144 height 23
type textarea "Palun, kas ma saan teile hetkel veel abiks olla?"
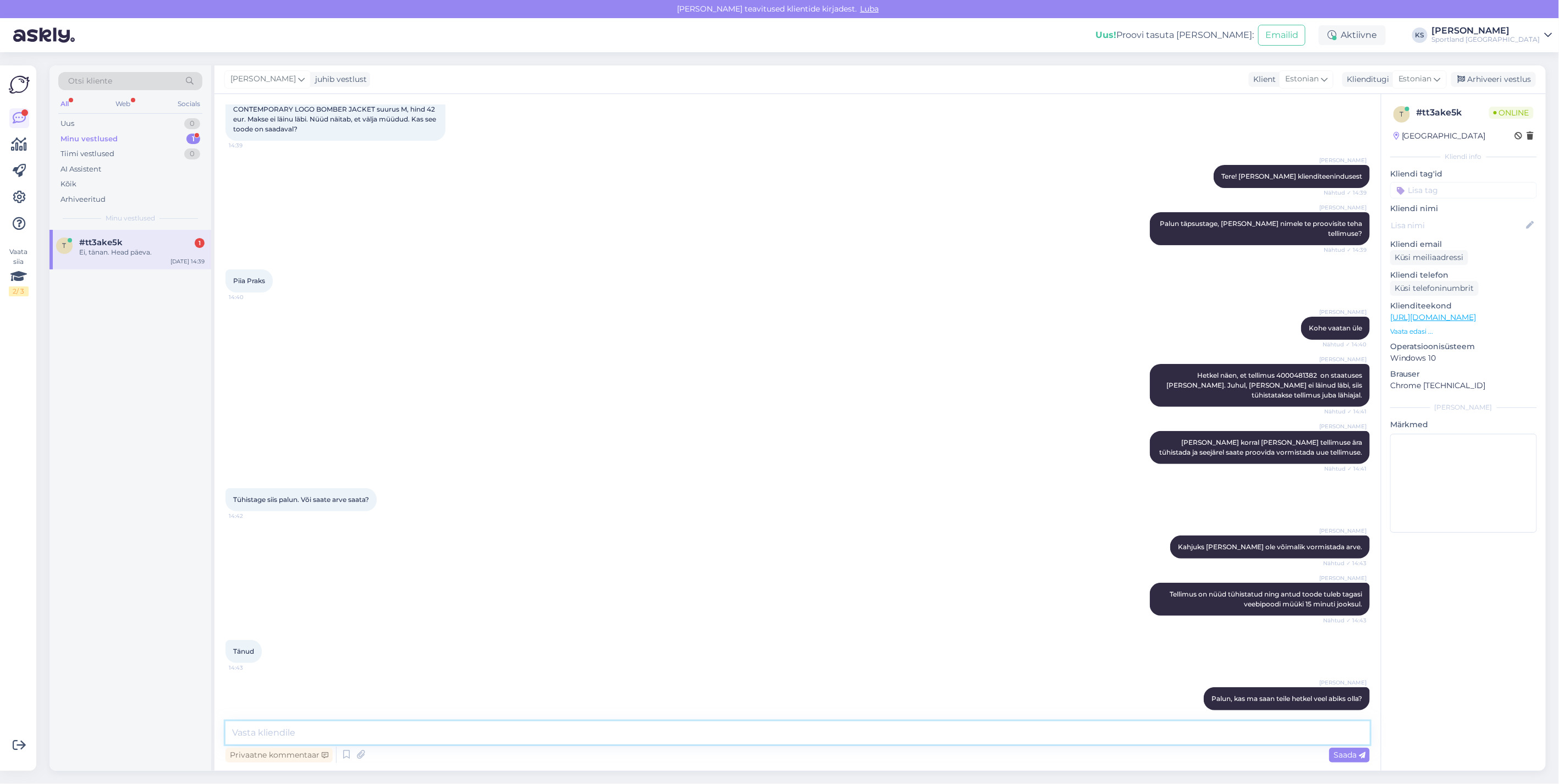
scroll to position [123, 0]
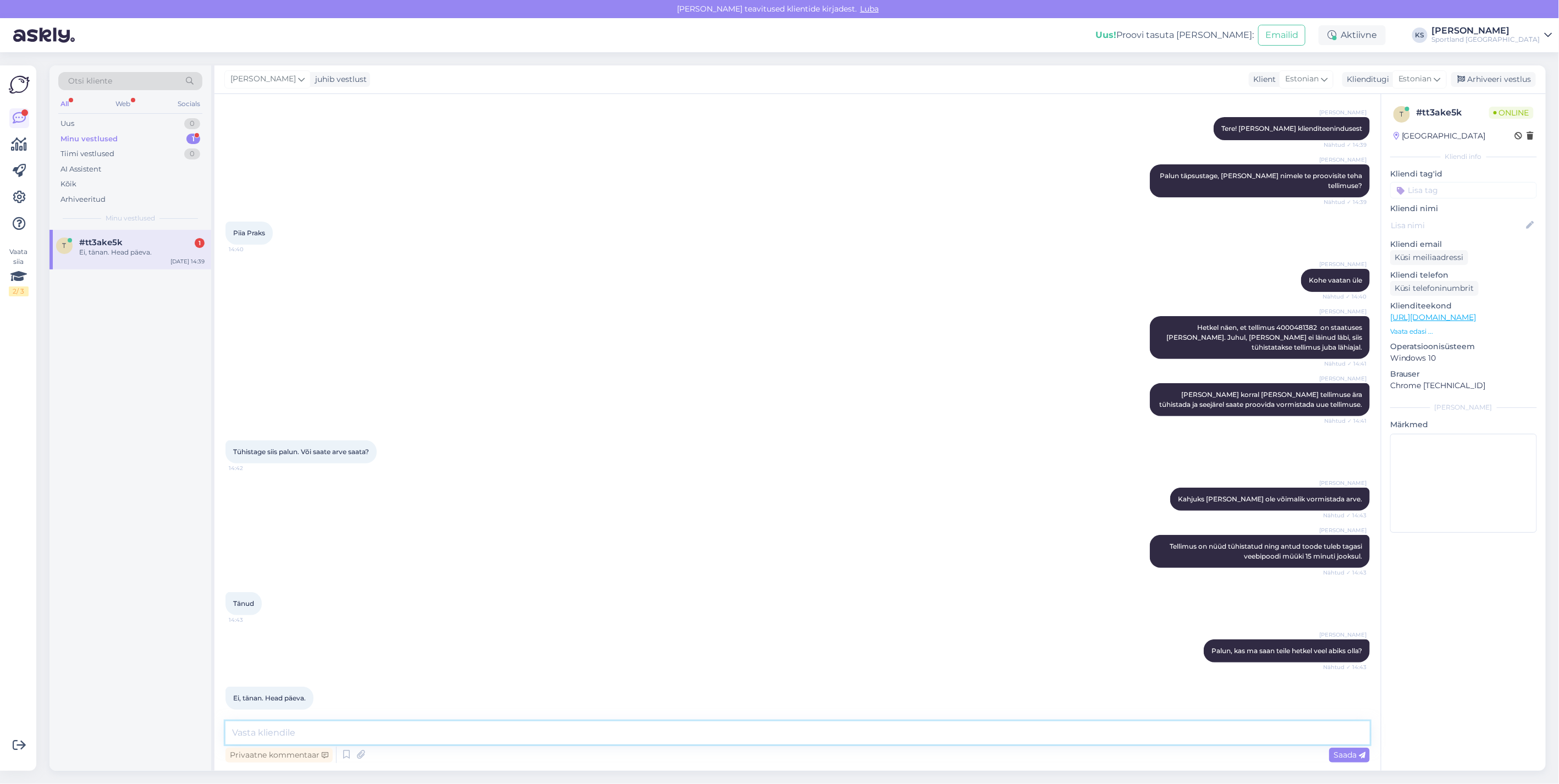
click at [546, 734] on textarea at bounding box center [798, 733] width 1144 height 23
type textarea "Palun, soovin teile ilusat päeva!"
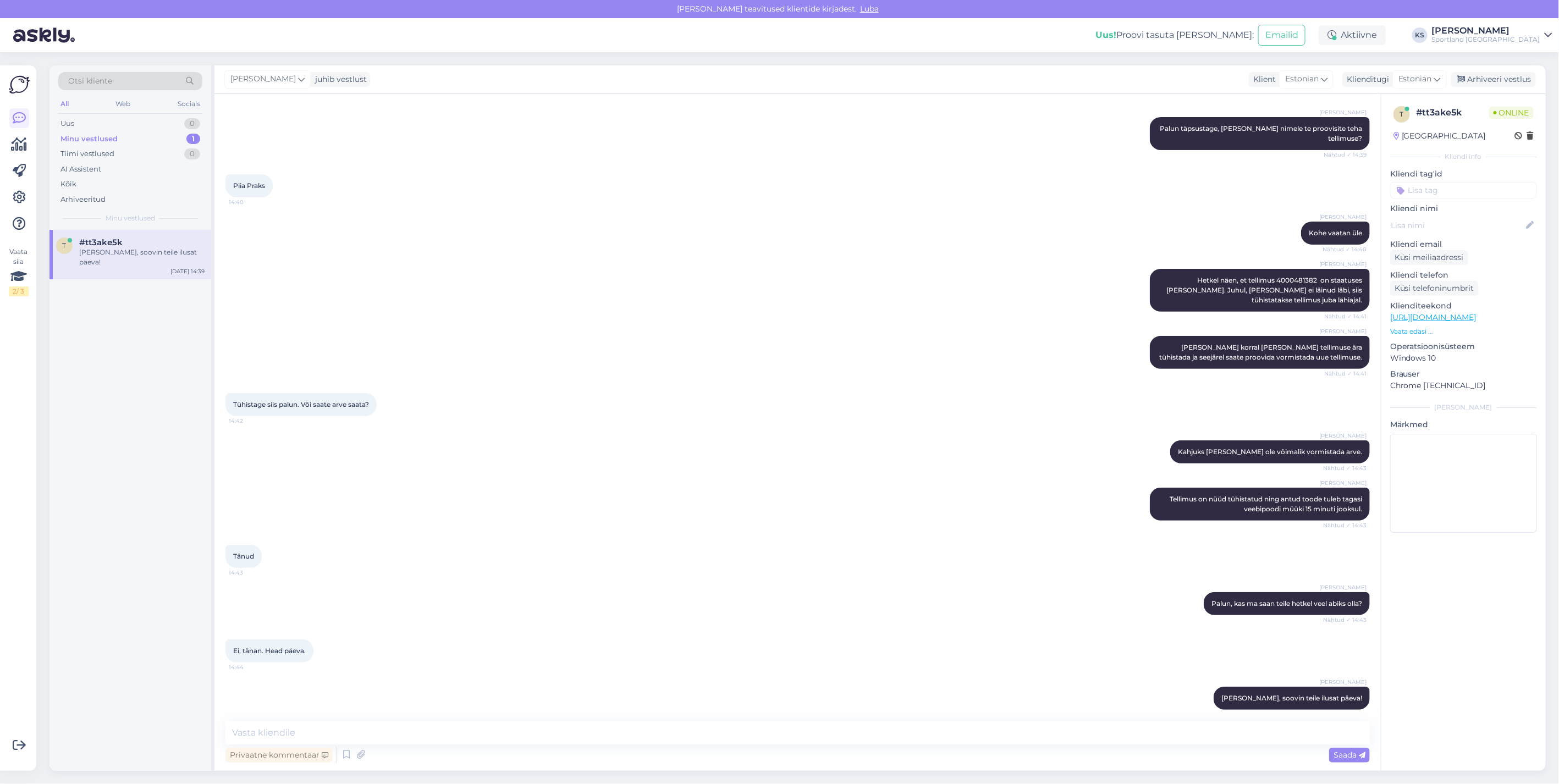
click at [1440, 187] on input at bounding box center [1463, 190] width 147 height 16
type input "tühi"
click at [1457, 217] on span "Tellimuse tühistamine" at bounding box center [1464, 219] width 73 height 7
click at [1526, 79] on div "Arhiveeri vestlus" at bounding box center [1494, 79] width 85 height 15
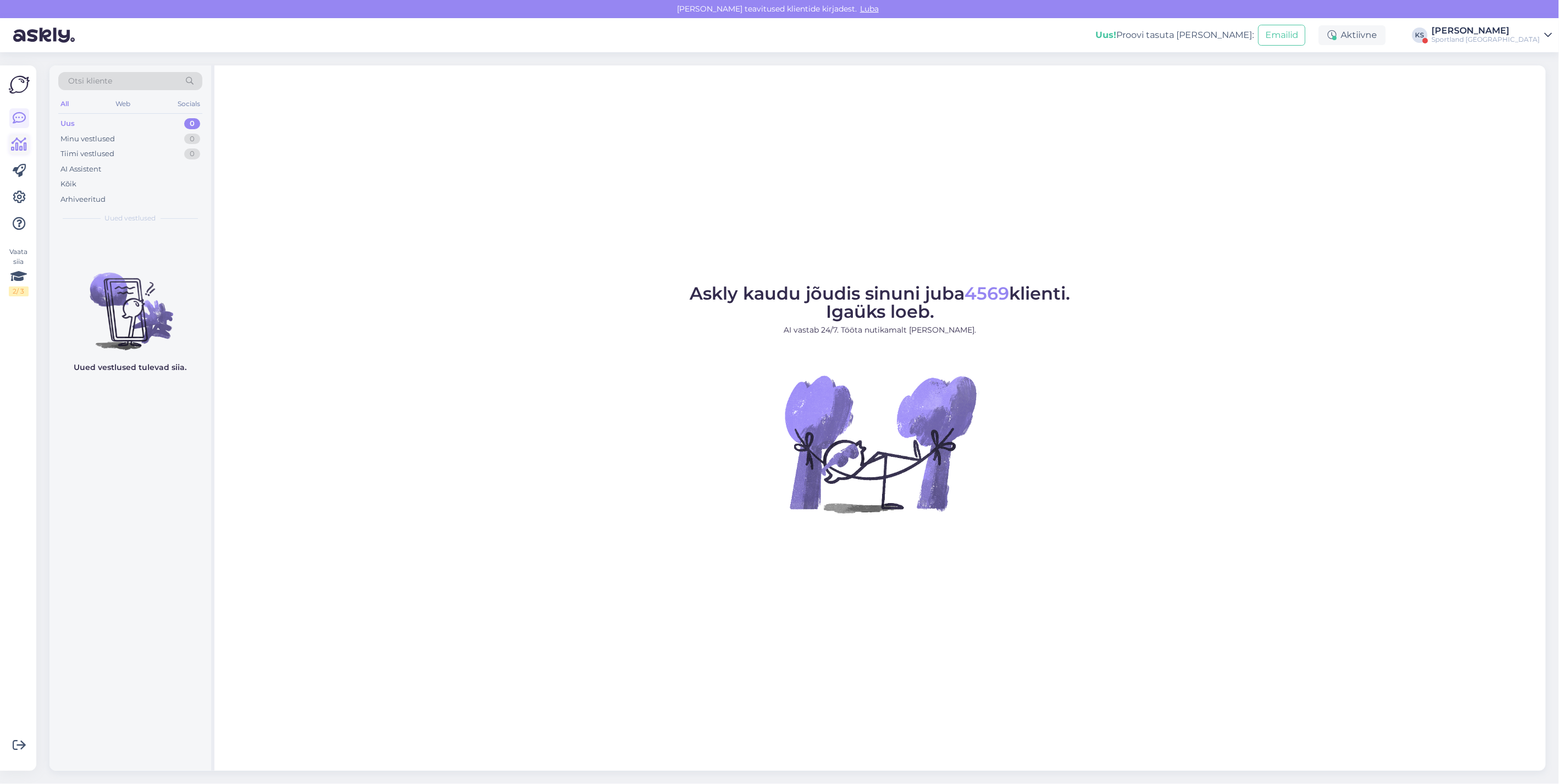
click at [21, 151] on icon at bounding box center [19, 145] width 16 height 13
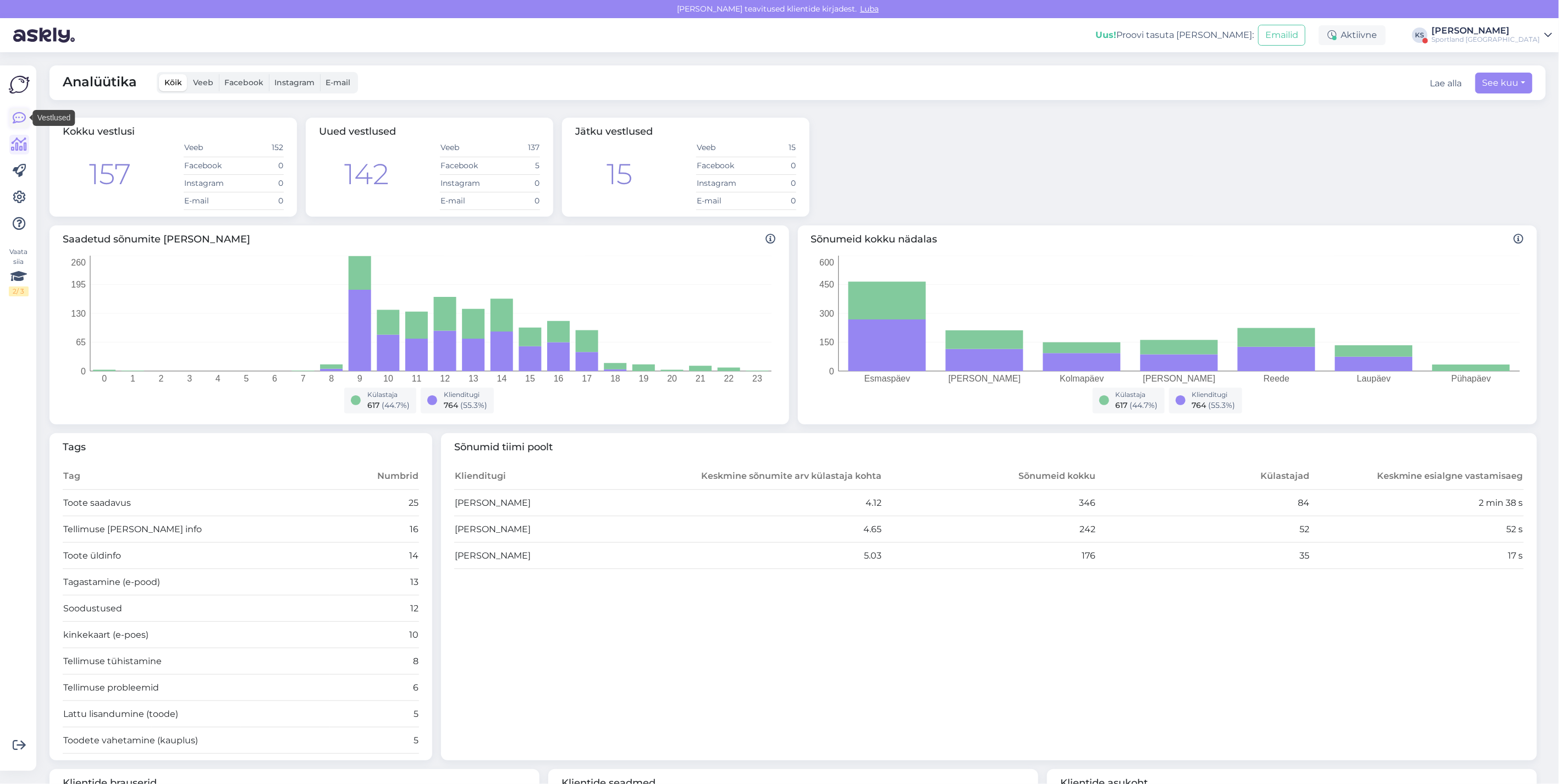
click at [24, 123] on icon at bounding box center [19, 118] width 13 height 13
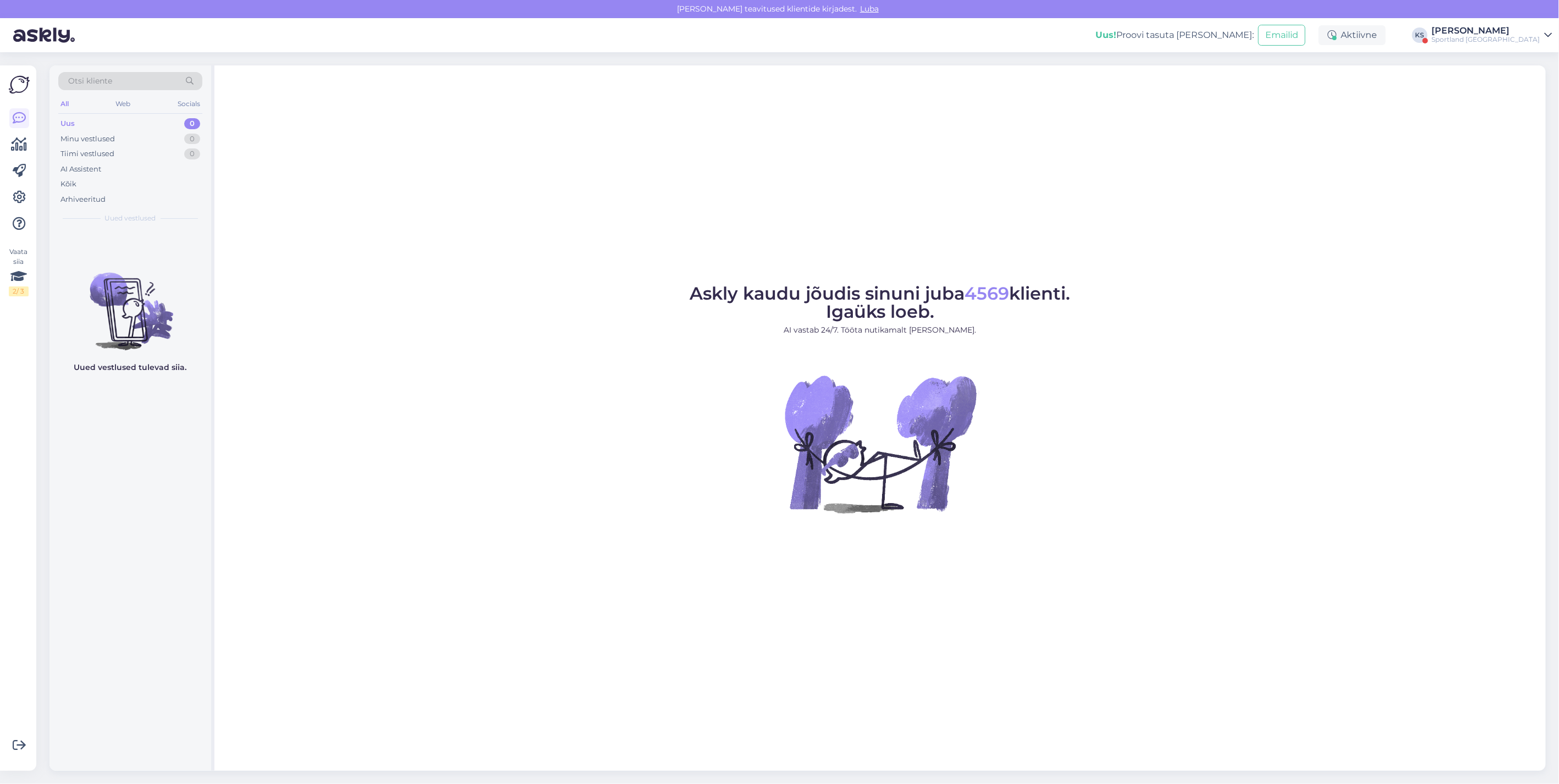
click at [1517, 29] on div "[PERSON_NAME]" at bounding box center [1486, 31] width 108 height 9
click at [1529, 88] on button "Ava" at bounding box center [1532, 85] width 24 height 17
click at [1511, 27] on div "[PERSON_NAME]" at bounding box center [1486, 31] width 108 height 9
click at [1522, 56] on button "Ava" at bounding box center [1532, 61] width 24 height 17
click at [1526, 37] on div "Sportland [GEOGRAPHIC_DATA]" at bounding box center [1486, 39] width 108 height 9
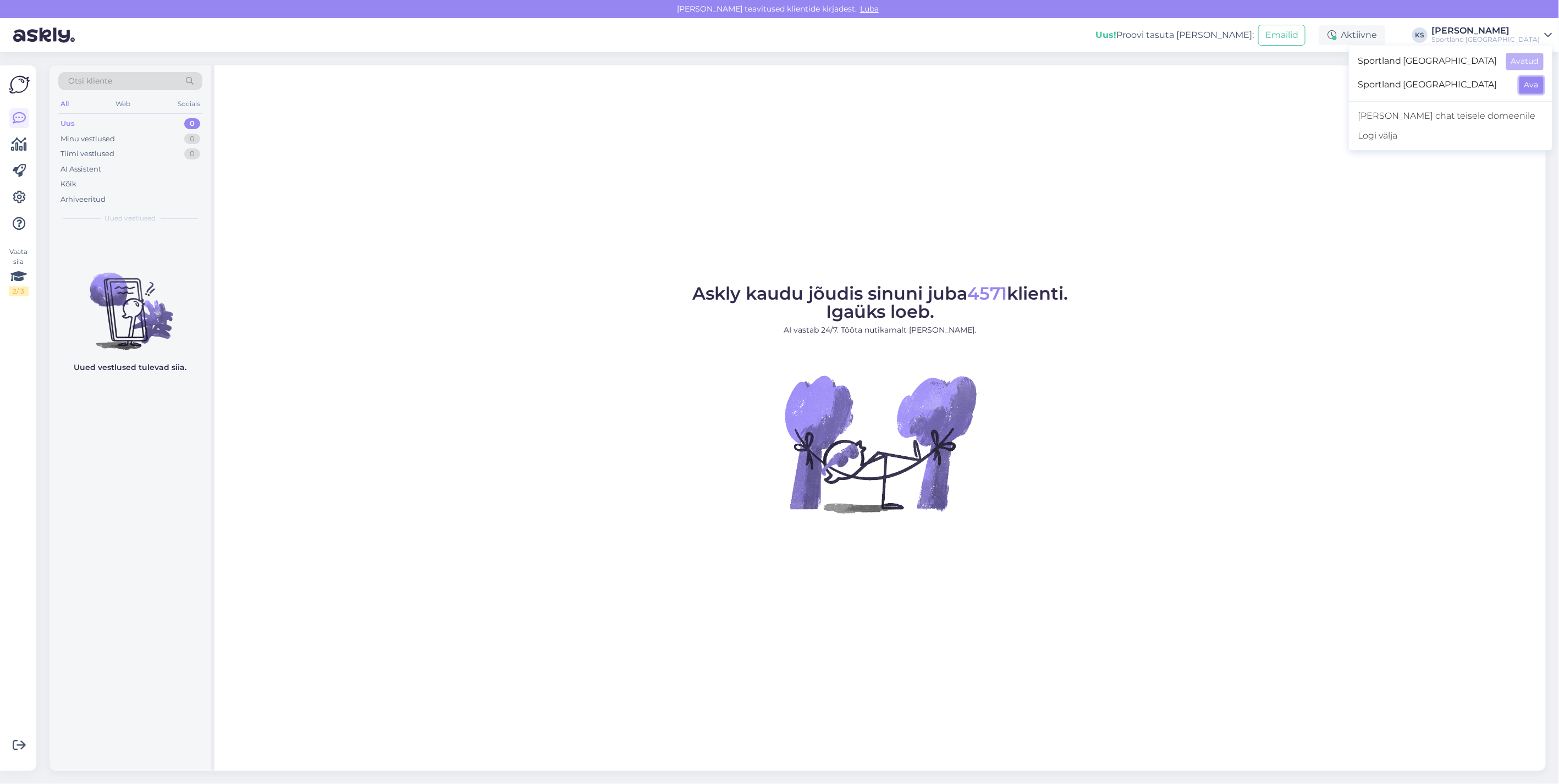
click at [1532, 83] on button "Ava" at bounding box center [1532, 85] width 24 height 17
click at [22, 154] on link at bounding box center [19, 145] width 20 height 20
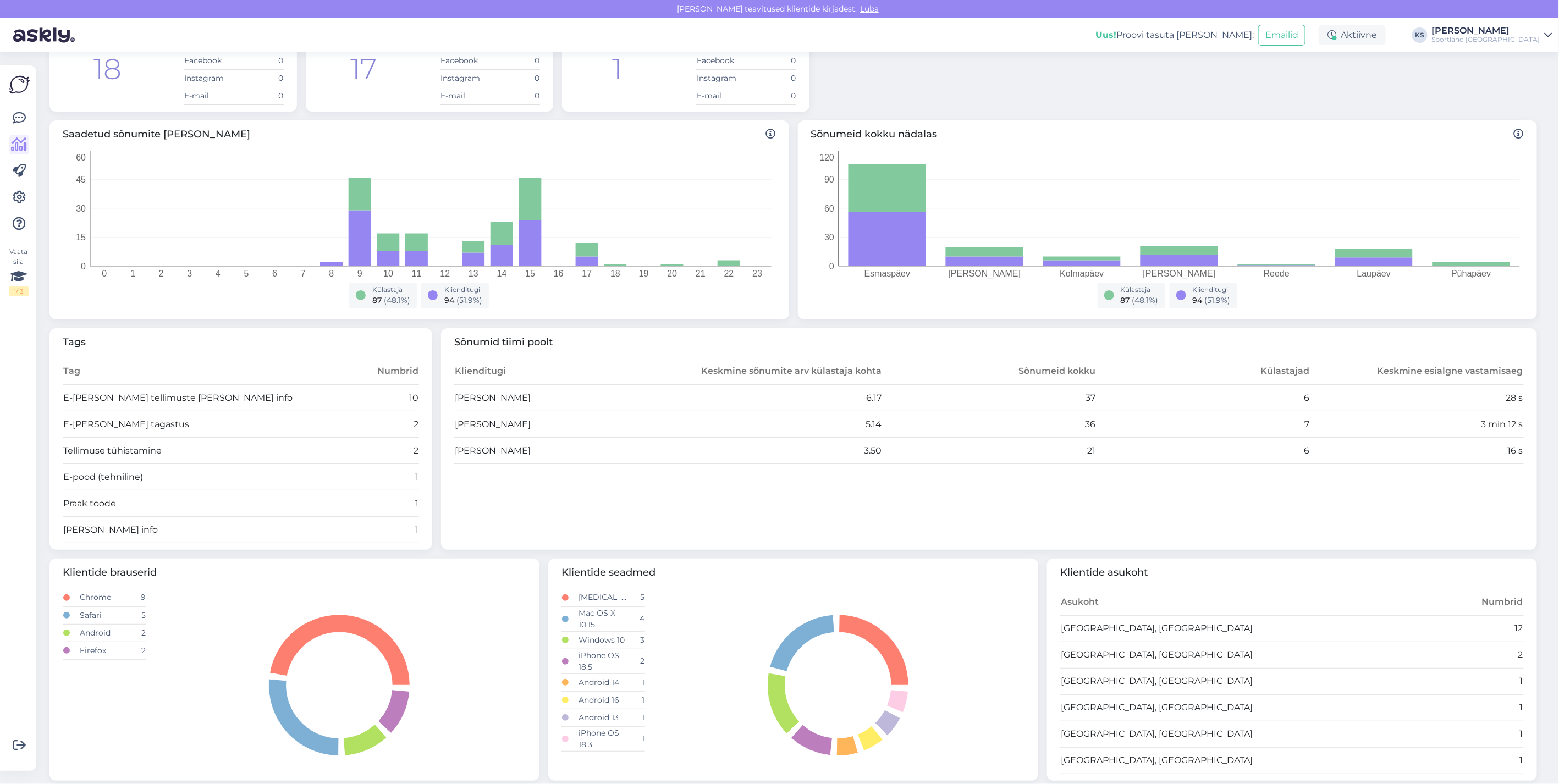
scroll to position [118, 0]
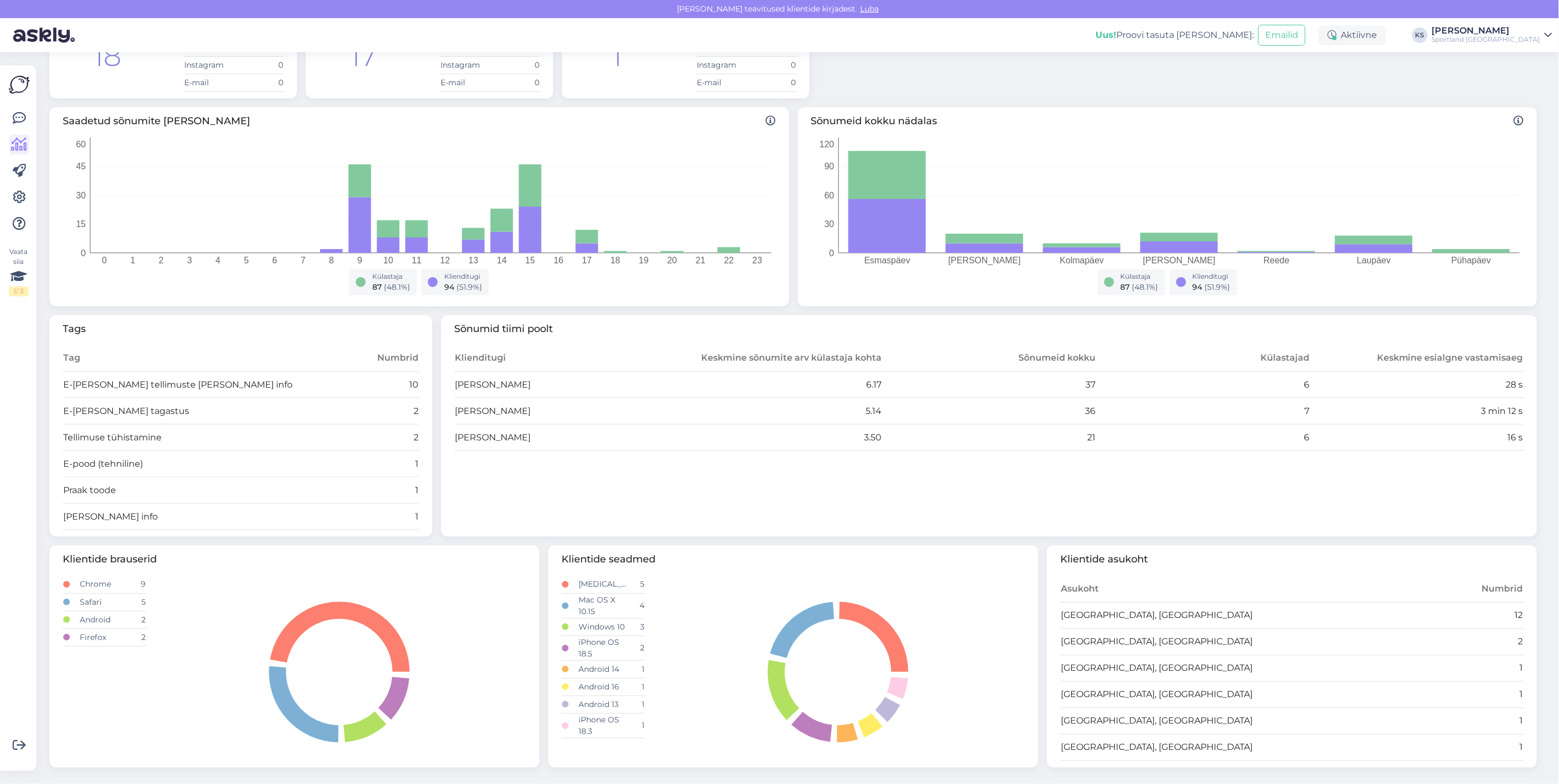
drag, startPoint x: 1493, startPoint y: 51, endPoint x: 1503, endPoint y: 46, distance: 11.2
click at [1498, 48] on div "Uus! Proovi tasuta [PERSON_NAME]: Emailid Aktiivne KS [PERSON_NAME] Sportland […" at bounding box center [780, 35] width 1559 height 34
drag, startPoint x: 1503, startPoint y: 46, endPoint x: 1533, endPoint y: 33, distance: 32.7
click at [1533, 28] on div "[PERSON_NAME]" at bounding box center [1486, 31] width 108 height 9
click at [1533, 53] on button "Ava" at bounding box center [1532, 61] width 24 height 17
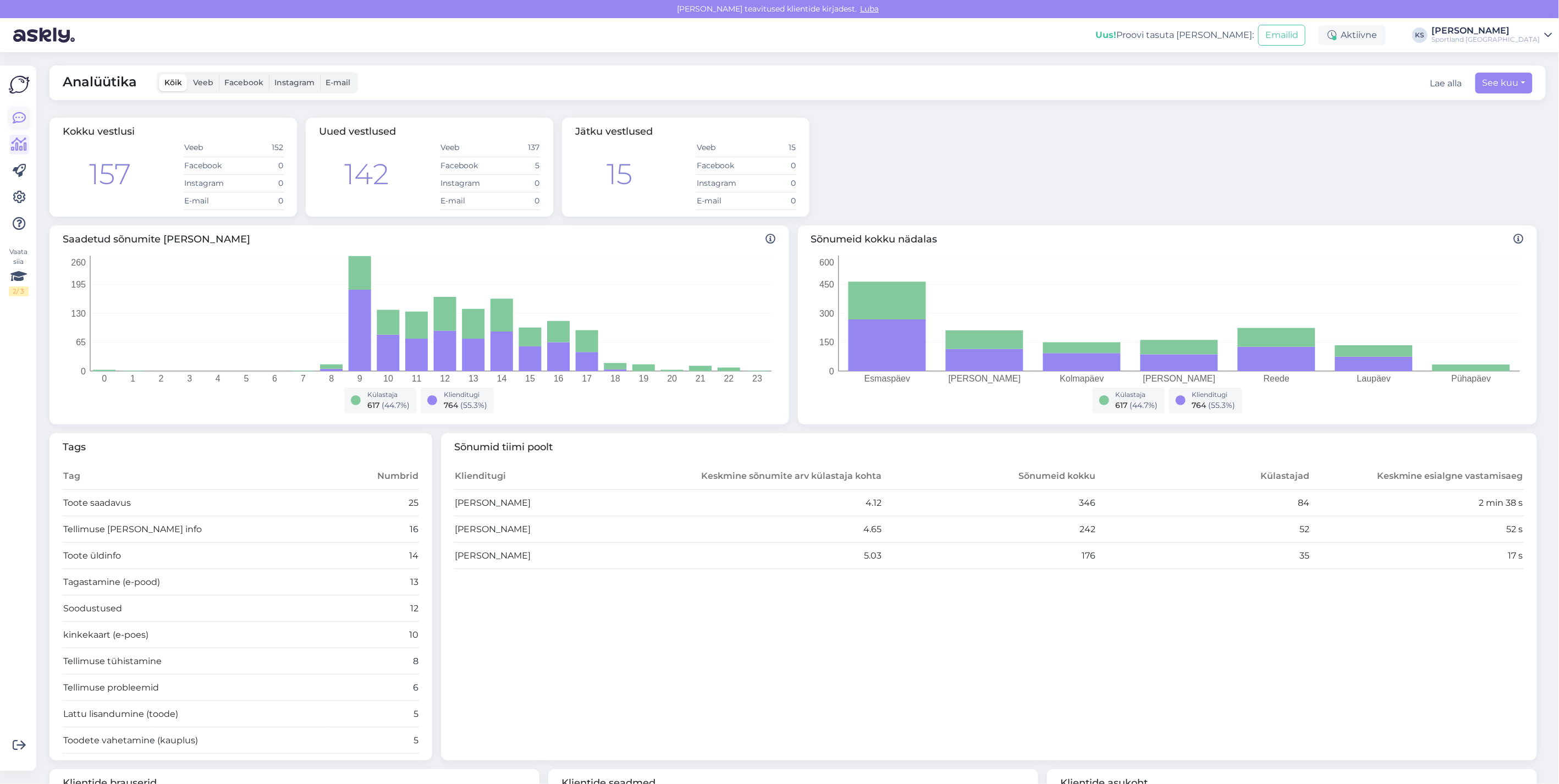
click at [22, 121] on icon at bounding box center [19, 118] width 13 height 13
